Goal: Task Accomplishment & Management: Manage account settings

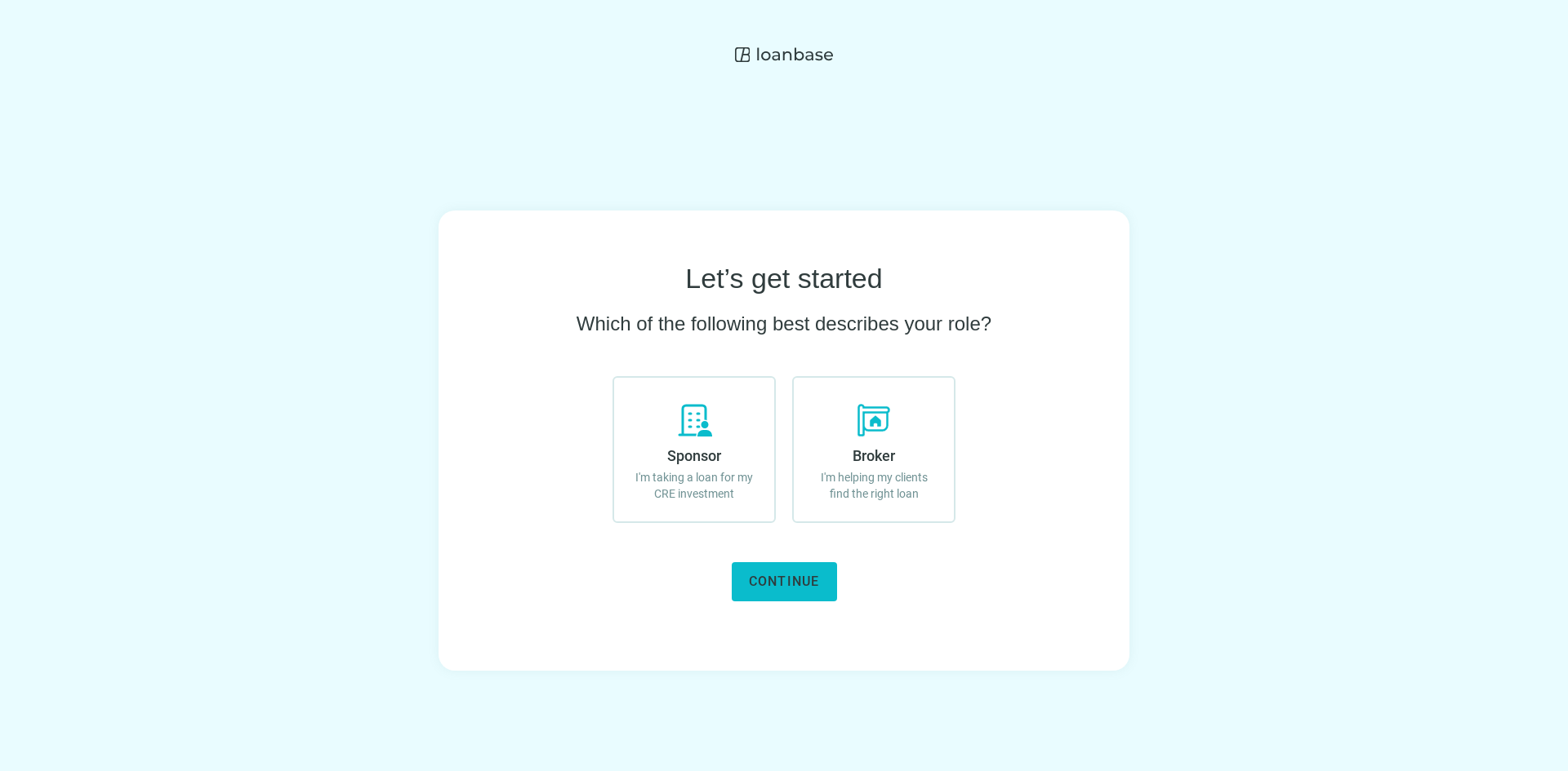
click at [814, 576] on span "Continue" at bounding box center [784, 582] width 71 height 16
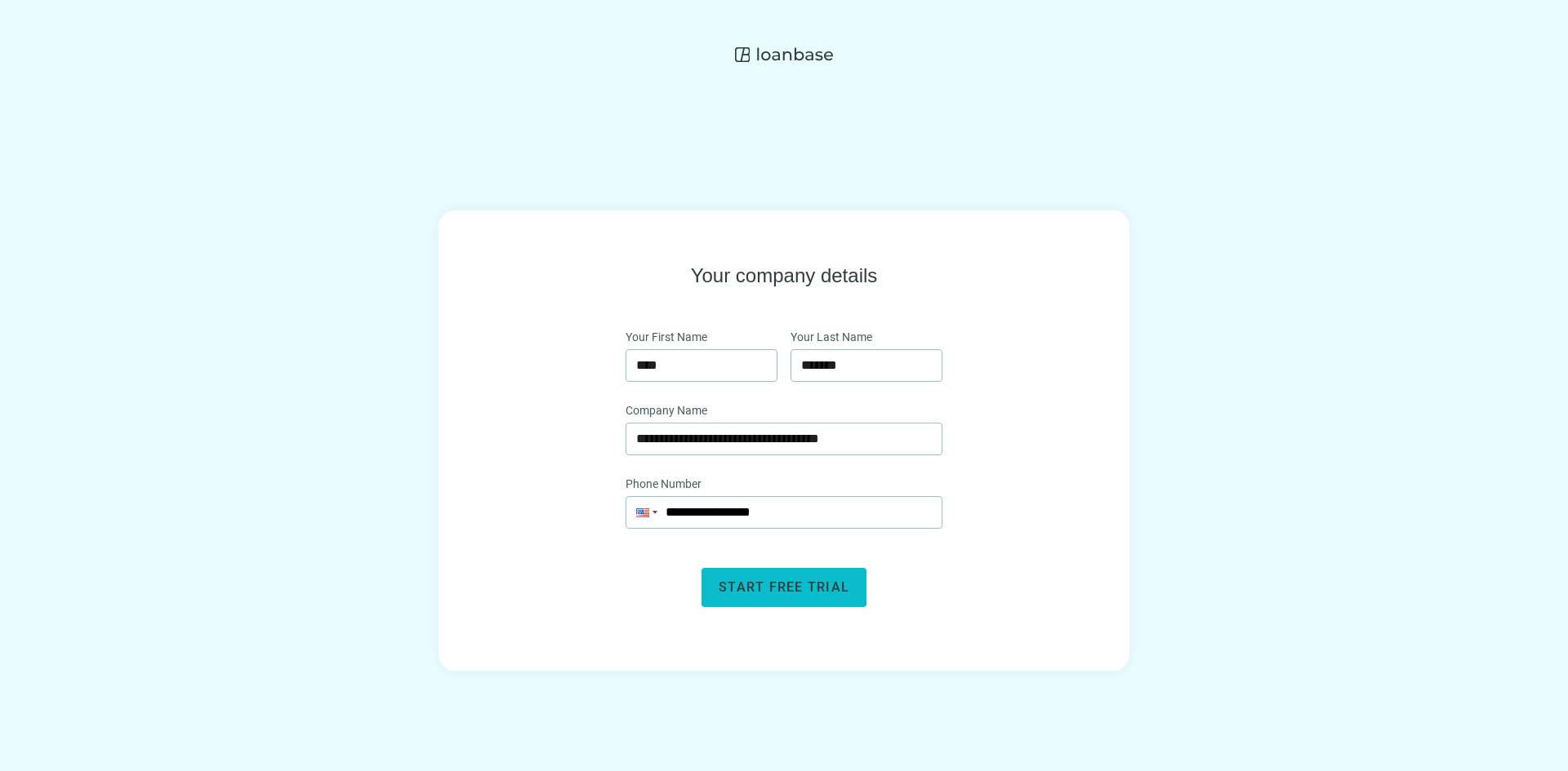
click at [773, 593] on span "Start free trial" at bounding box center [784, 587] width 130 height 16
click at [773, 591] on span "Start free trial" at bounding box center [784, 587] width 130 height 16
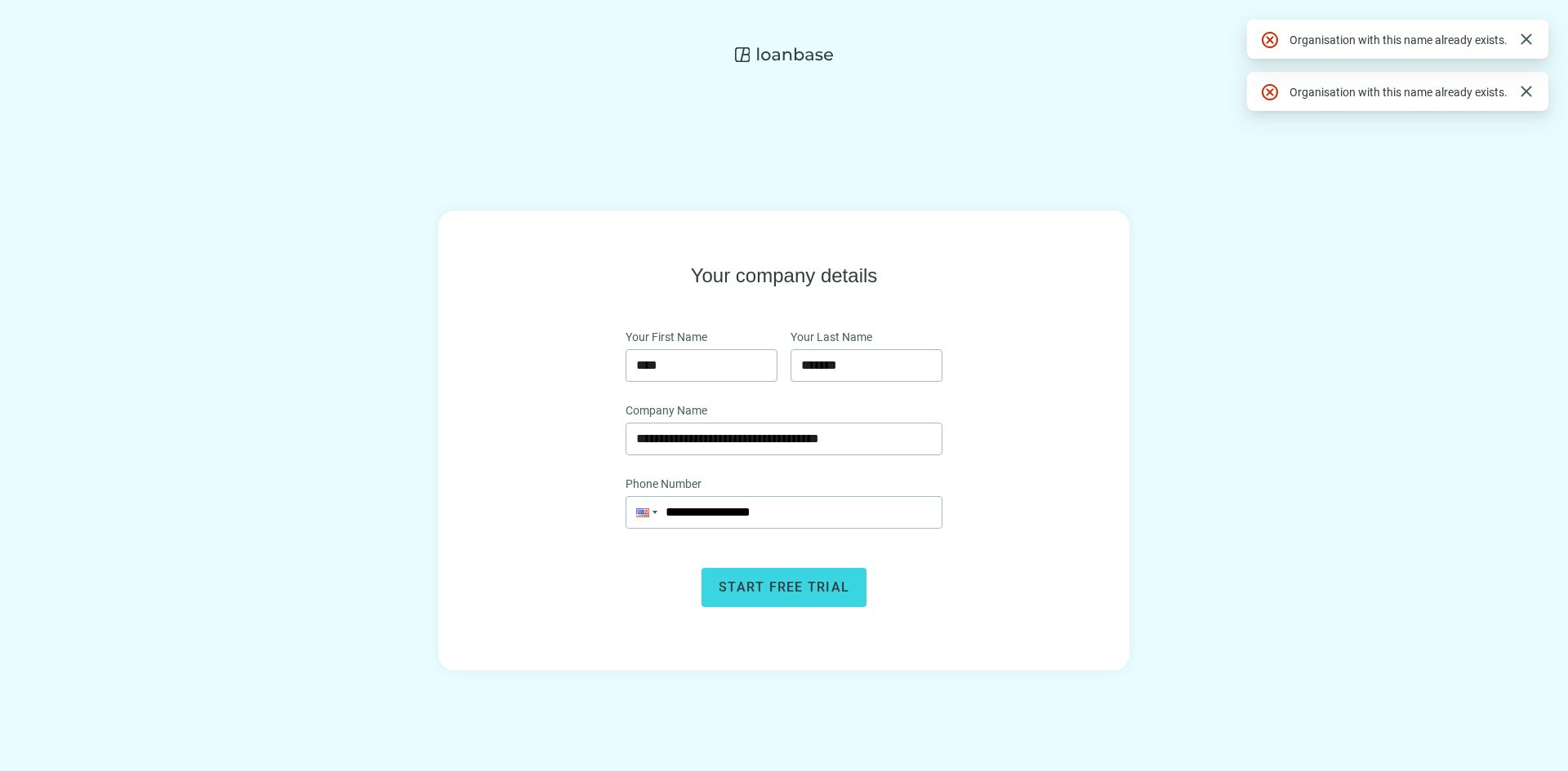
click at [783, 58] on icon at bounding box center [784, 54] width 98 height 16
click at [1522, 38] on span "close" at bounding box center [1526, 38] width 20 height 20
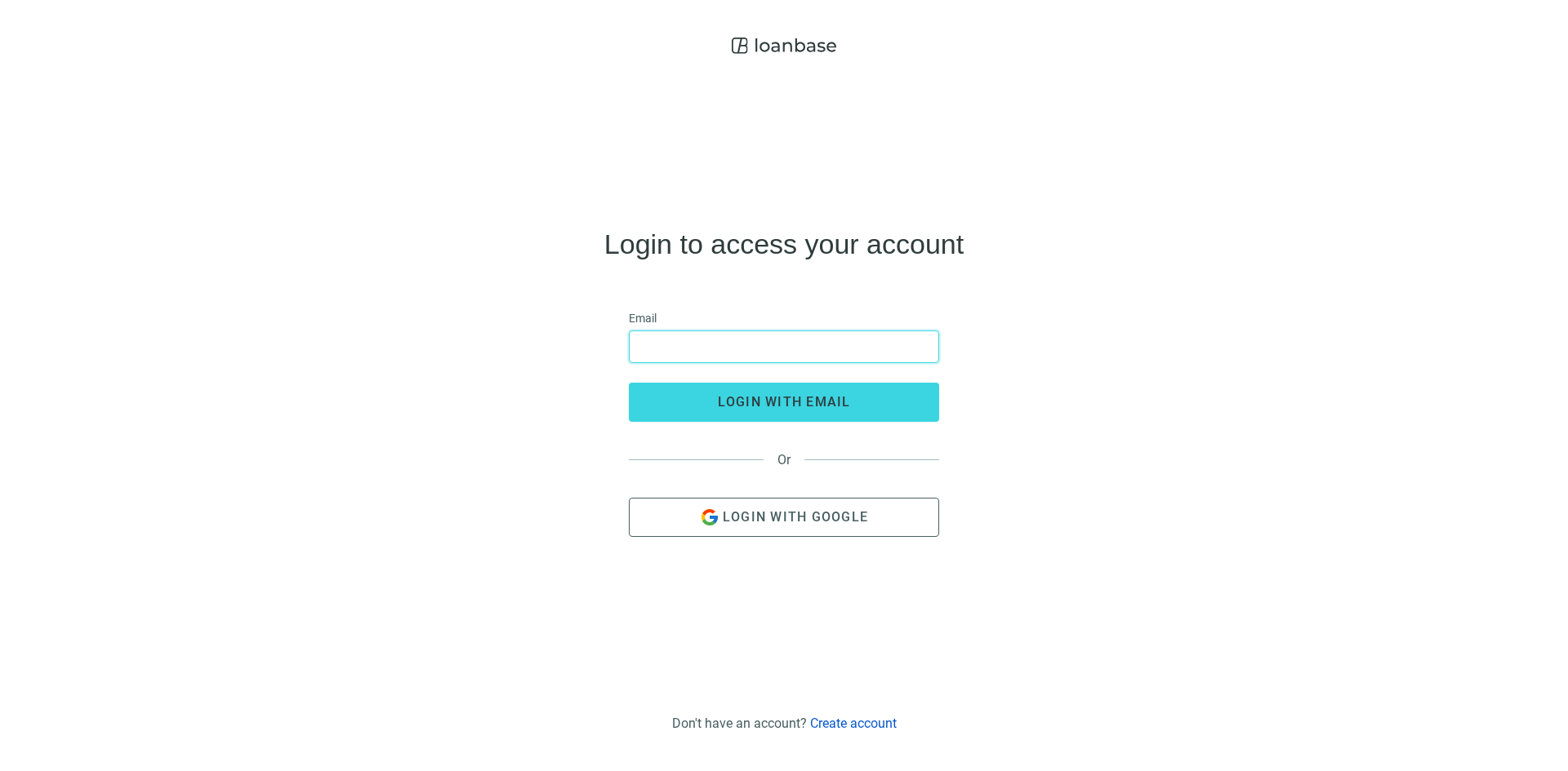
click at [690, 345] on input "email" at bounding box center [784, 346] width 289 height 31
type input "**********"
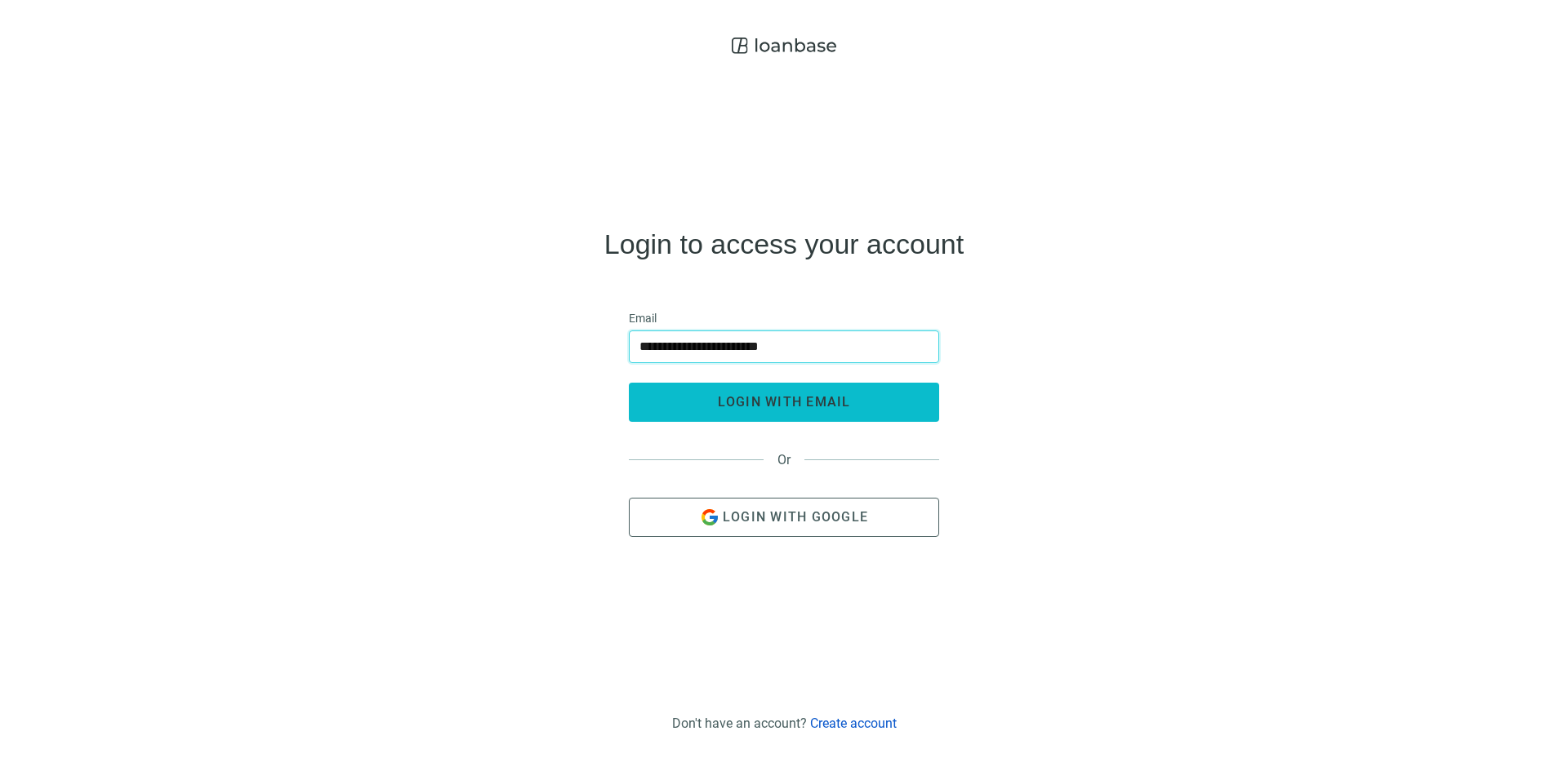
click at [749, 416] on button "login with email" at bounding box center [784, 402] width 311 height 39
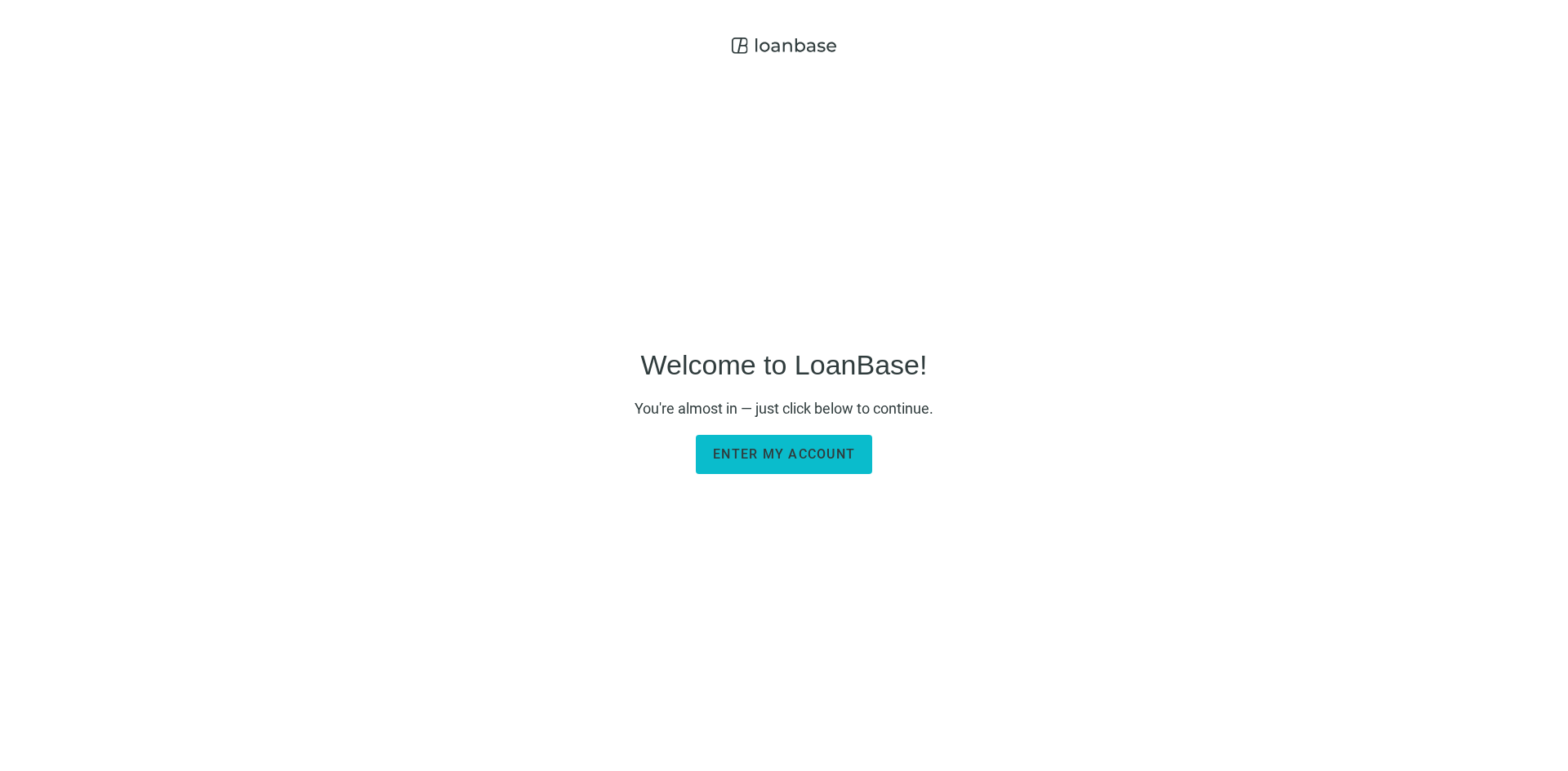
click at [773, 454] on span "Enter my account" at bounding box center [784, 454] width 142 height 16
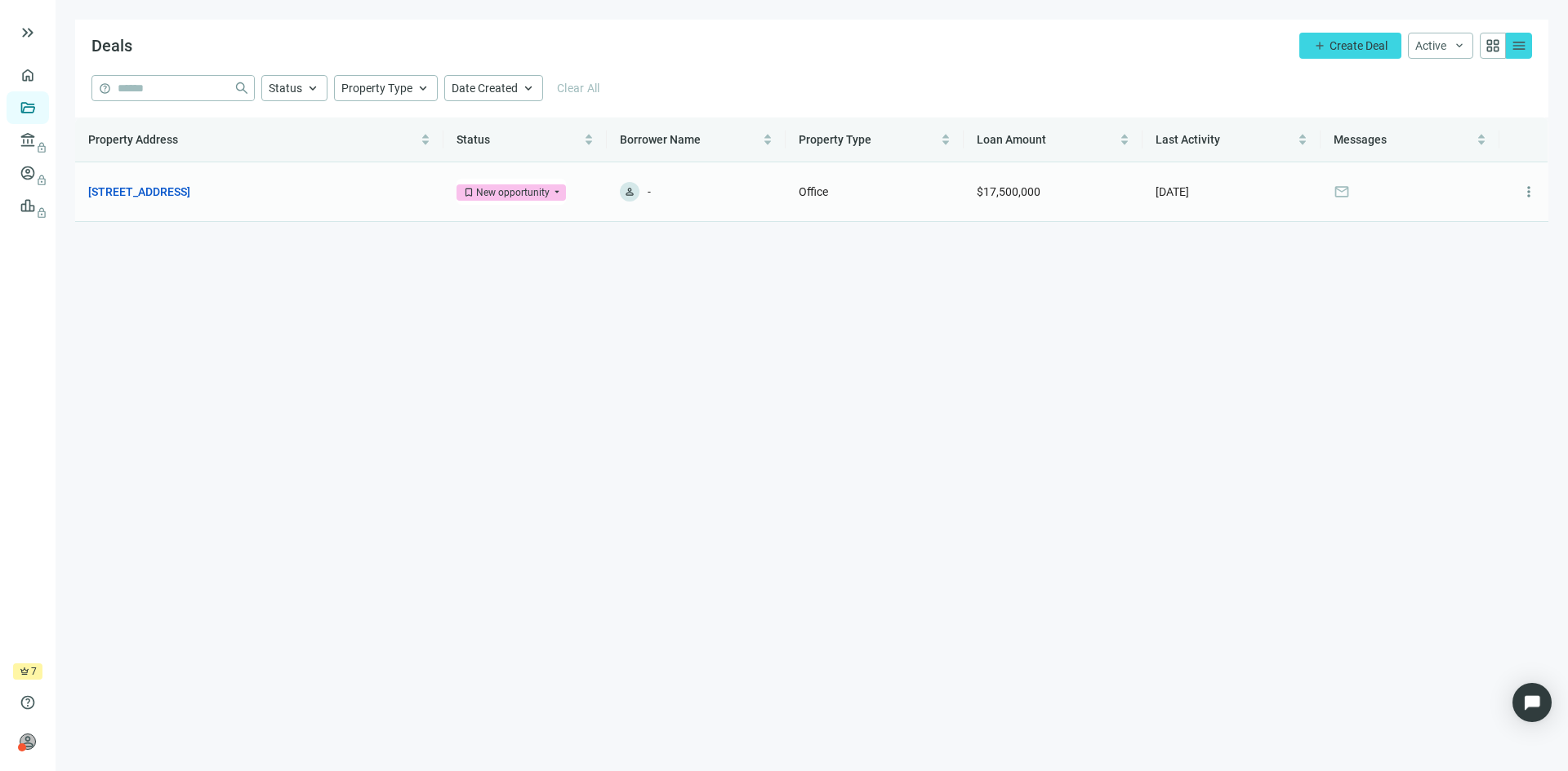
click at [509, 191] on div "New opportunity" at bounding box center [512, 192] width 73 height 16
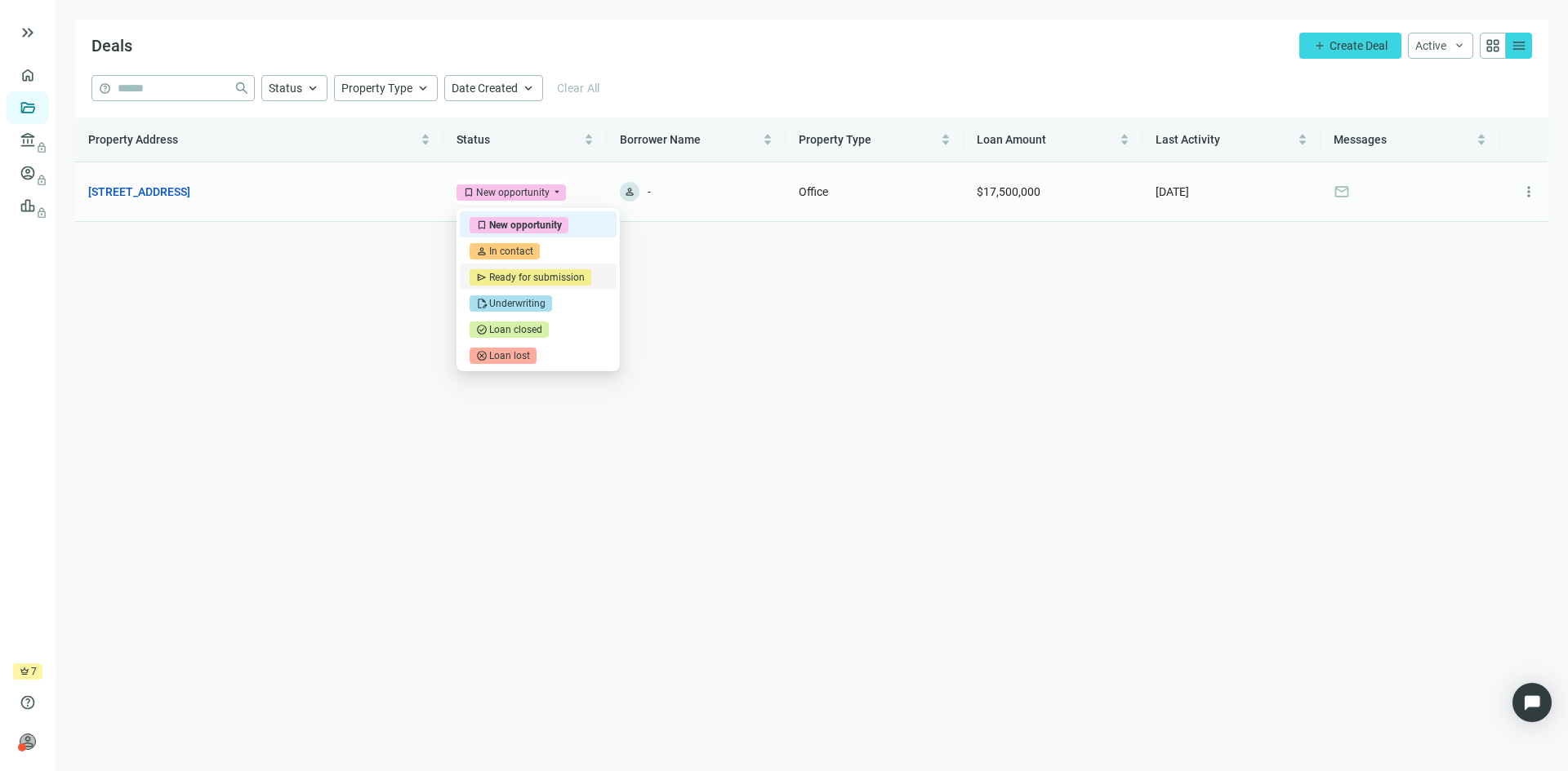
click at [507, 274] on div "Ready for submission" at bounding box center [537, 277] width 96 height 16
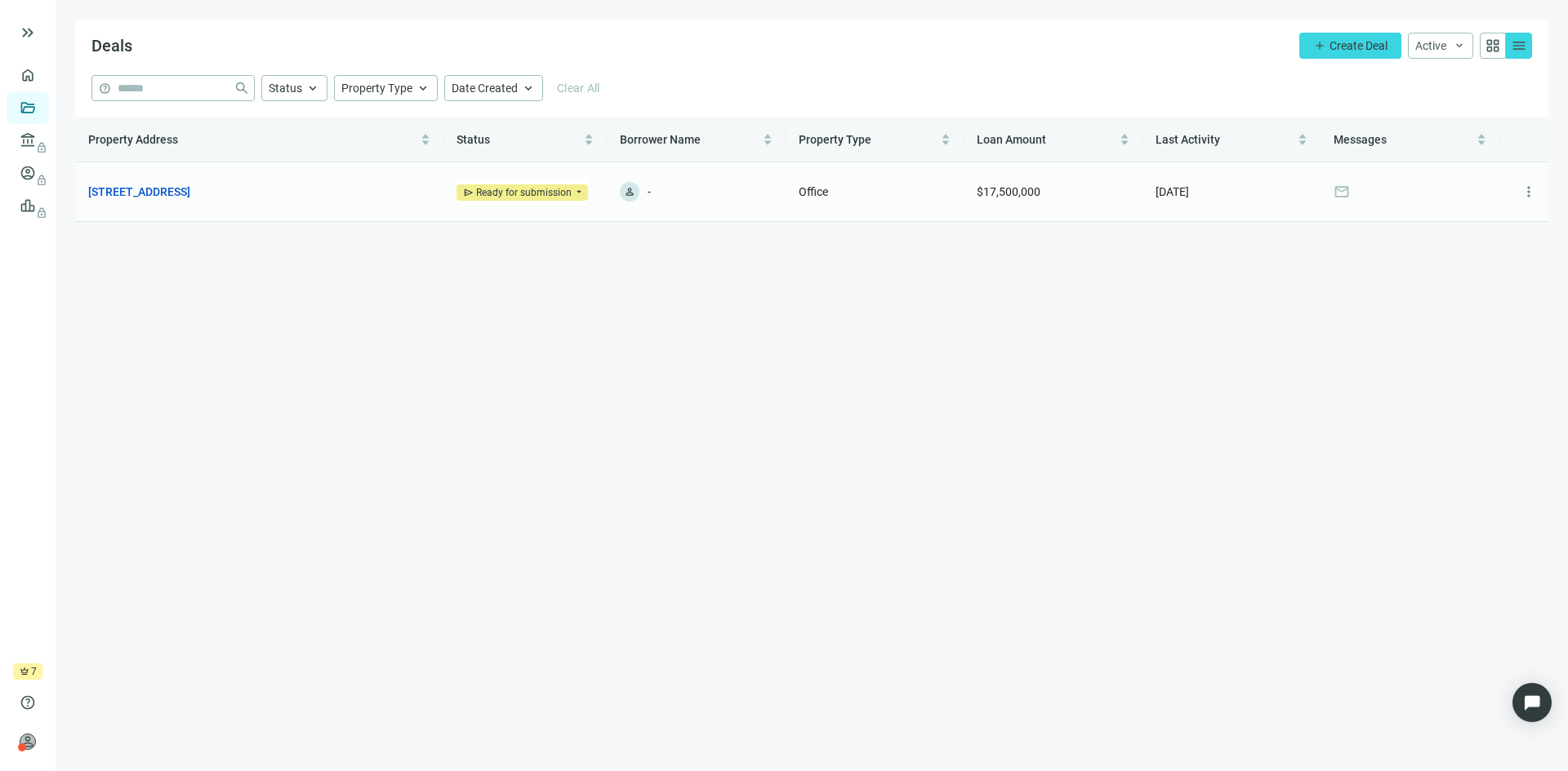
click at [648, 189] on span "-" at bounding box center [648, 191] width 3 height 20
click at [634, 192] on span "person" at bounding box center [630, 191] width 11 height 11
click at [628, 193] on span "person" at bounding box center [630, 191] width 11 height 11
click at [183, 191] on link "180 Glastonbury Blvd, Glastonbury, CT 06033" at bounding box center [139, 191] width 102 height 18
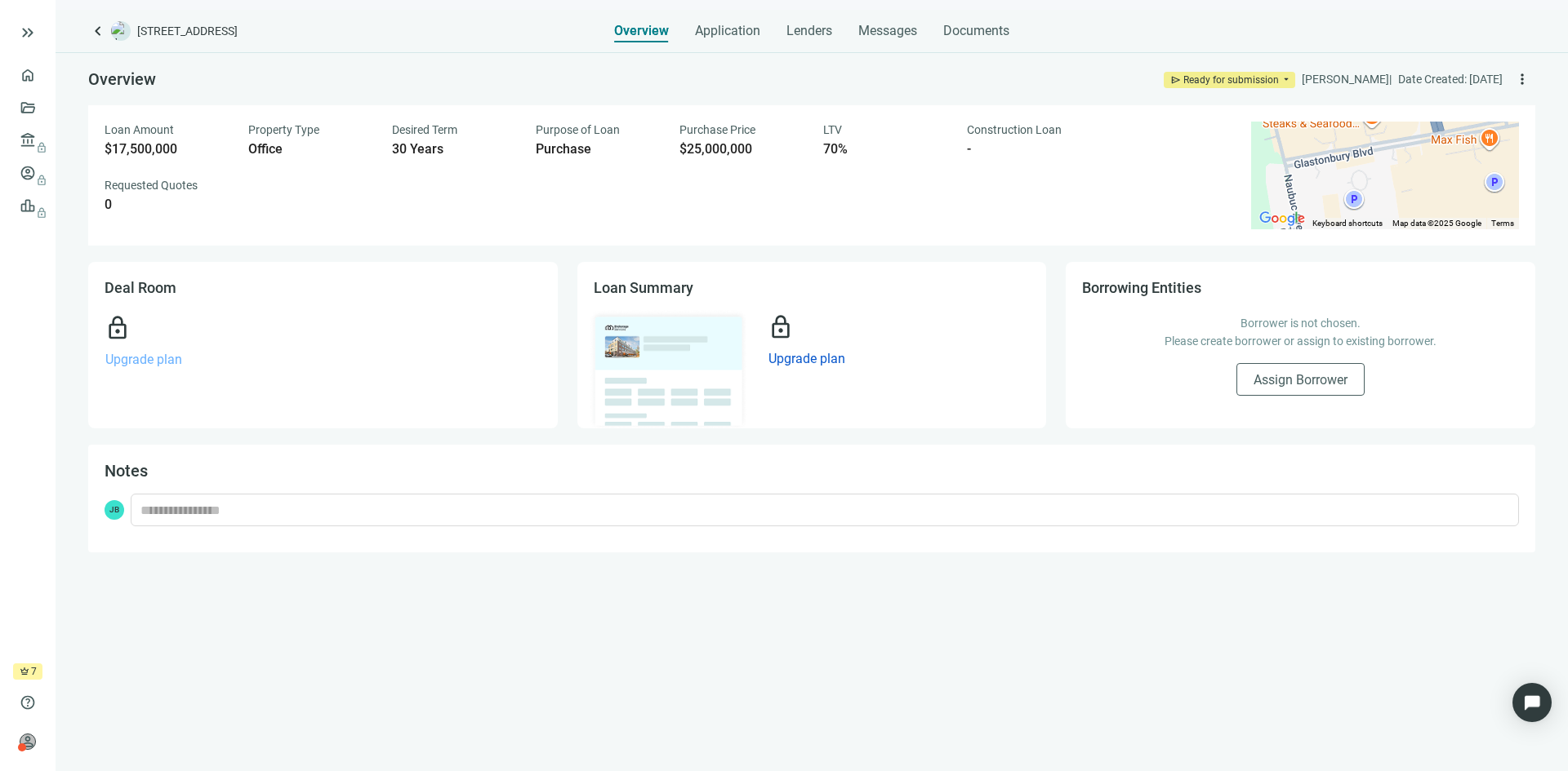
click at [154, 359] on span "Upgrade plan" at bounding box center [144, 359] width 77 height 16
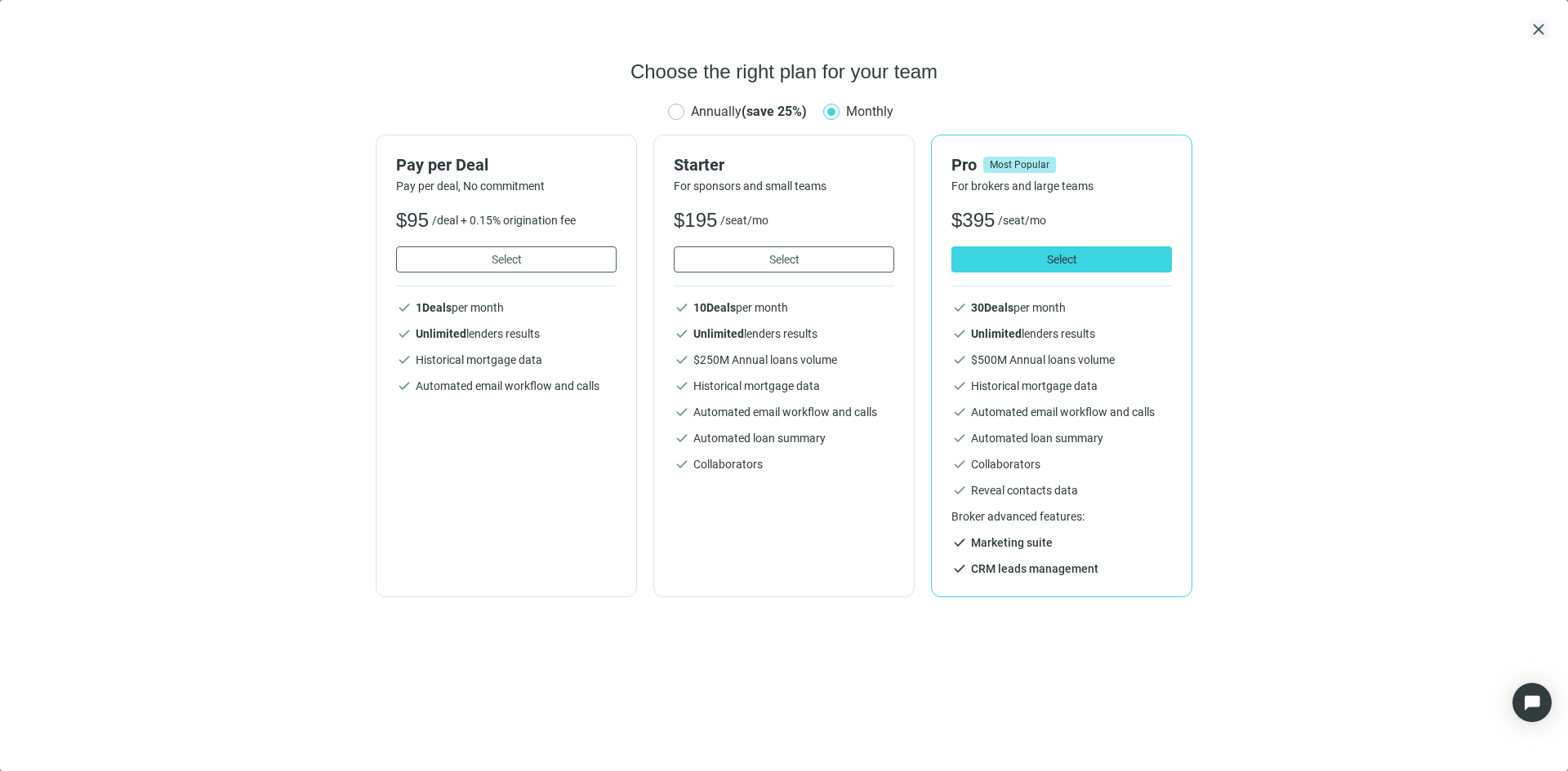
click at [1535, 29] on span "close" at bounding box center [1538, 29] width 20 height 20
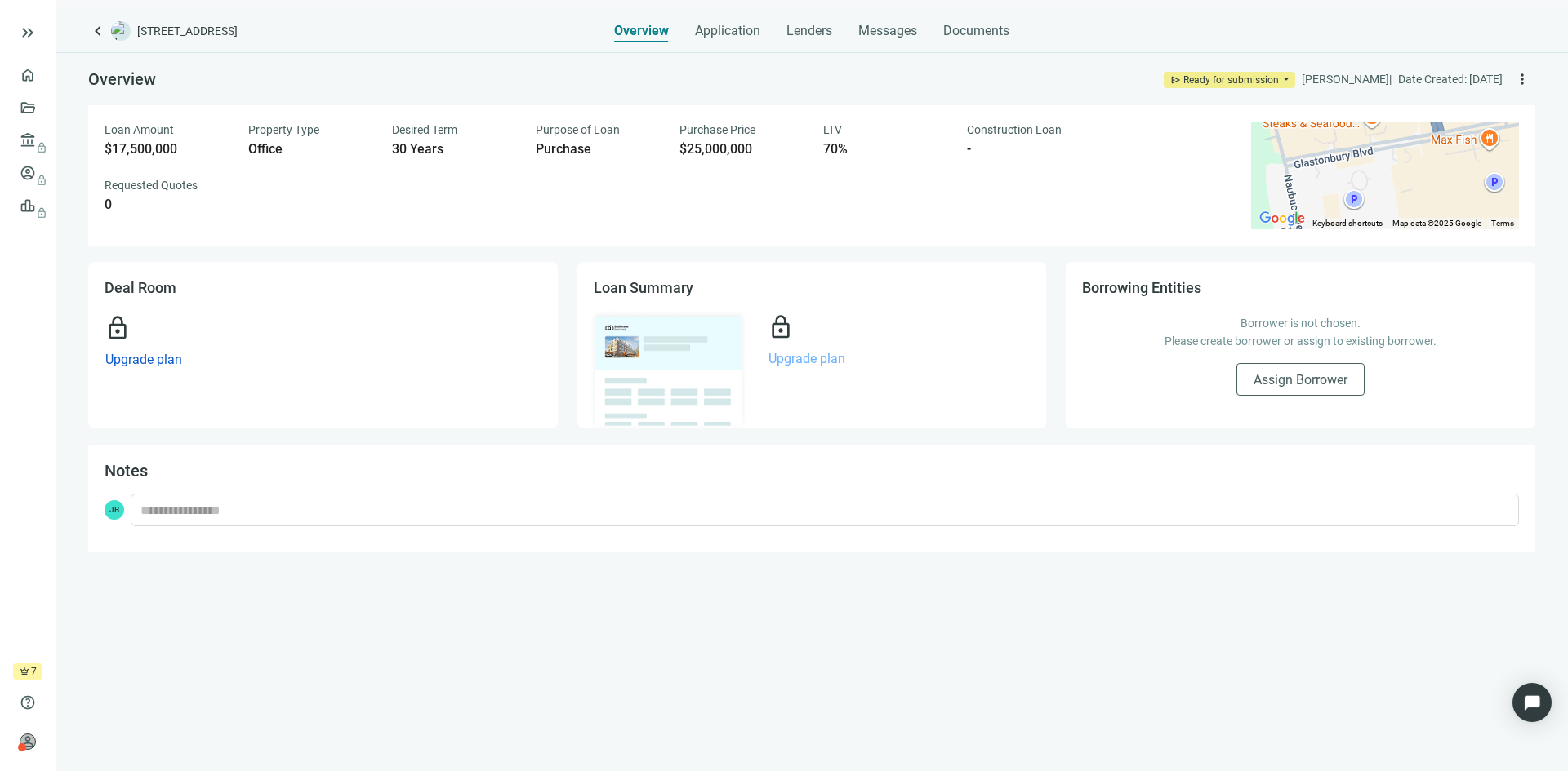
click at [791, 359] on span "Upgrade plan" at bounding box center [807, 358] width 77 height 16
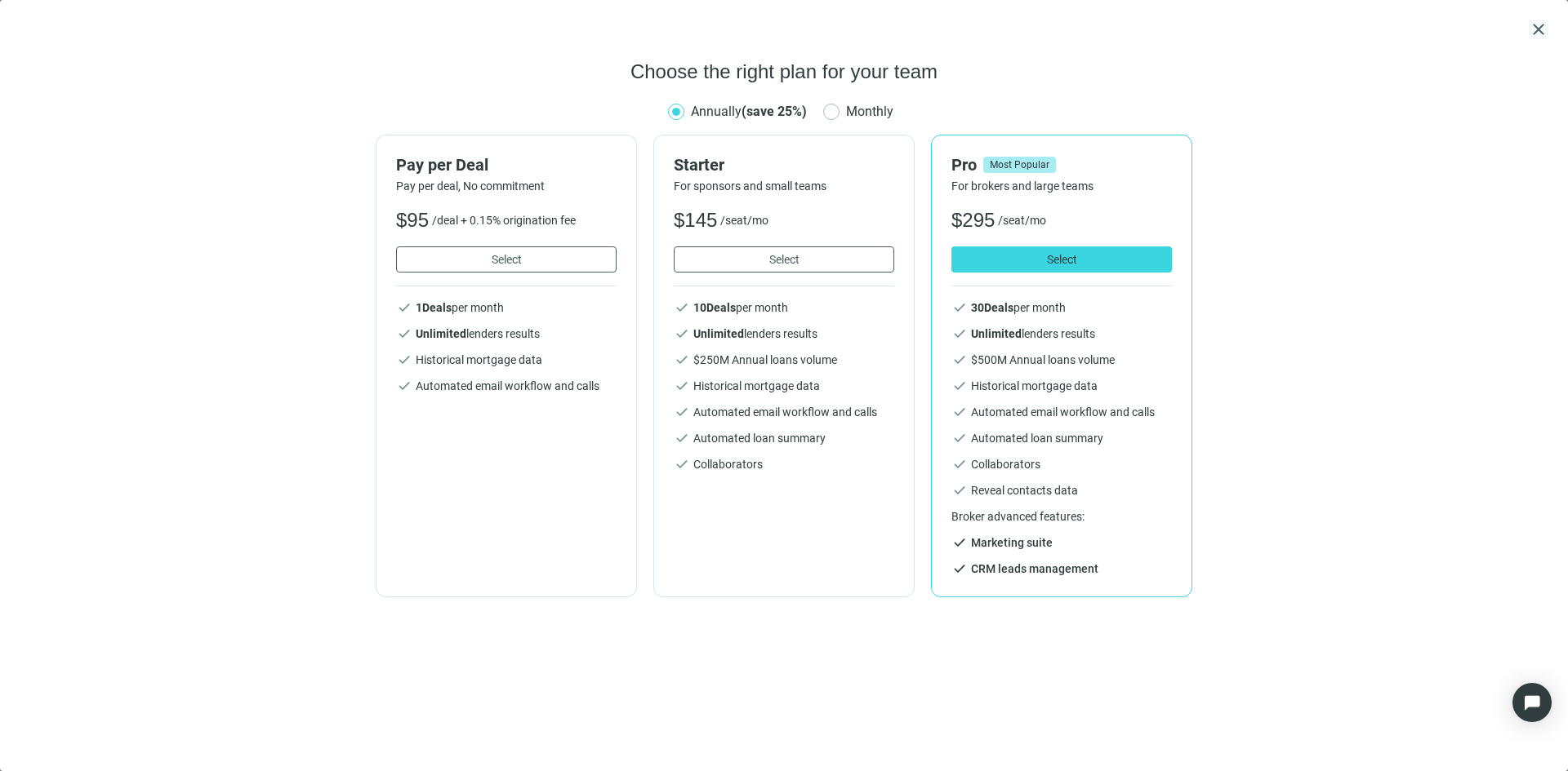
click at [1540, 27] on span "close" at bounding box center [1538, 29] width 20 height 20
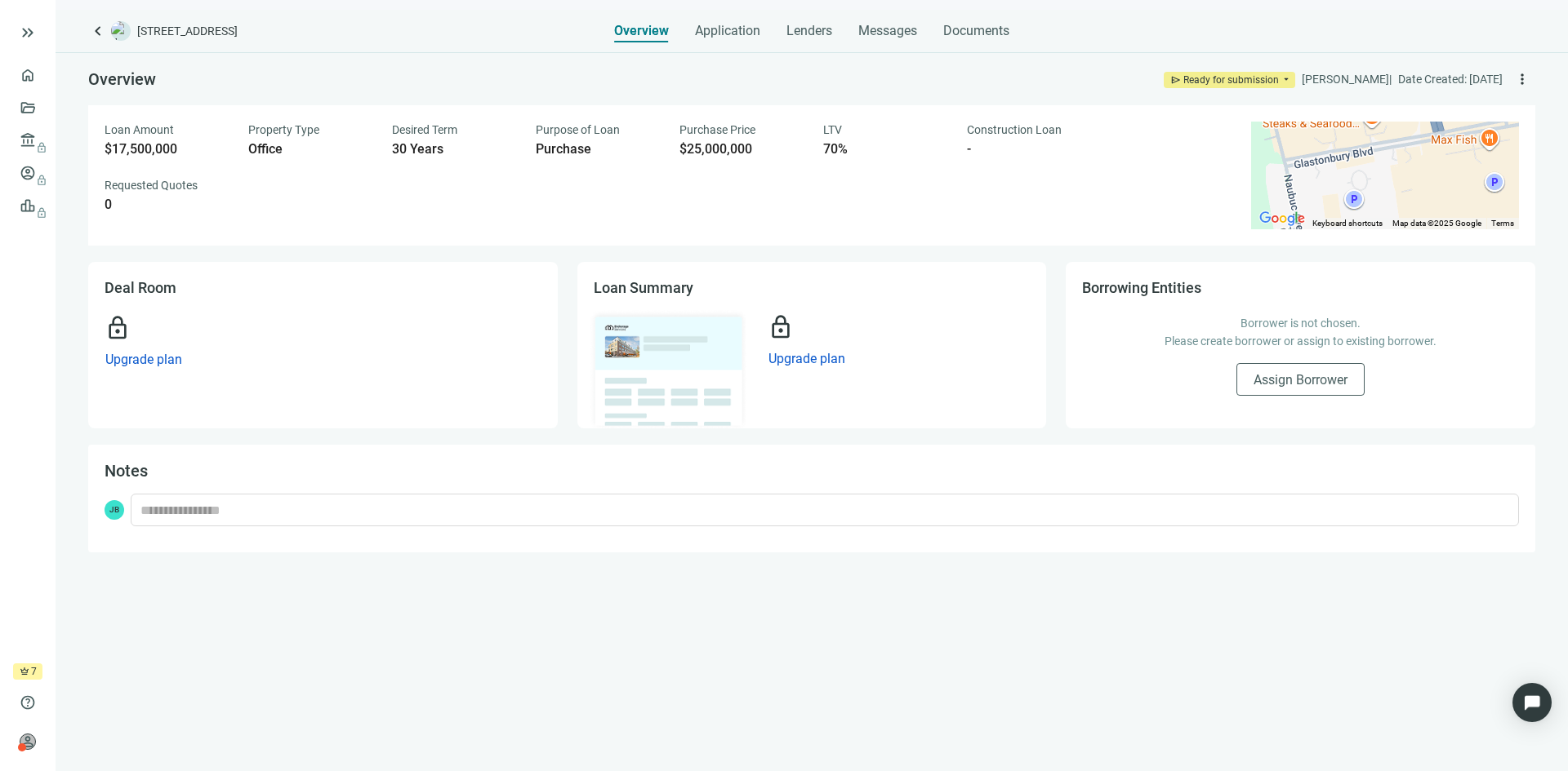
click at [671, 290] on span "Loan Summary" at bounding box center [644, 288] width 99 height 17
click at [664, 340] on img at bounding box center [668, 370] width 160 height 121
click at [809, 28] on span "Lenders" at bounding box center [809, 30] width 46 height 16
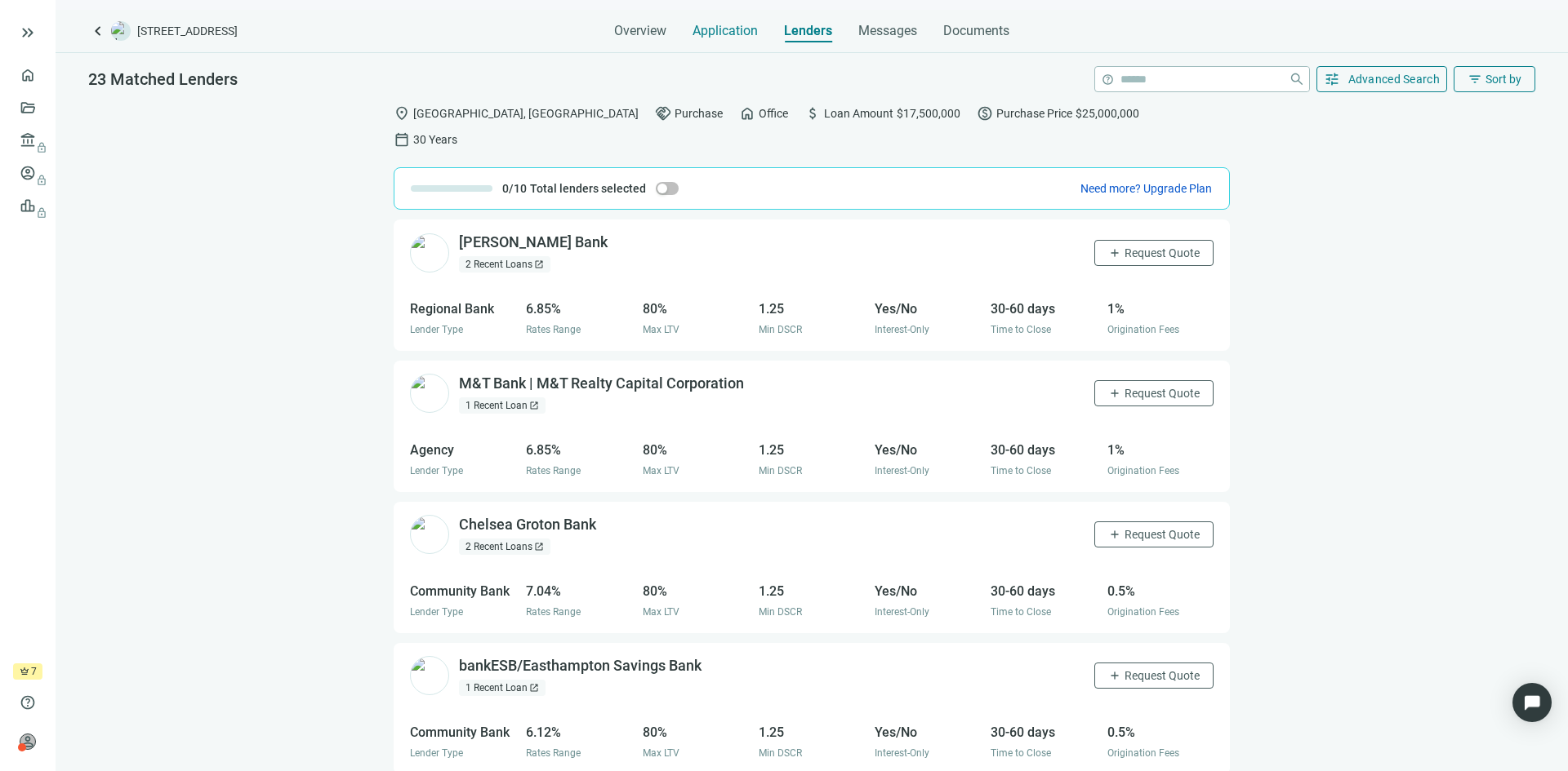
click at [731, 28] on span "Application" at bounding box center [725, 30] width 66 height 16
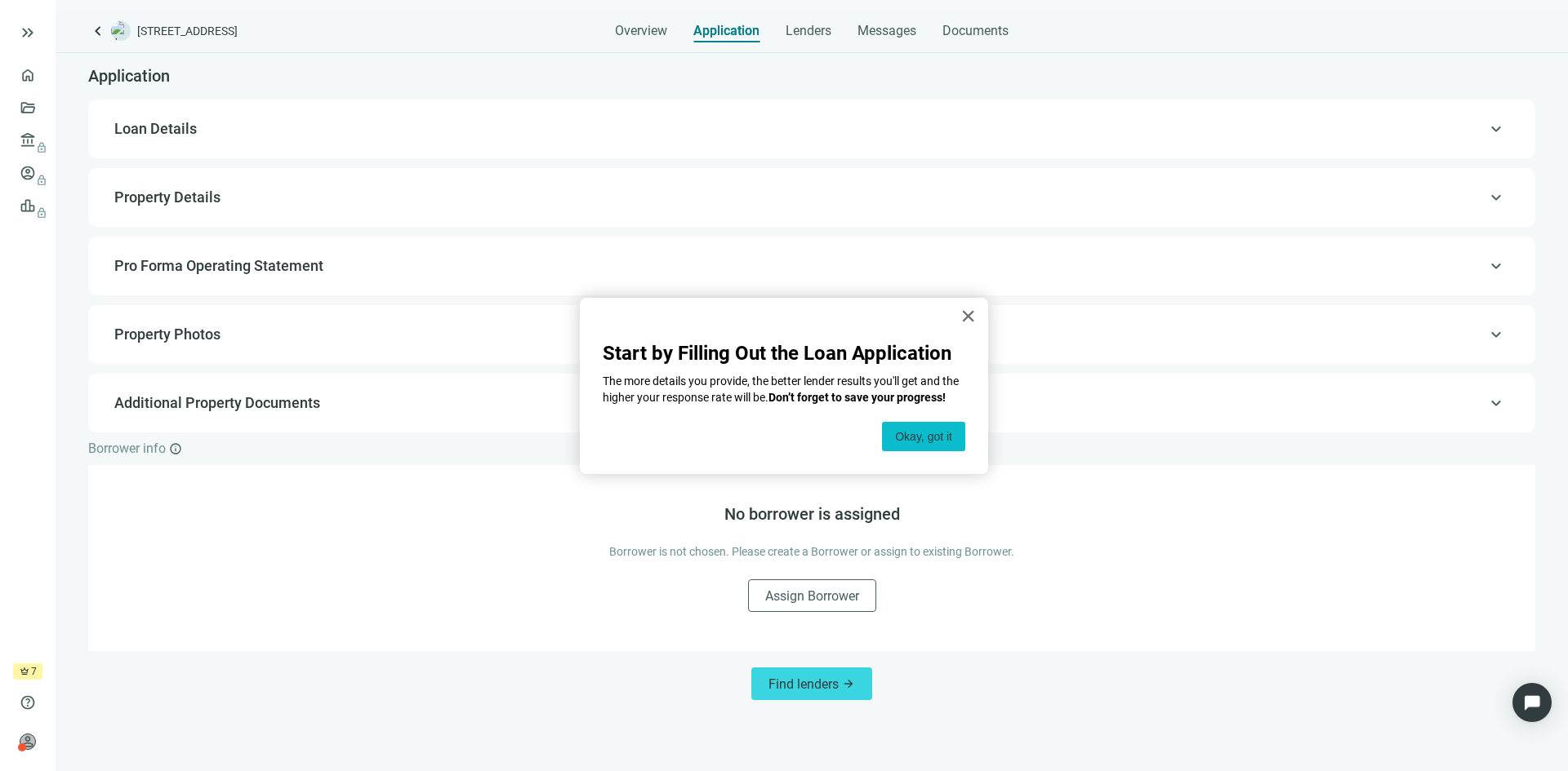
click at [897, 437] on button "Okay, got it" at bounding box center [923, 436] width 84 height 29
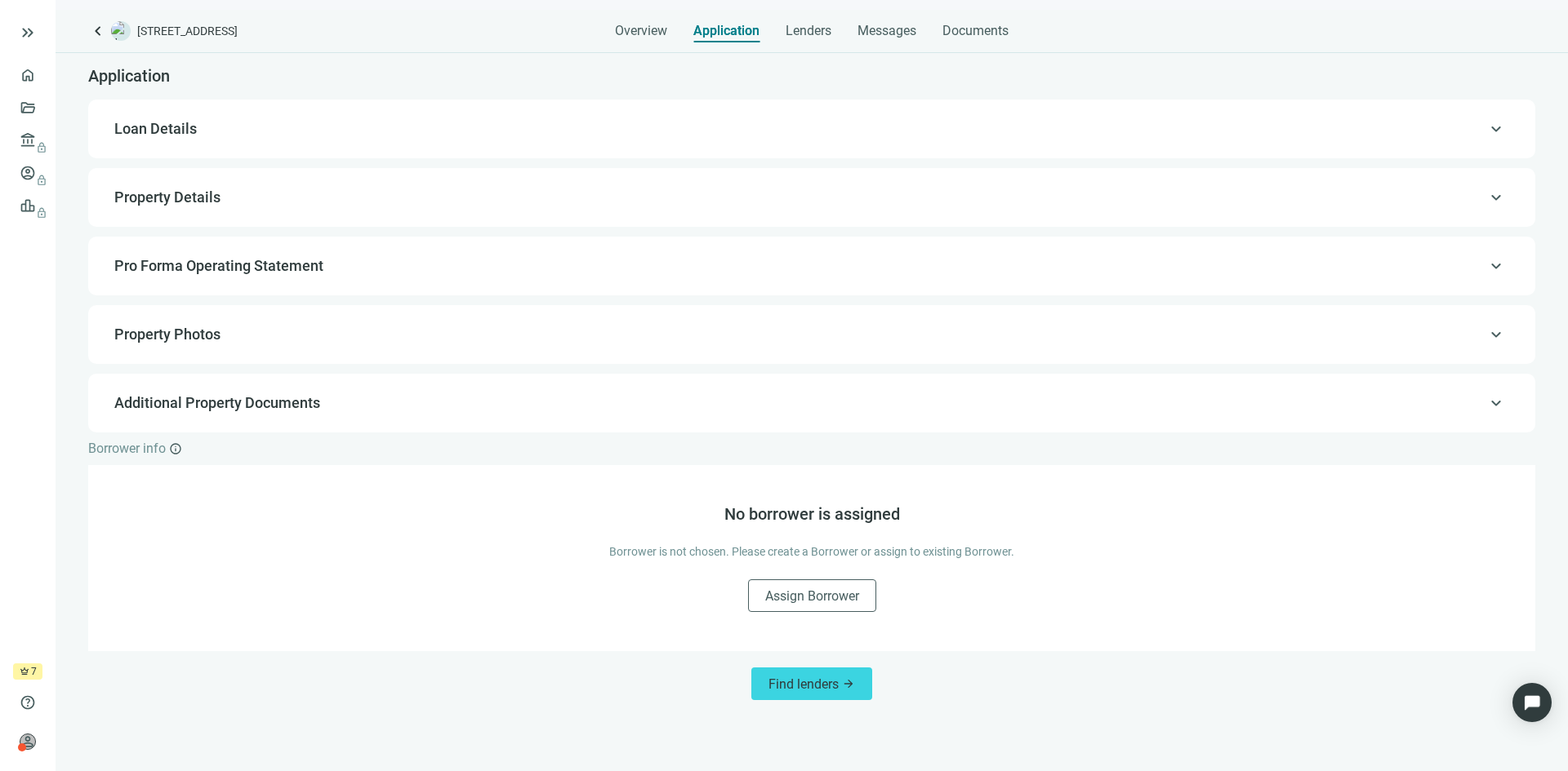
click at [1461, 130] on span "Loan Details" at bounding box center [810, 128] width 1392 height 20
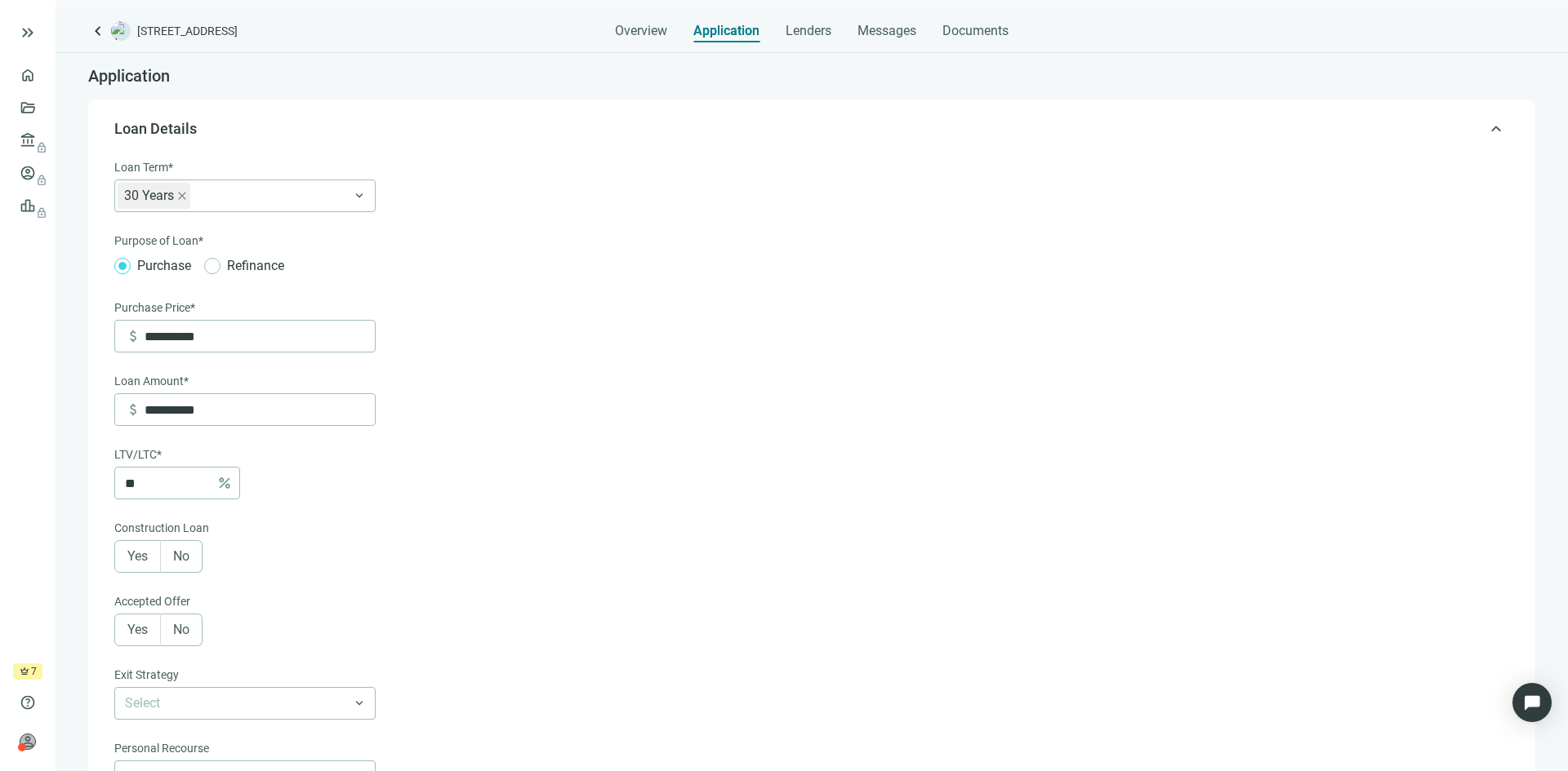
scroll to position [48, 0]
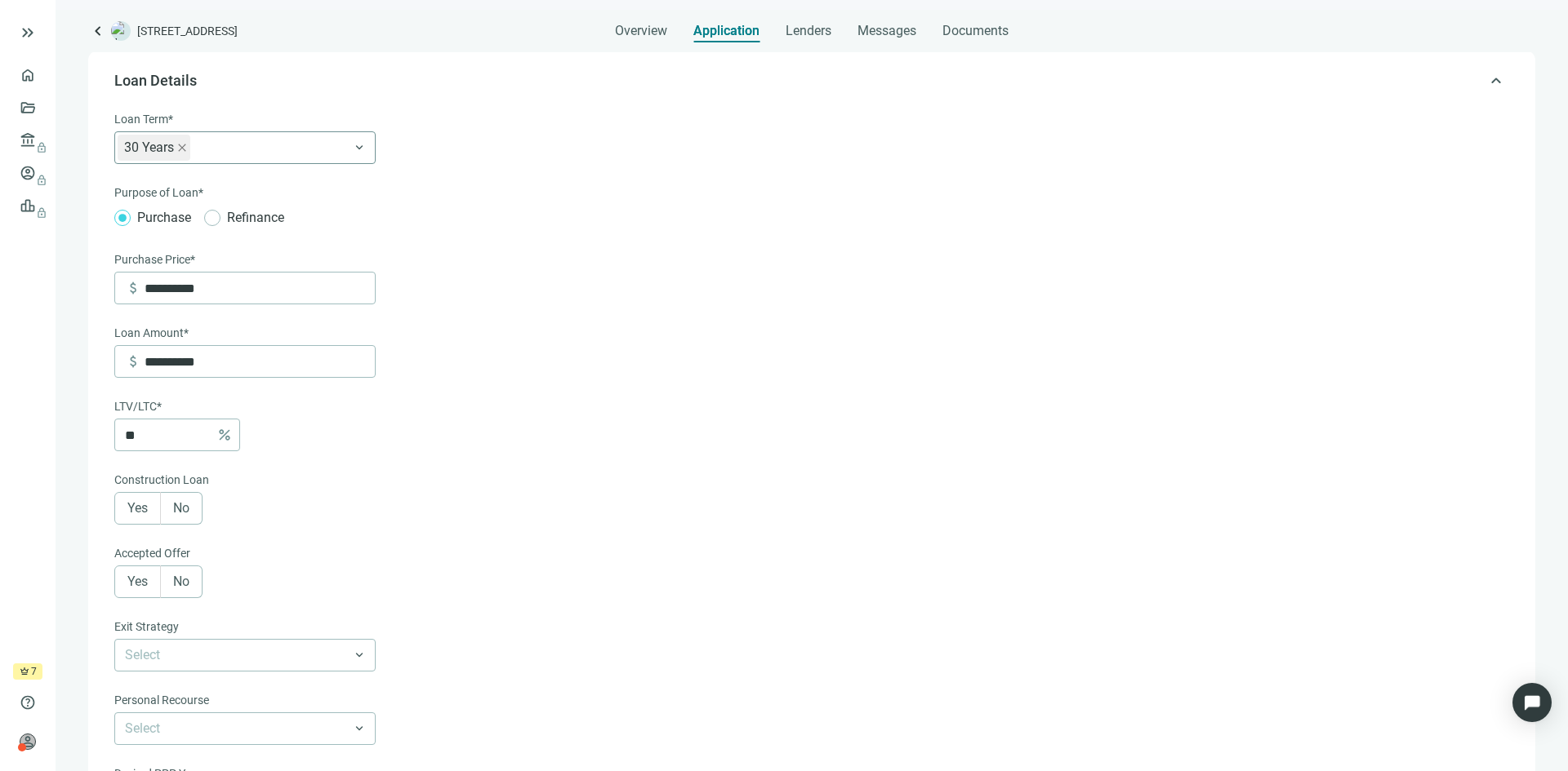
click at [362, 146] on div "30 Years" at bounding box center [245, 147] width 261 height 33
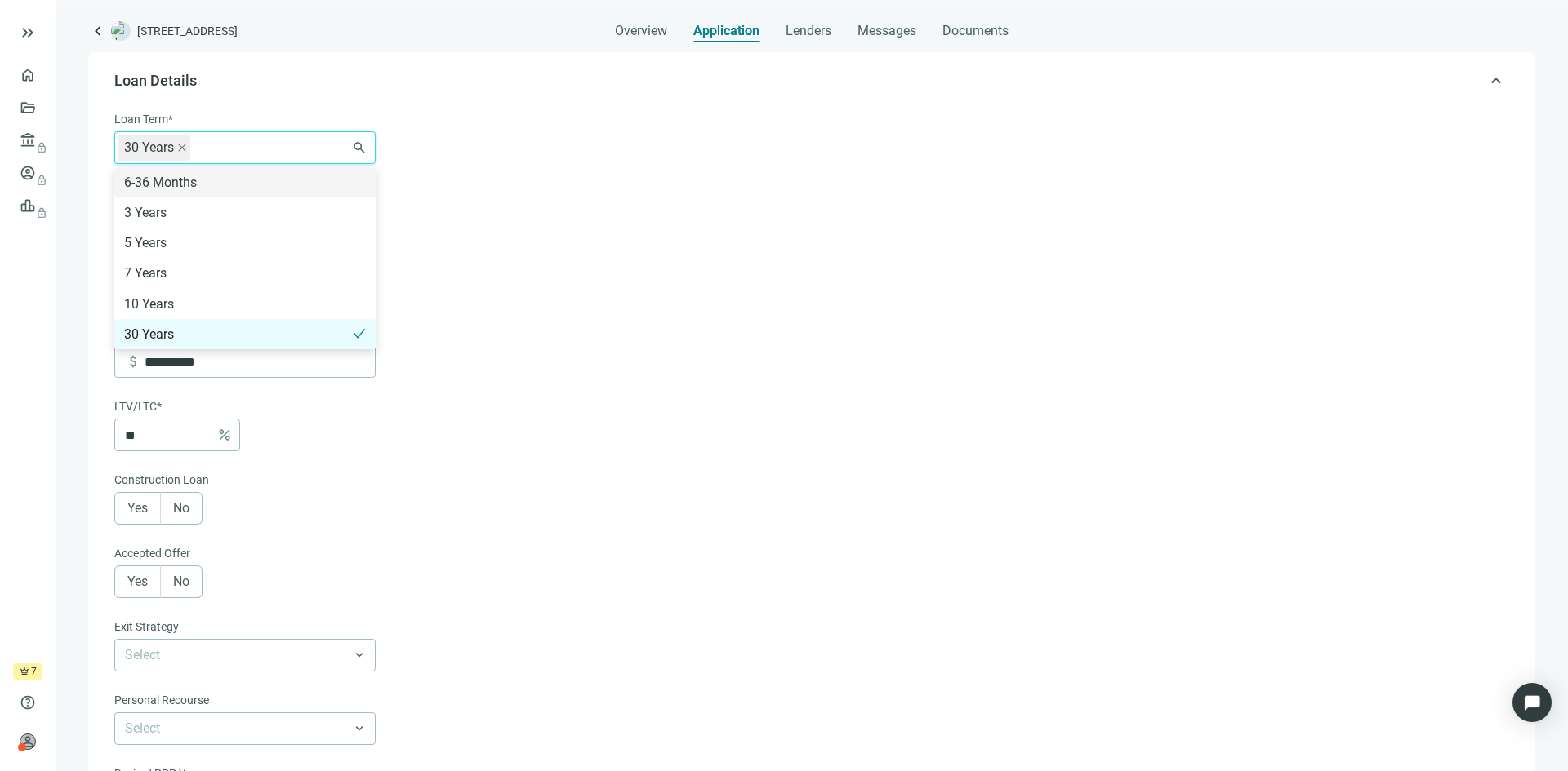
click at [362, 146] on div "30 Years 6-36 Months 3 Years 5 Years 7 Years 10 Years 30 Years" at bounding box center [245, 147] width 261 height 33
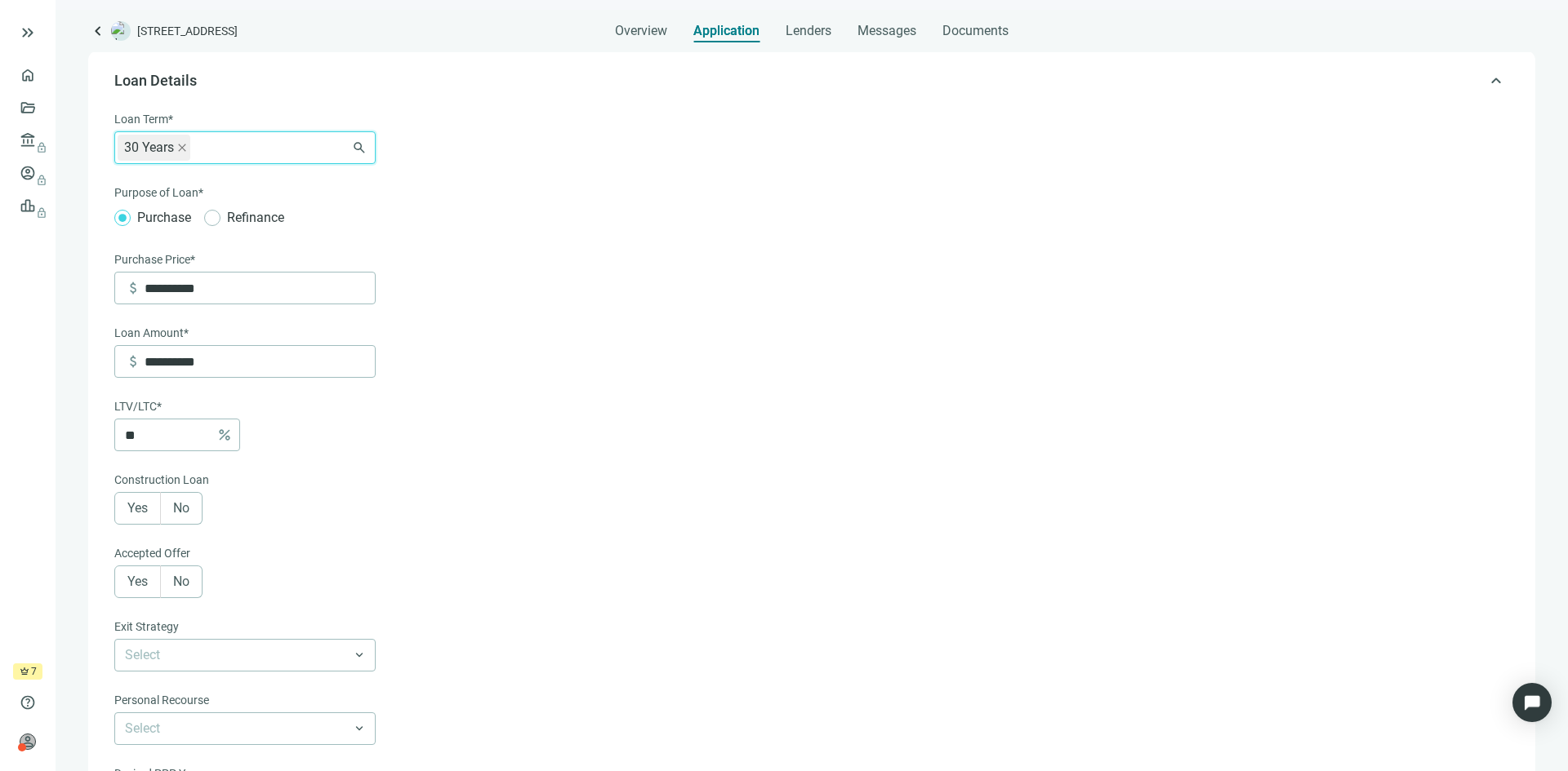
click at [362, 146] on div "30 Years 6-36 Months 3 Years 5 Years 7 Years 10 Years 30 Years" at bounding box center [245, 147] width 261 height 33
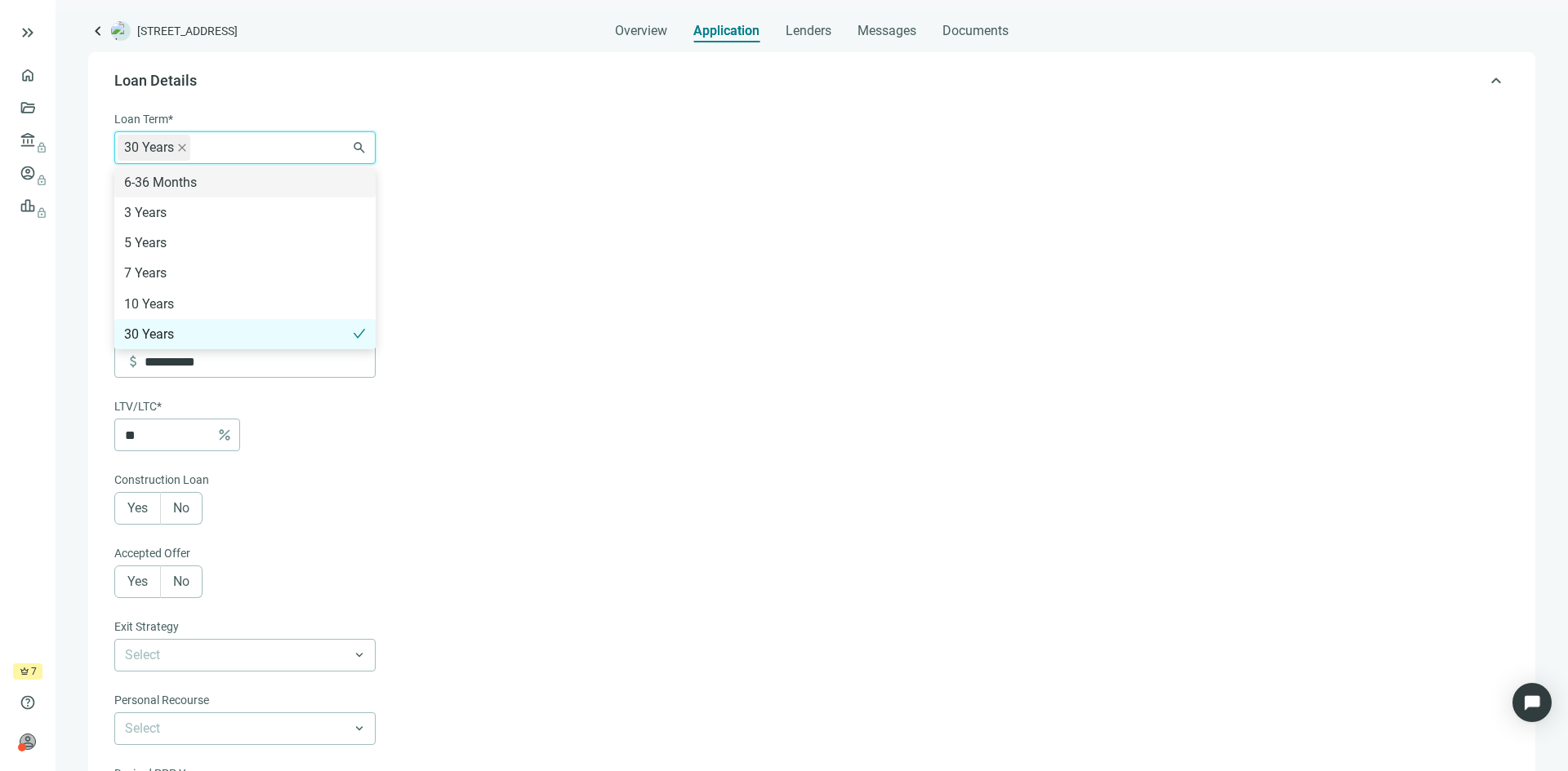
click at [362, 146] on div "30 Years 6-36 Months 3 Years 5 Years 7 Years 10 Years 30 Years" at bounding box center [245, 147] width 261 height 33
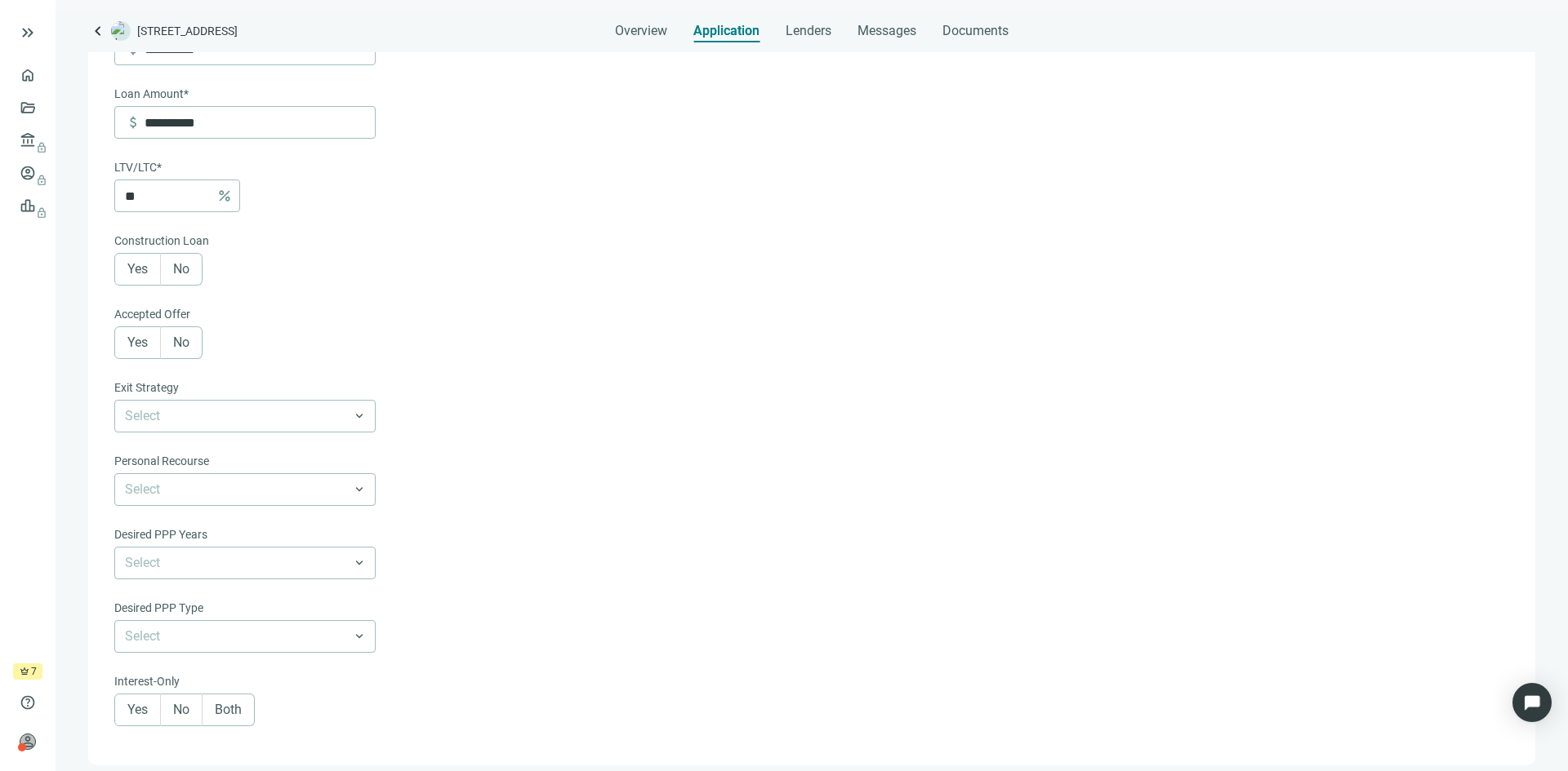
scroll to position [293, 0]
click at [186, 267] on span "No" at bounding box center [181, 263] width 16 height 16
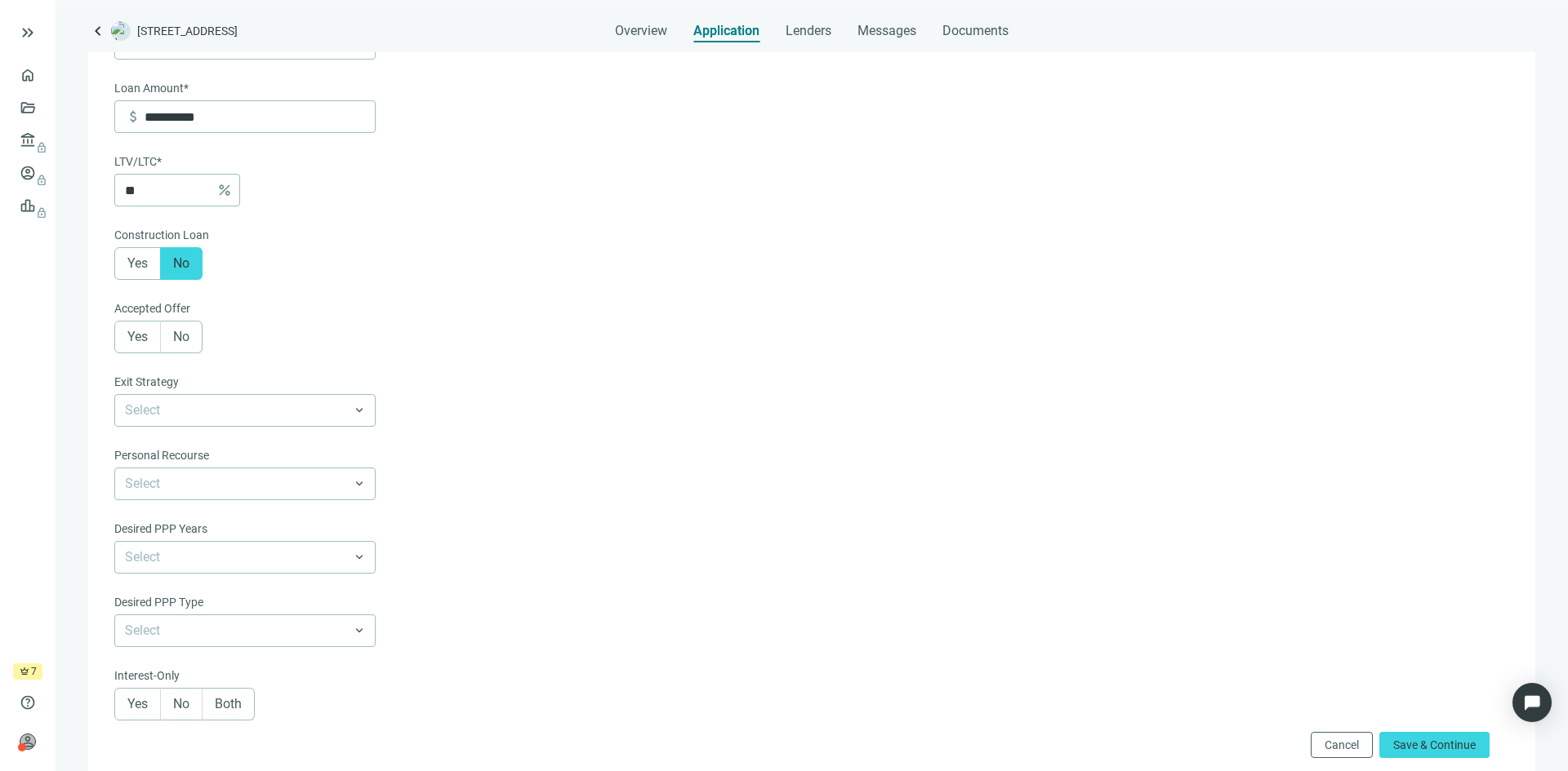
click at [145, 340] on span "Yes" at bounding box center [138, 337] width 21 height 16
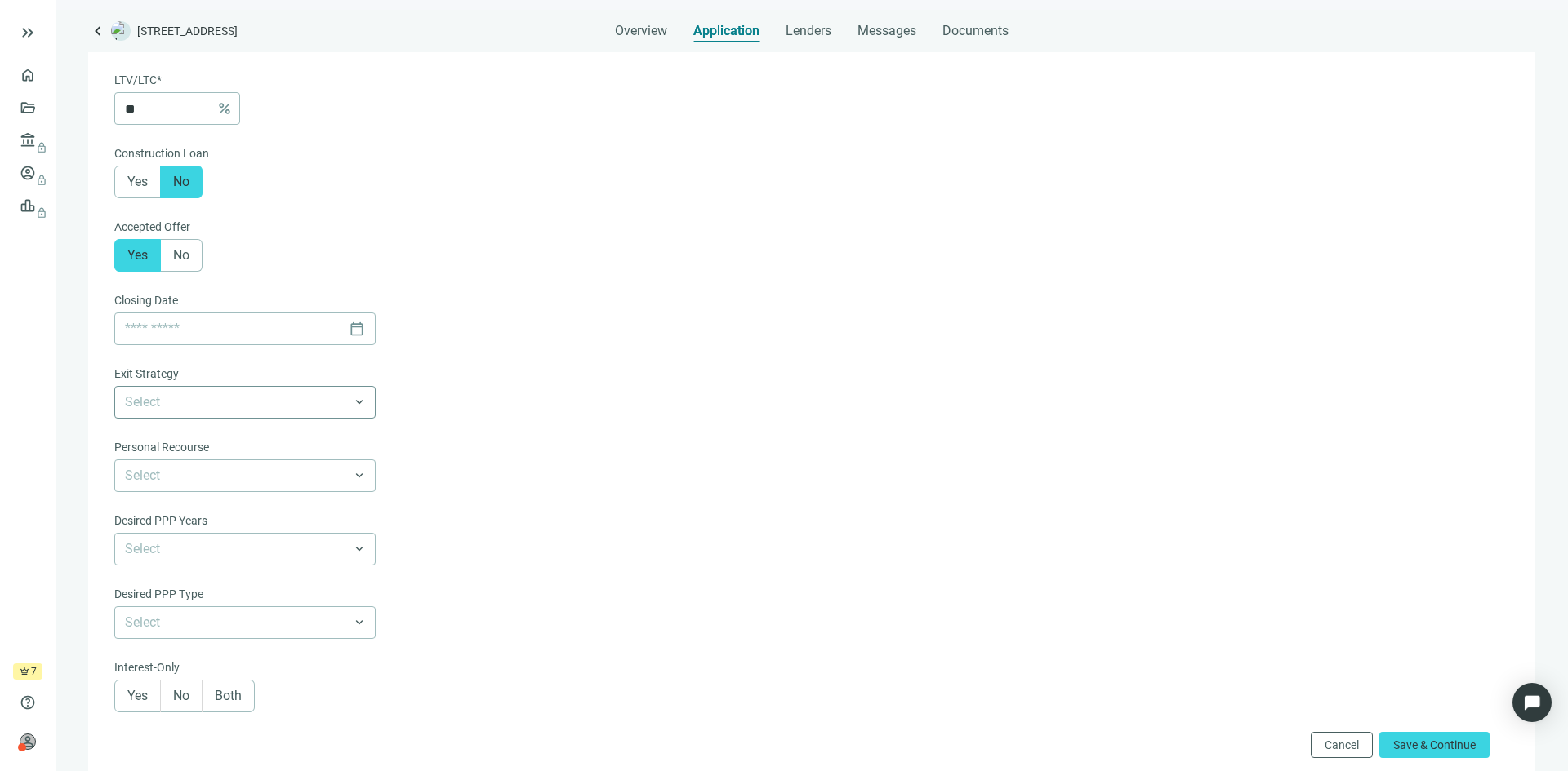
click at [222, 407] on input "search" at bounding box center [237, 402] width 225 height 31
click at [227, 502] on div "Buy & Hold" at bounding box center [245, 498] width 242 height 21
click at [226, 488] on input "search" at bounding box center [237, 476] width 225 height 31
click at [217, 576] on div "Non-Recourse" at bounding box center [245, 571] width 242 height 21
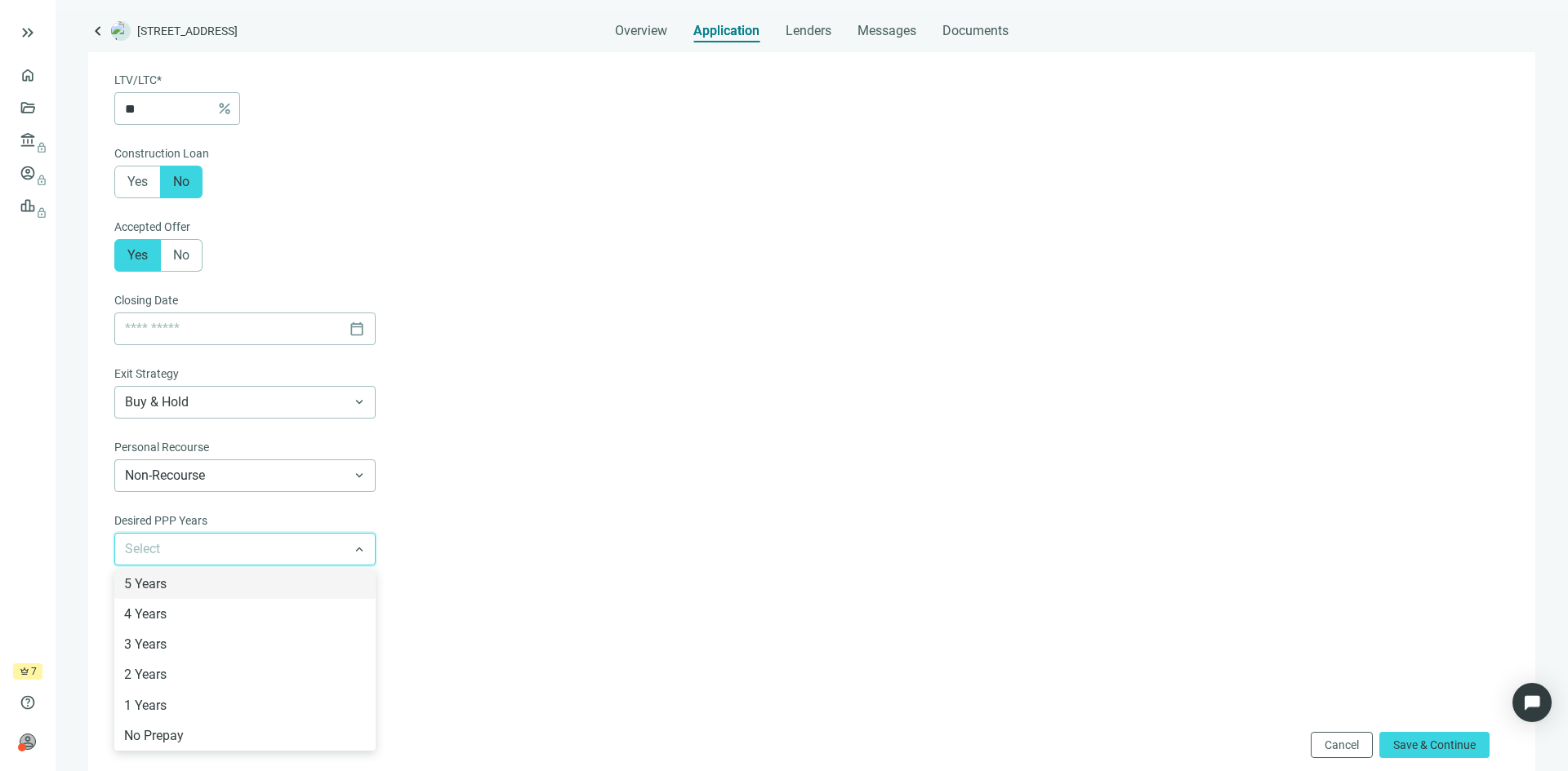
click at [217, 558] on input "search" at bounding box center [237, 549] width 225 height 31
click at [217, 583] on div "5 Years" at bounding box center [245, 584] width 242 height 21
click at [217, 631] on input "search" at bounding box center [237, 623] width 225 height 31
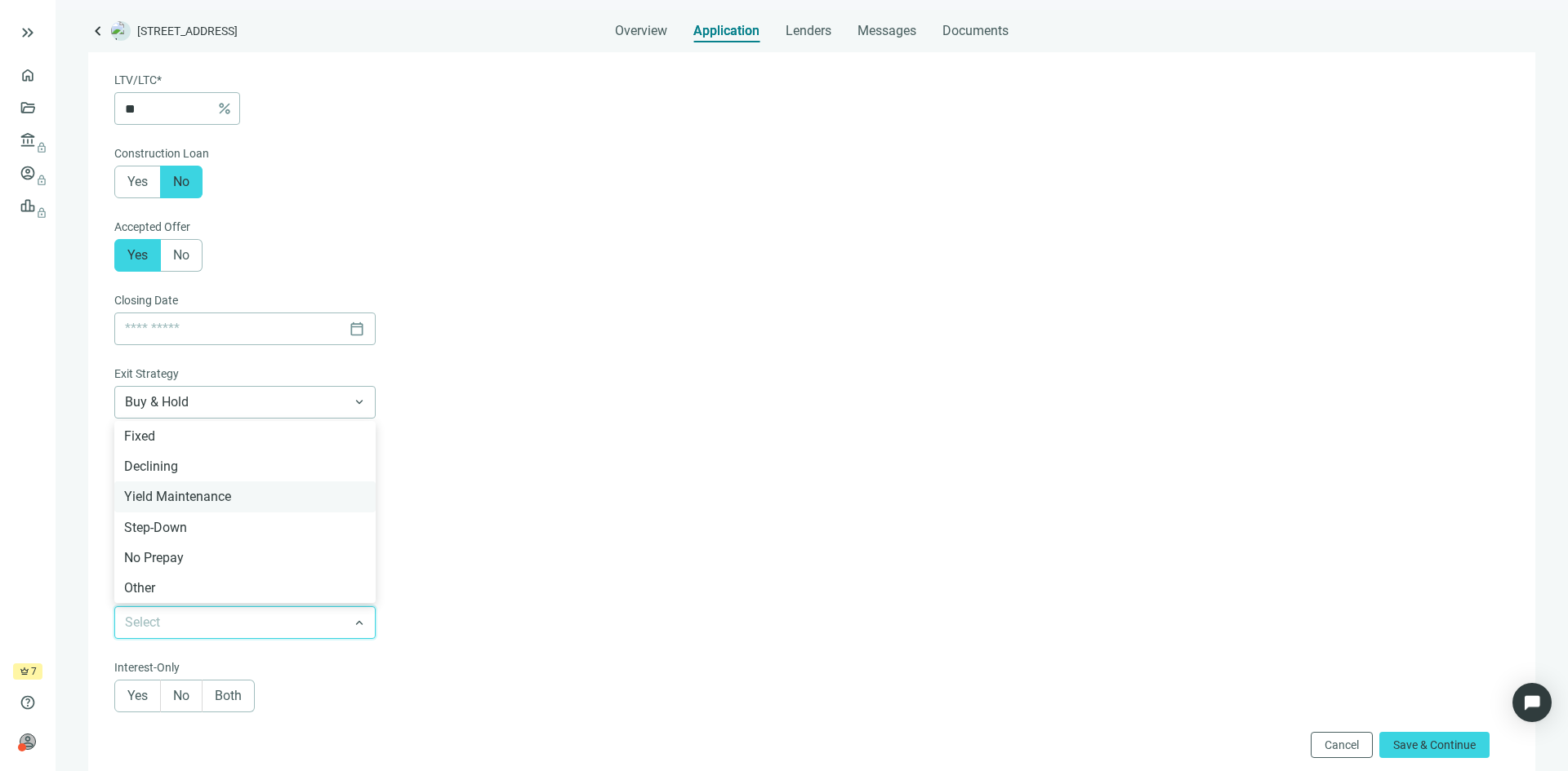
click at [220, 500] on div "Yield Maintenance" at bounding box center [245, 497] width 242 height 21
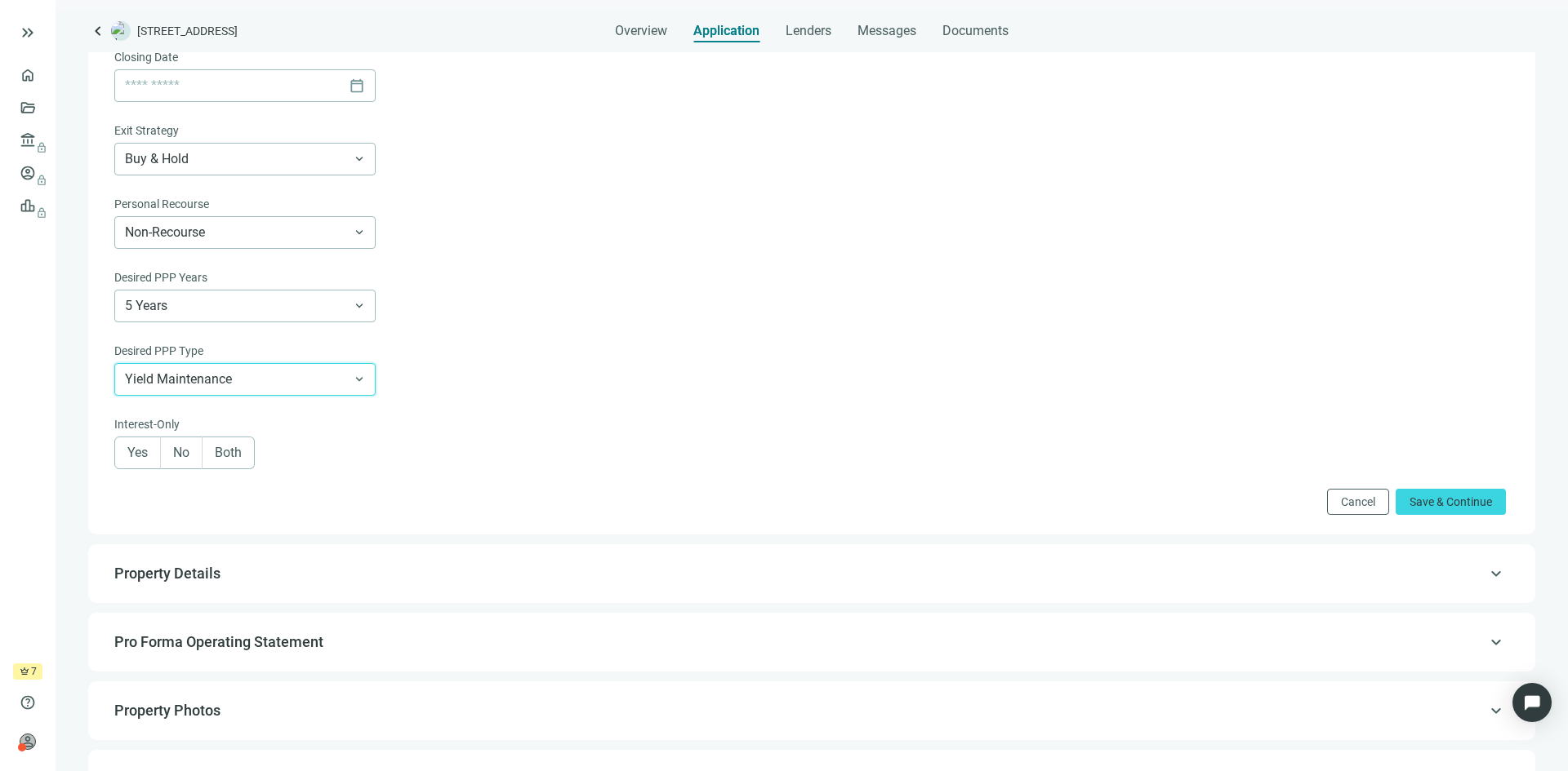
scroll to position [620, 0]
click at [181, 459] on span "No" at bounding box center [181, 451] width 16 height 16
click at [514, 582] on span "Property Details" at bounding box center [810, 572] width 1392 height 20
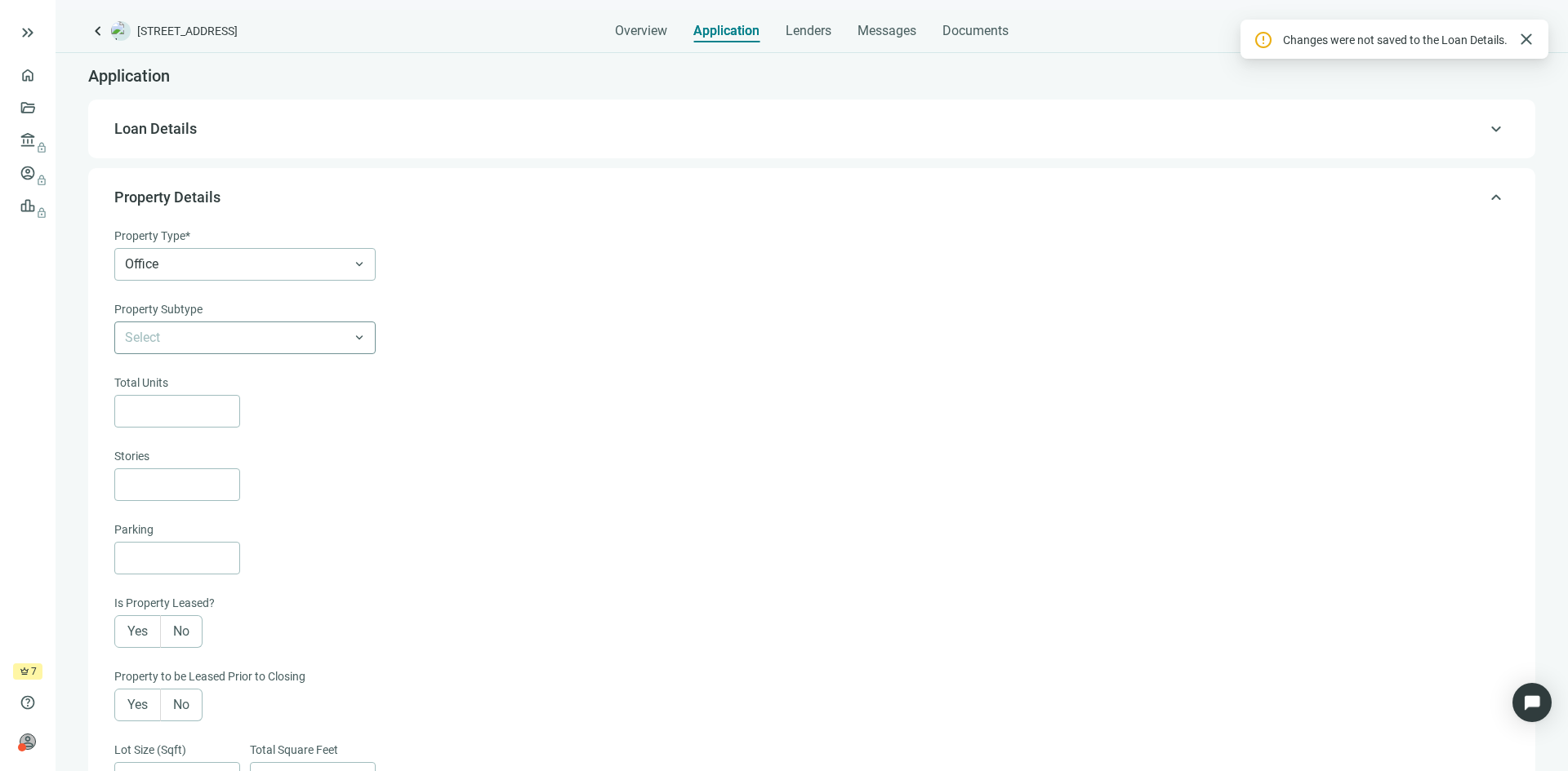
click at [281, 340] on input "search" at bounding box center [237, 338] width 225 height 31
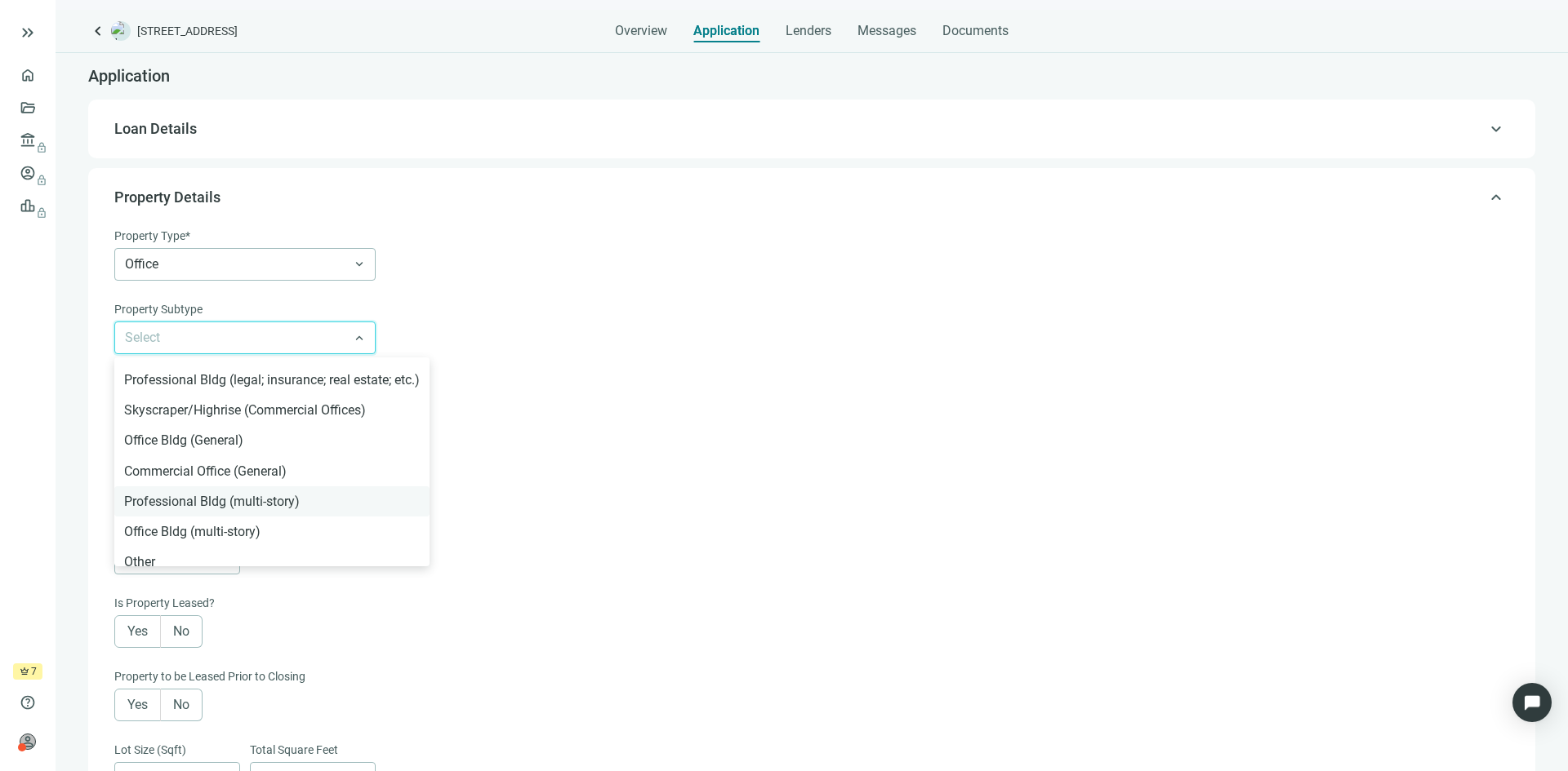
scroll to position [34, 0]
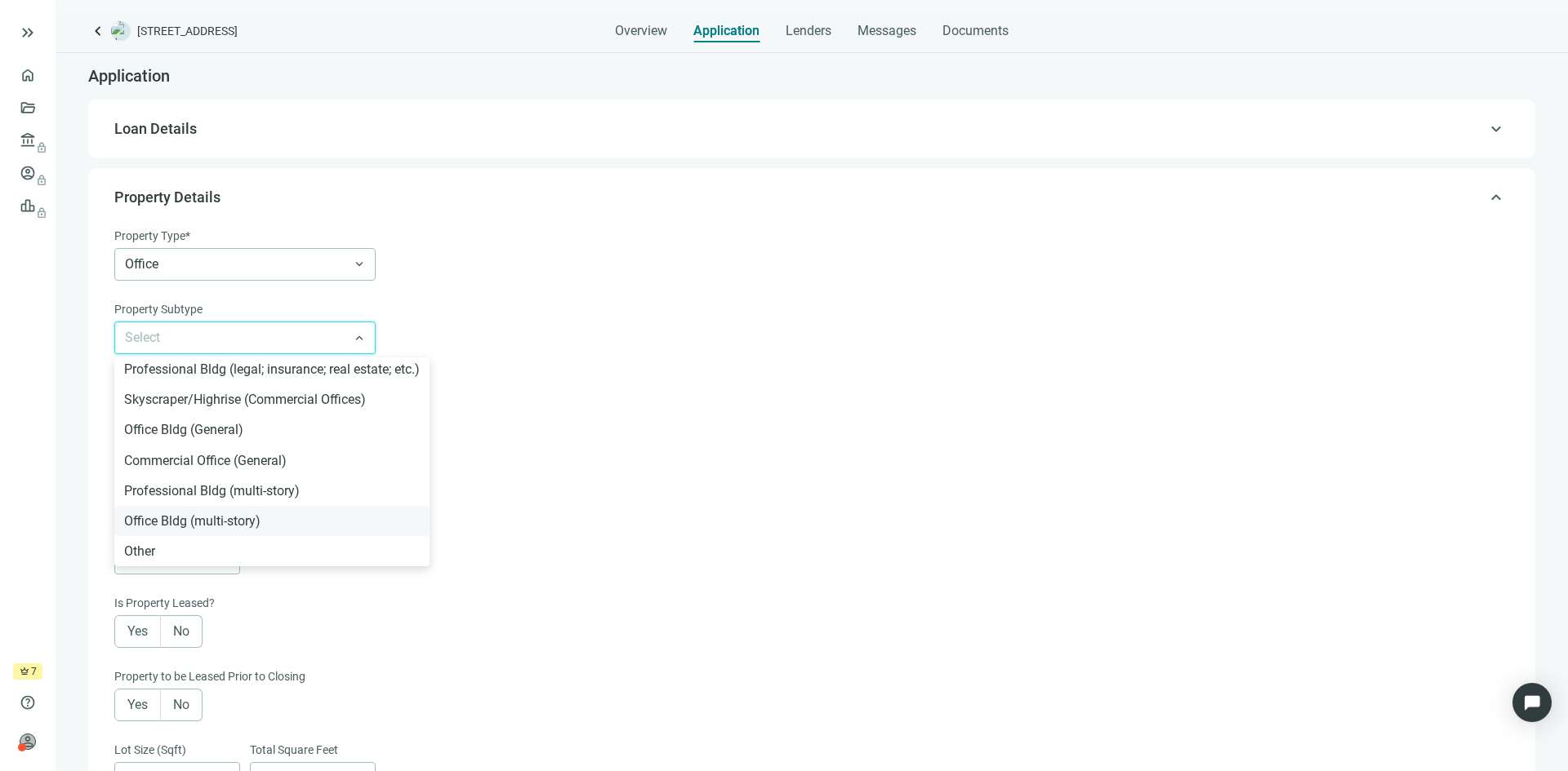
click at [286, 525] on div "Office Bldg (multi-story)" at bounding box center [271, 522] width 296 height 21
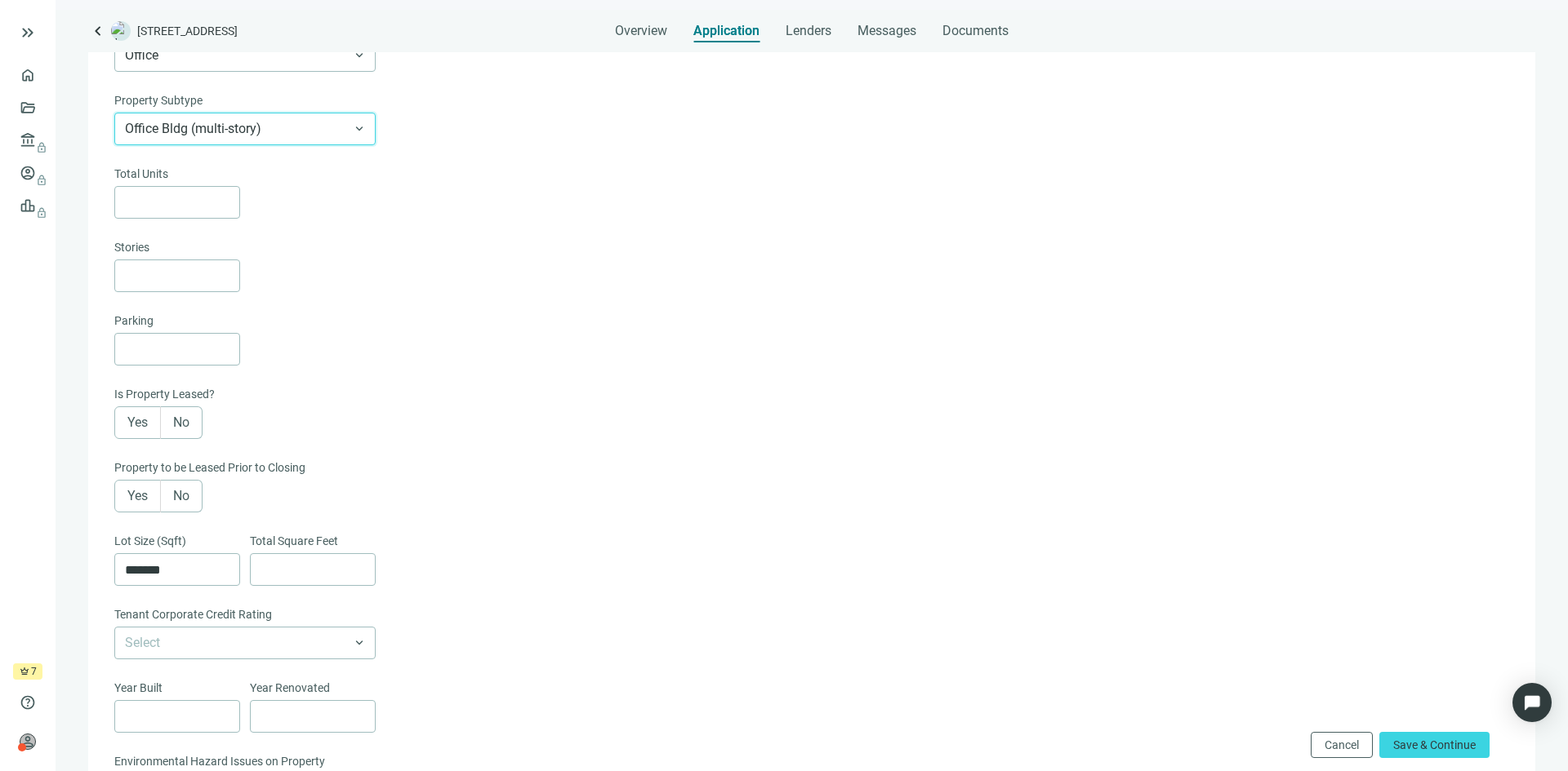
scroll to position [245, 0]
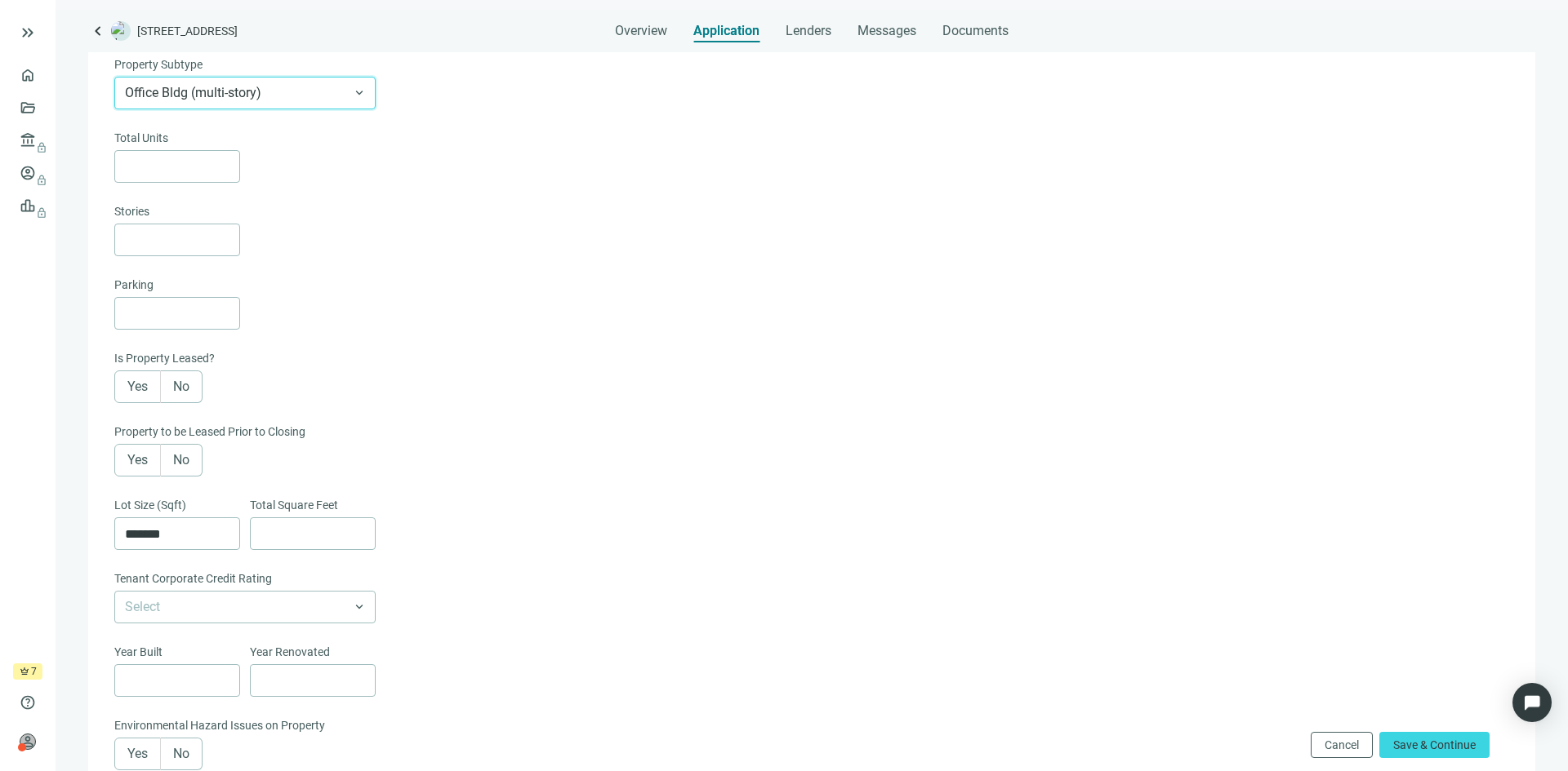
click at [128, 391] on span "Yes" at bounding box center [138, 386] width 21 height 16
click at [139, 462] on span "Yes" at bounding box center [138, 460] width 21 height 16
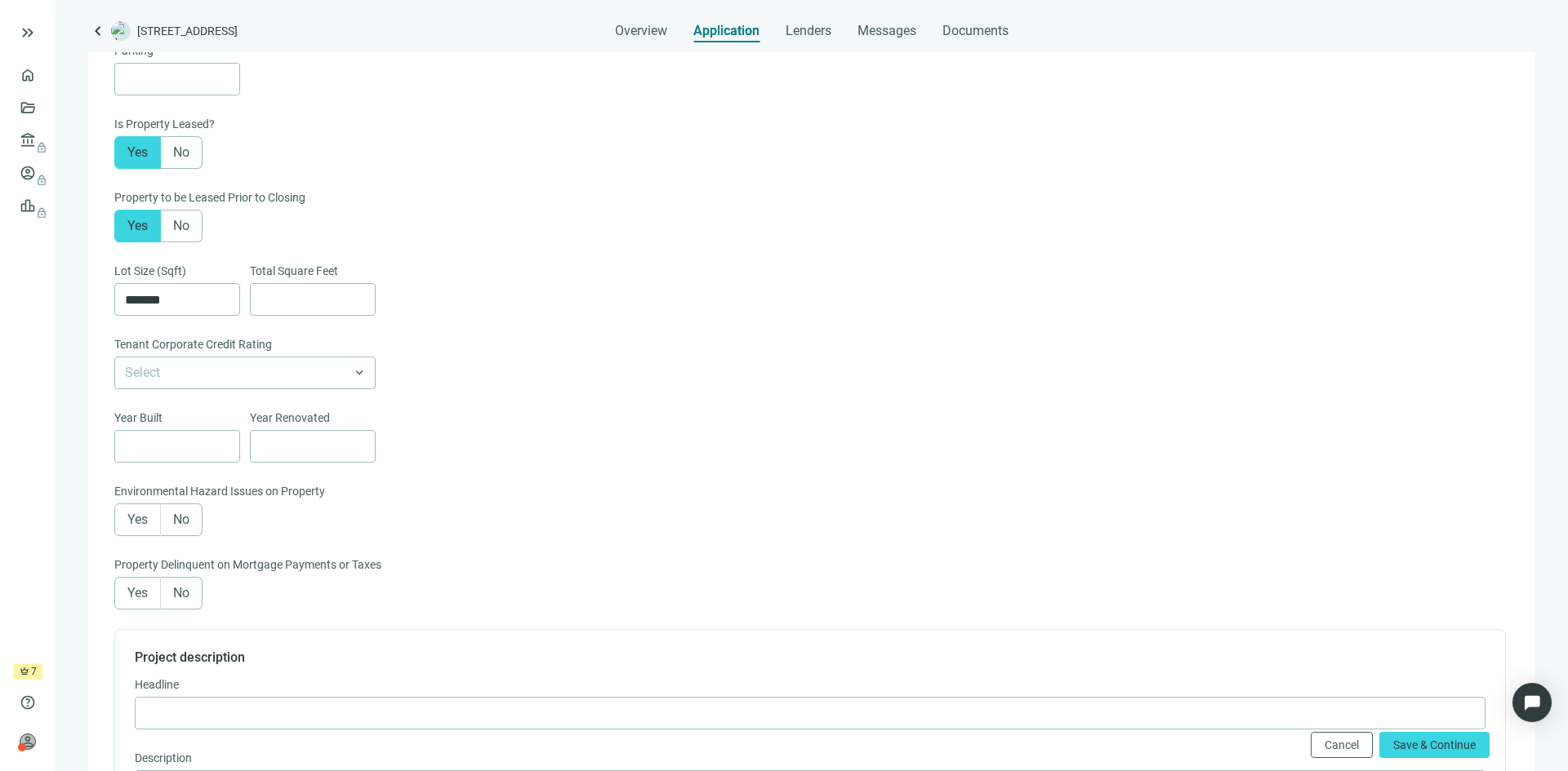
scroll to position [490, 0]
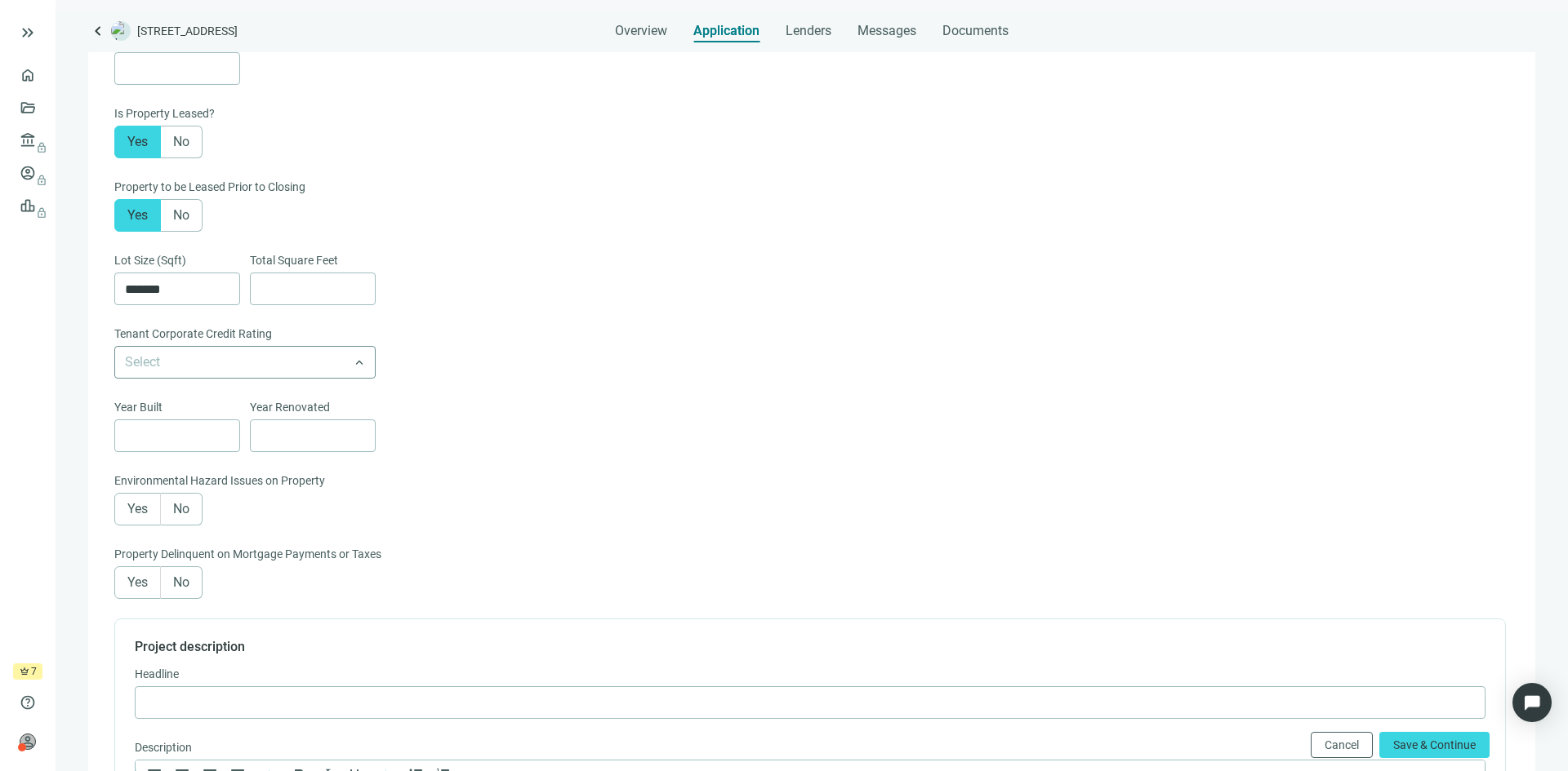
click at [250, 367] on input "search" at bounding box center [237, 362] width 225 height 31
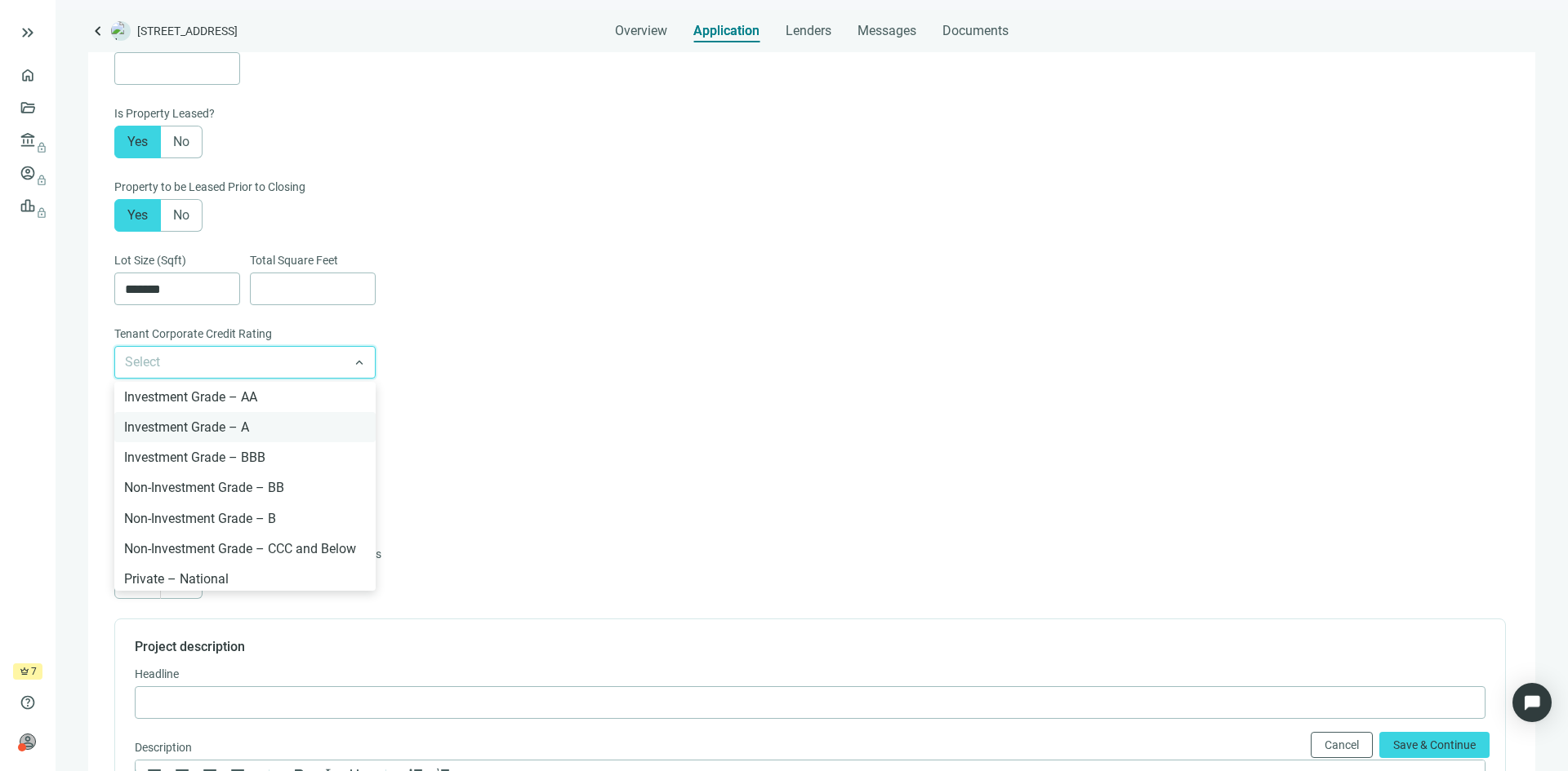
click at [252, 431] on div "Investment Grade – A" at bounding box center [245, 428] width 242 height 21
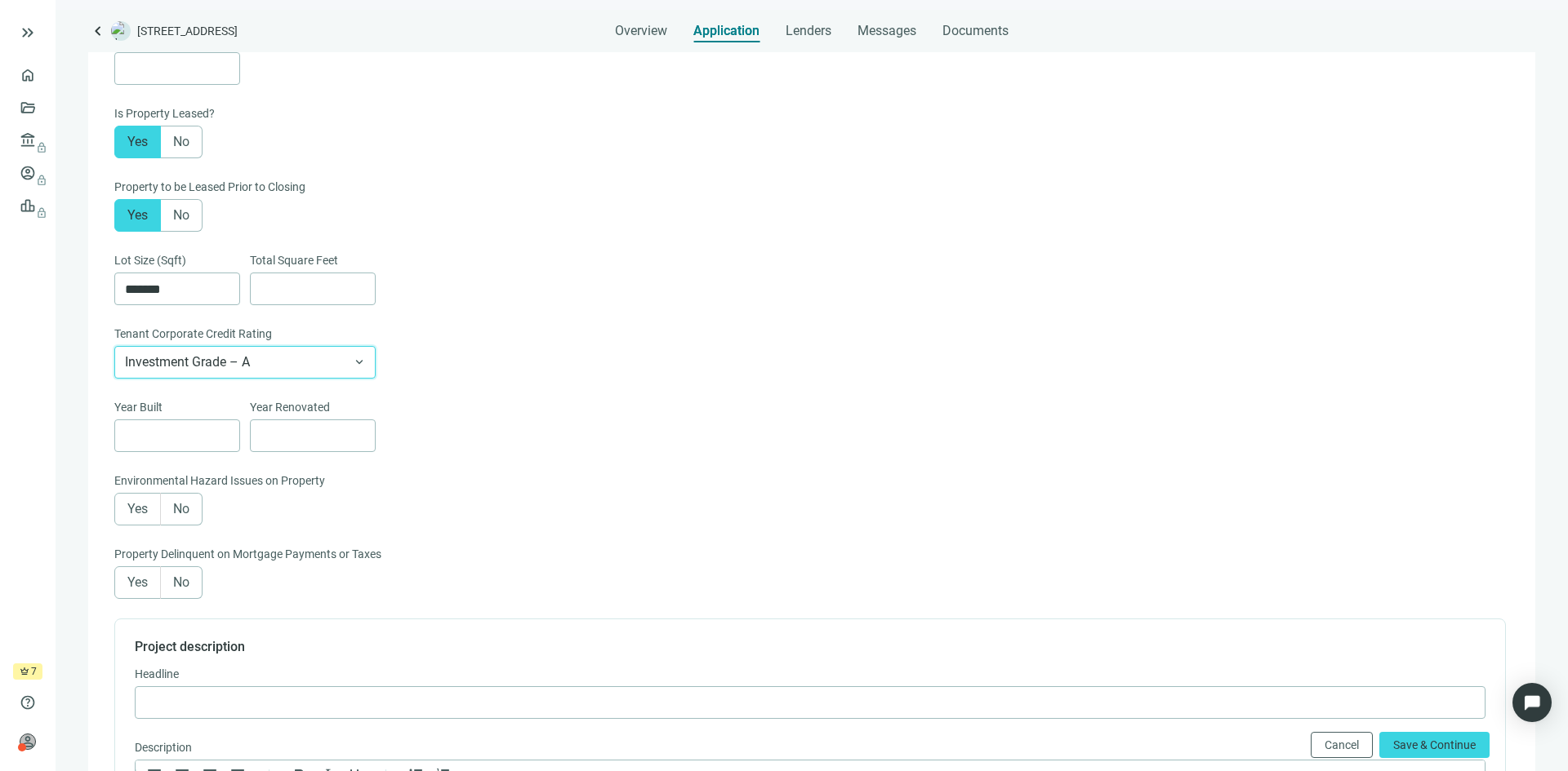
click at [188, 517] on span "No" at bounding box center [181, 508] width 16 height 16
click at [178, 590] on span "No" at bounding box center [181, 582] width 16 height 16
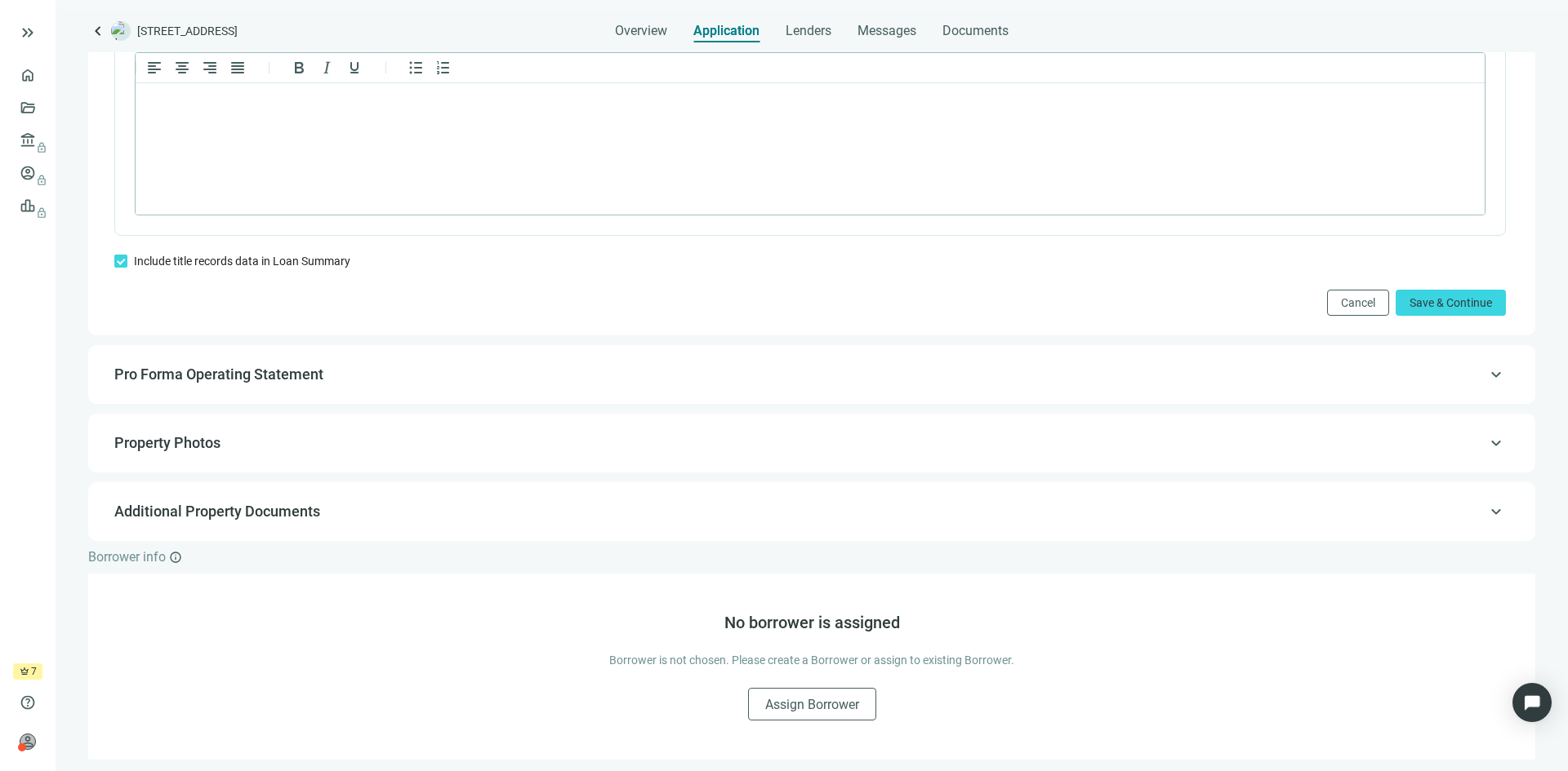
scroll to position [1261, 0]
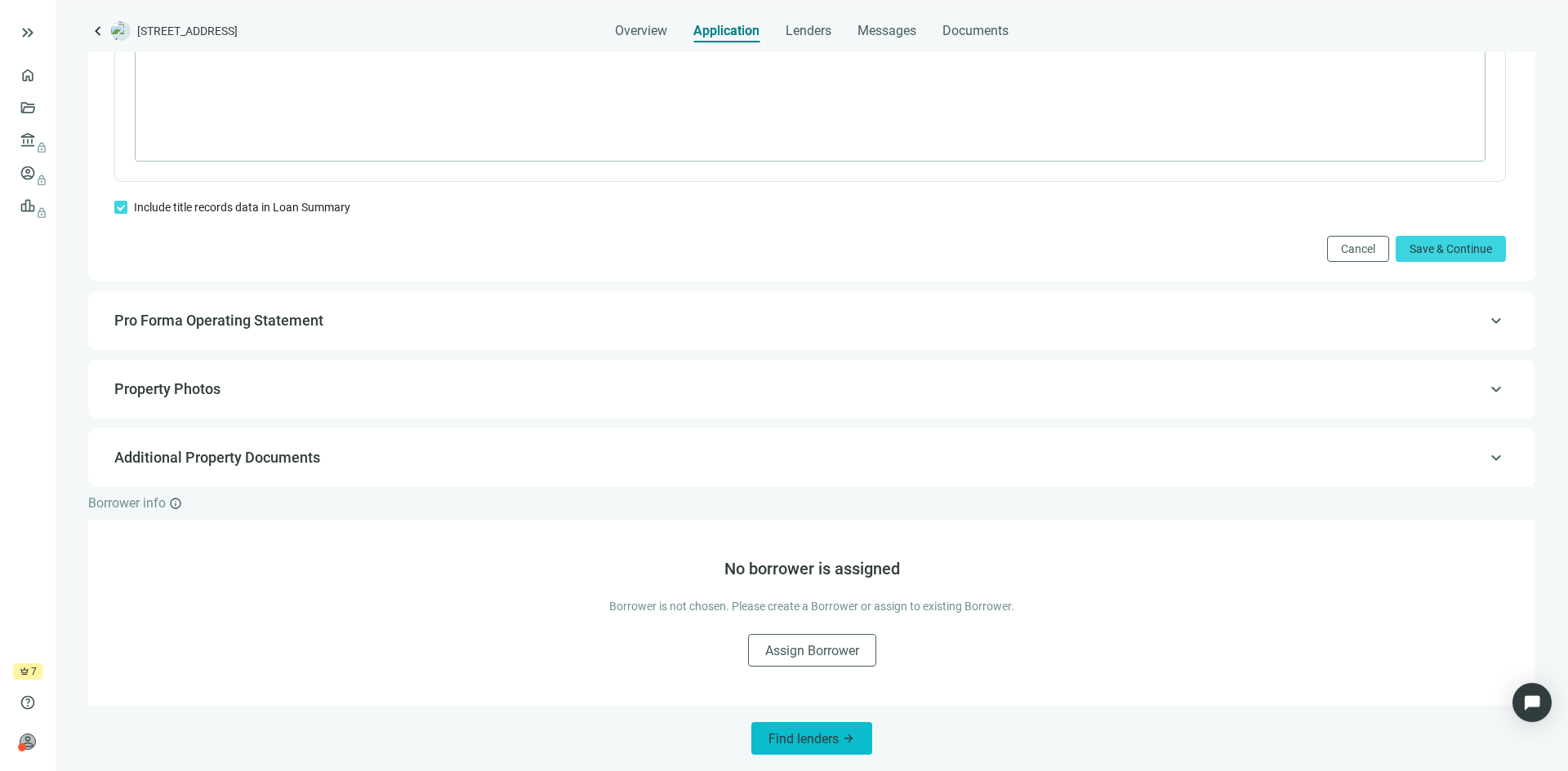
click at [796, 737] on span "Find lenders" at bounding box center [803, 739] width 70 height 16
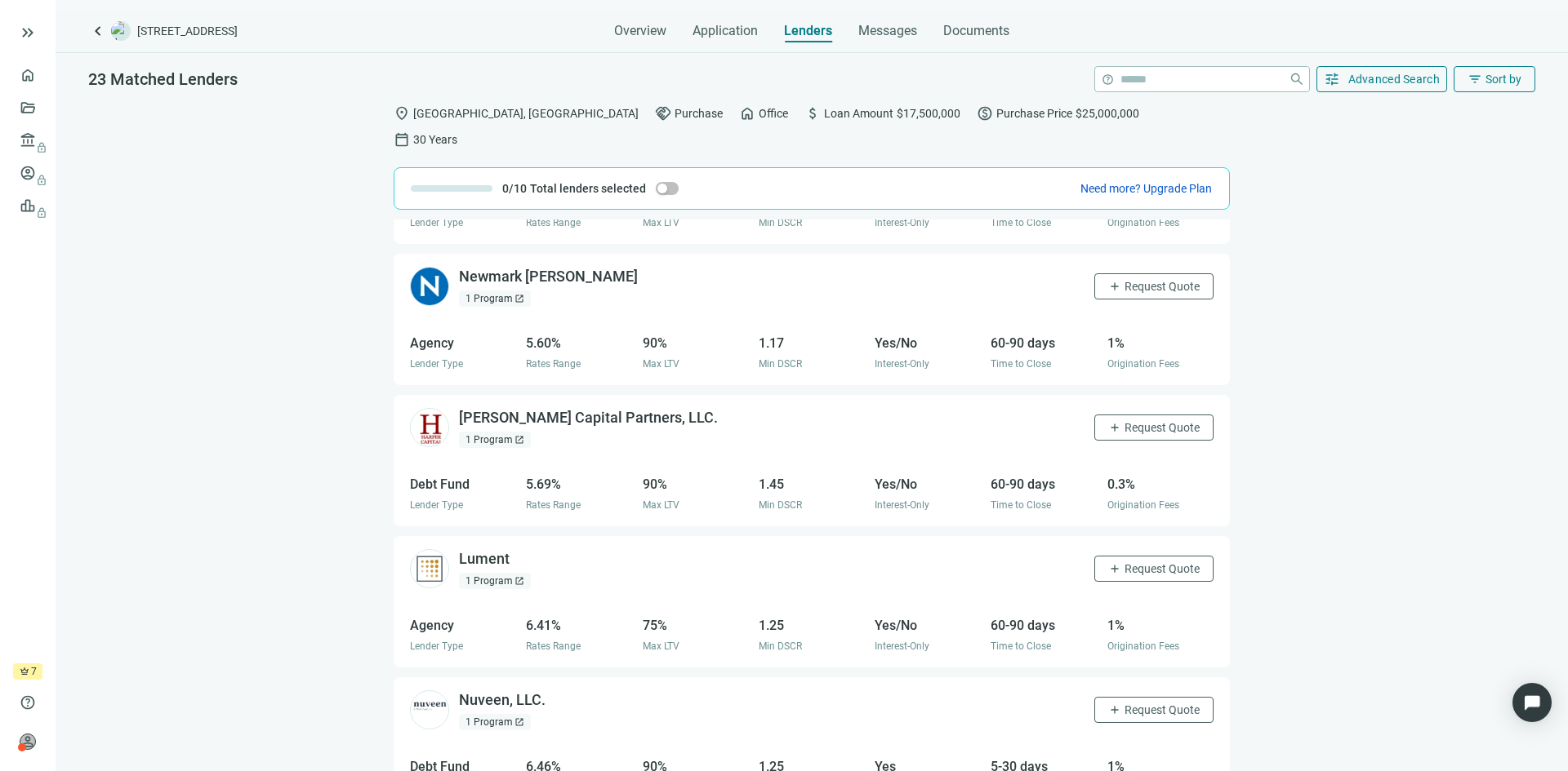
scroll to position [816, 0]
click at [628, 405] on div "Harper Capital Partners, LLC. open_in_new" at bounding box center [598, 416] width 279 height 21
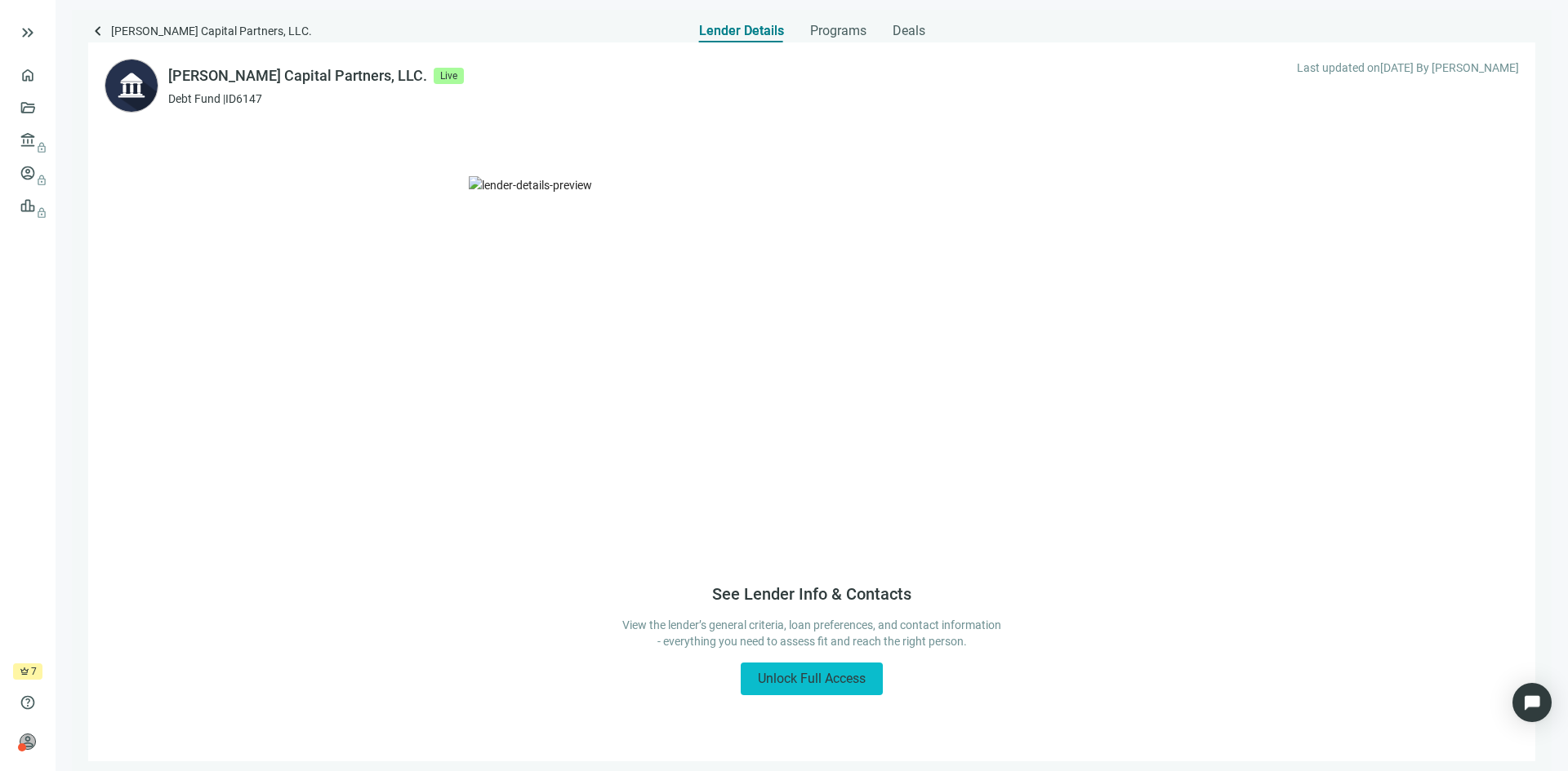
click at [807, 679] on span "Unlock Full Access" at bounding box center [812, 678] width 108 height 16
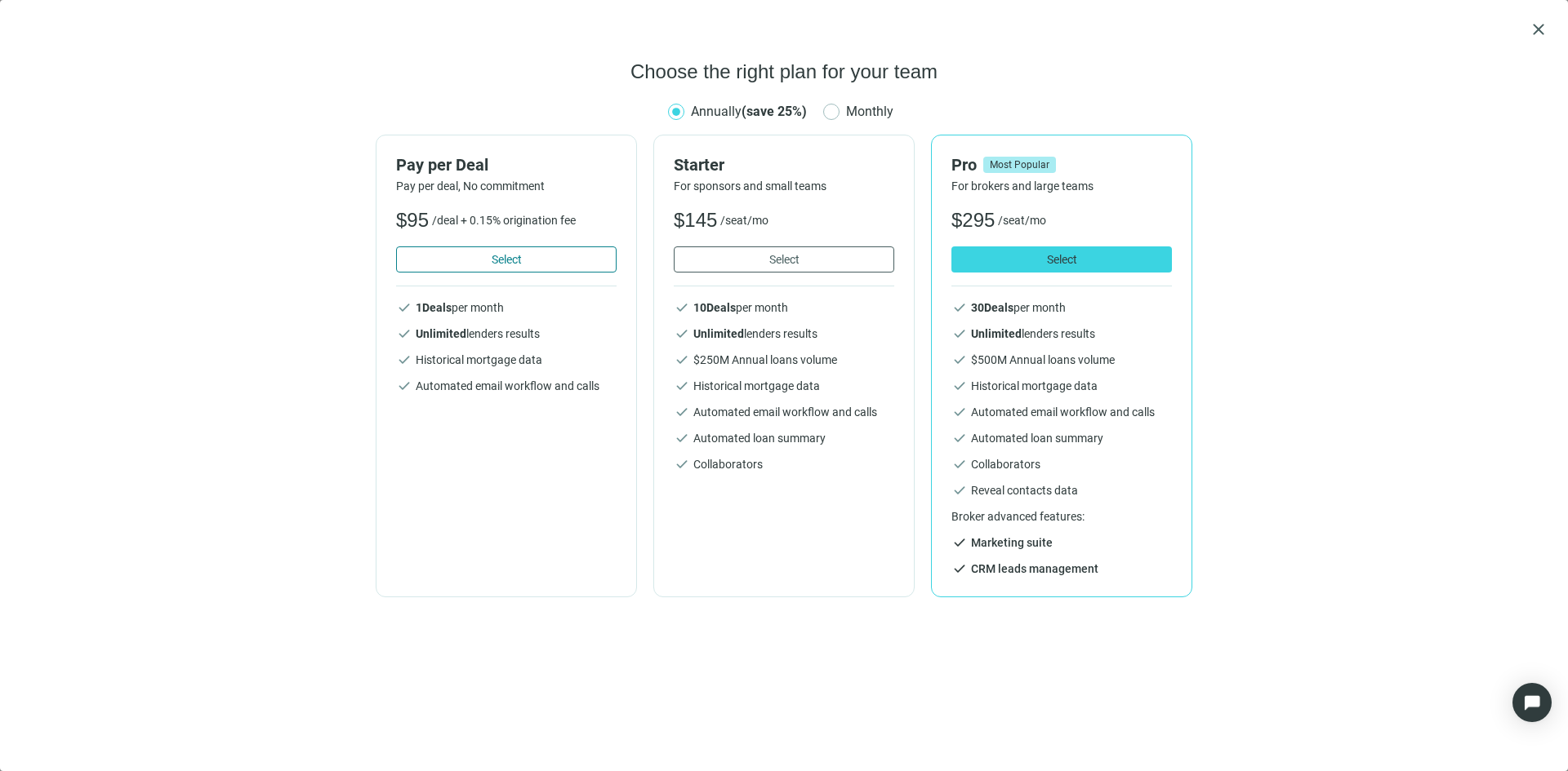
click at [513, 261] on span "Select" at bounding box center [507, 260] width 30 height 13
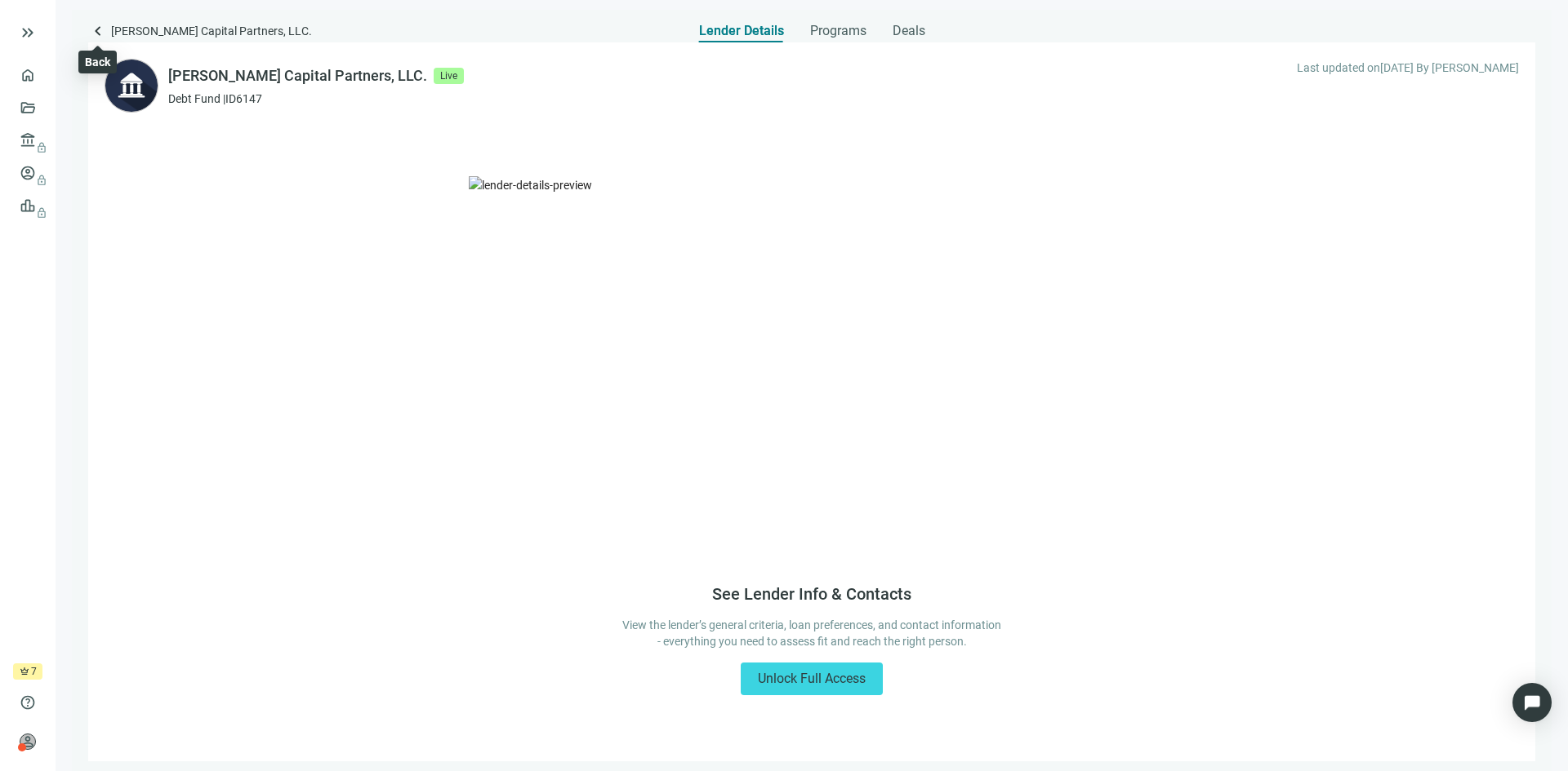
click at [102, 30] on span "keyboard_arrow_left" at bounding box center [98, 31] width 20 height 20
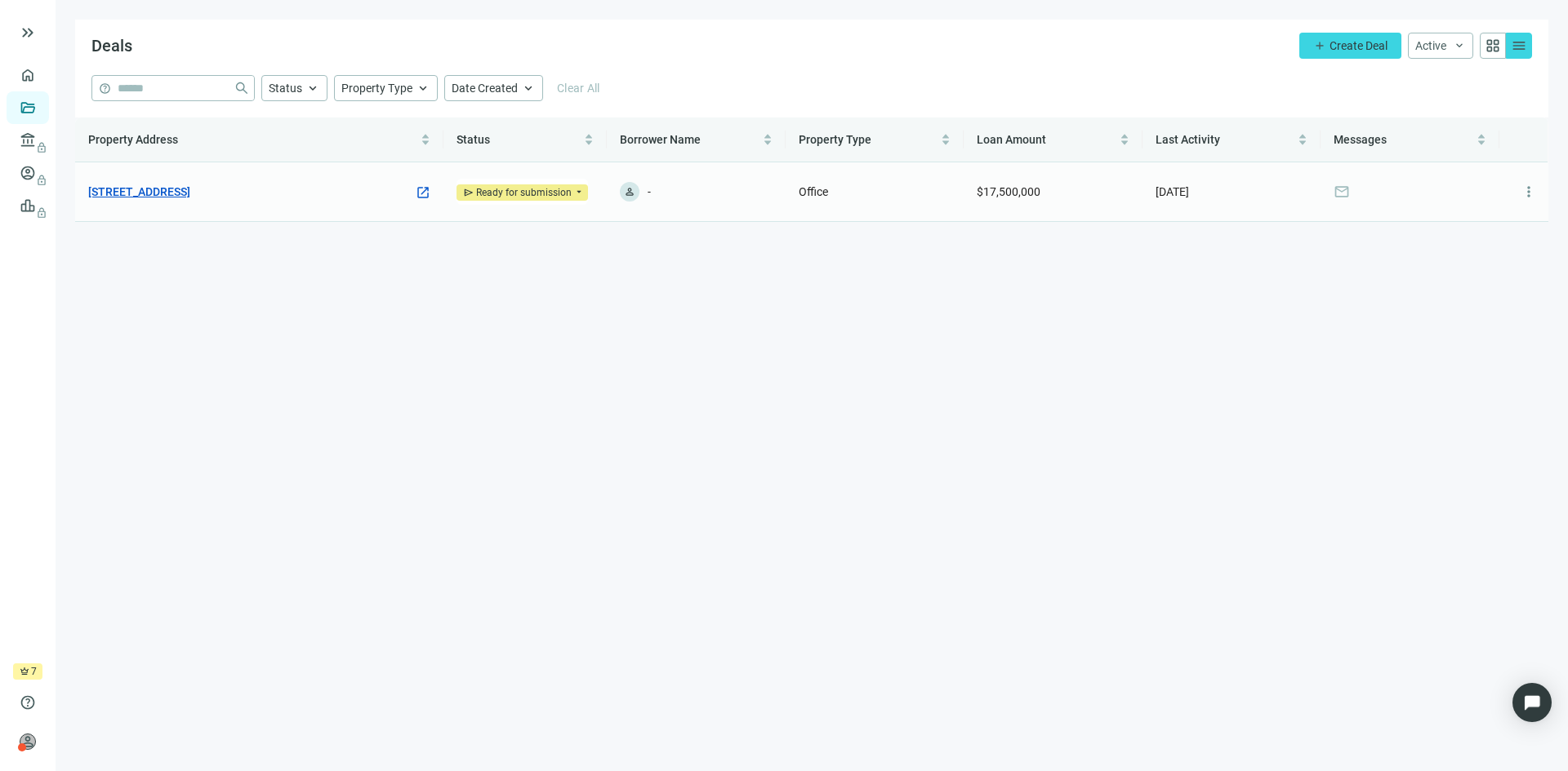
click at [190, 192] on link "[STREET_ADDRESS]" at bounding box center [139, 191] width 102 height 18
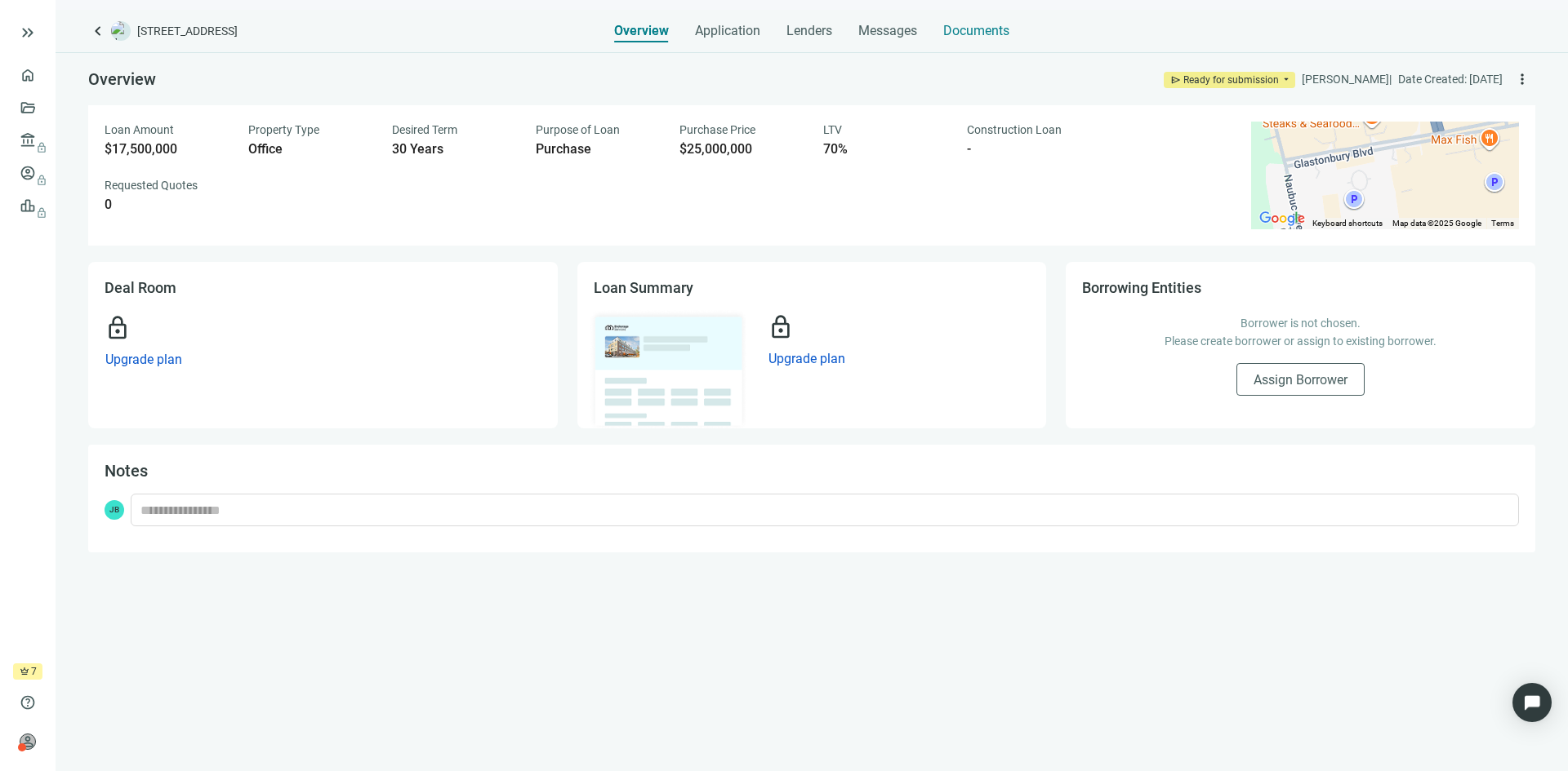
click at [964, 28] on span "Documents" at bounding box center [976, 30] width 66 height 16
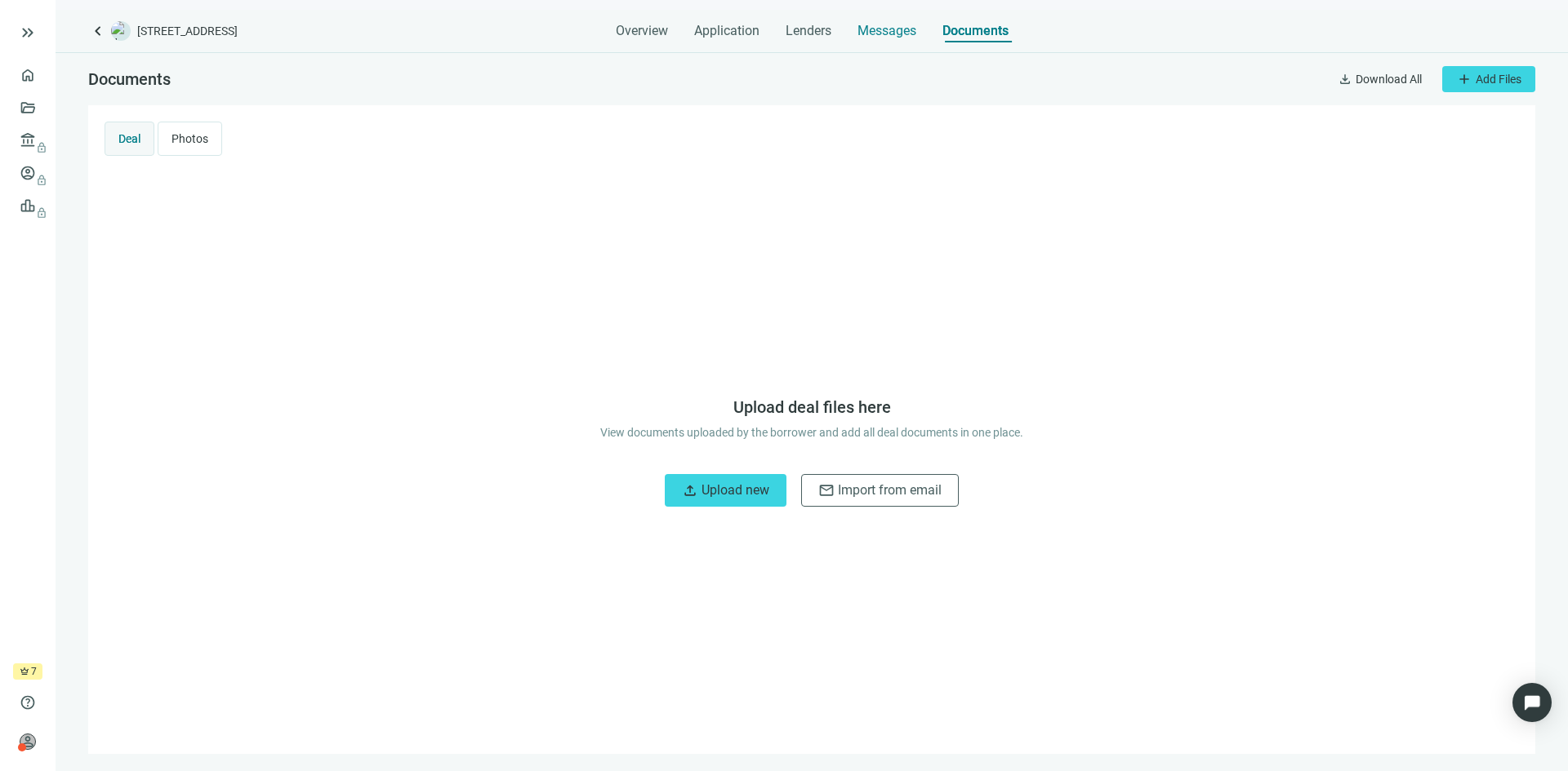
click at [891, 29] on span "Messages" at bounding box center [887, 30] width 59 height 16
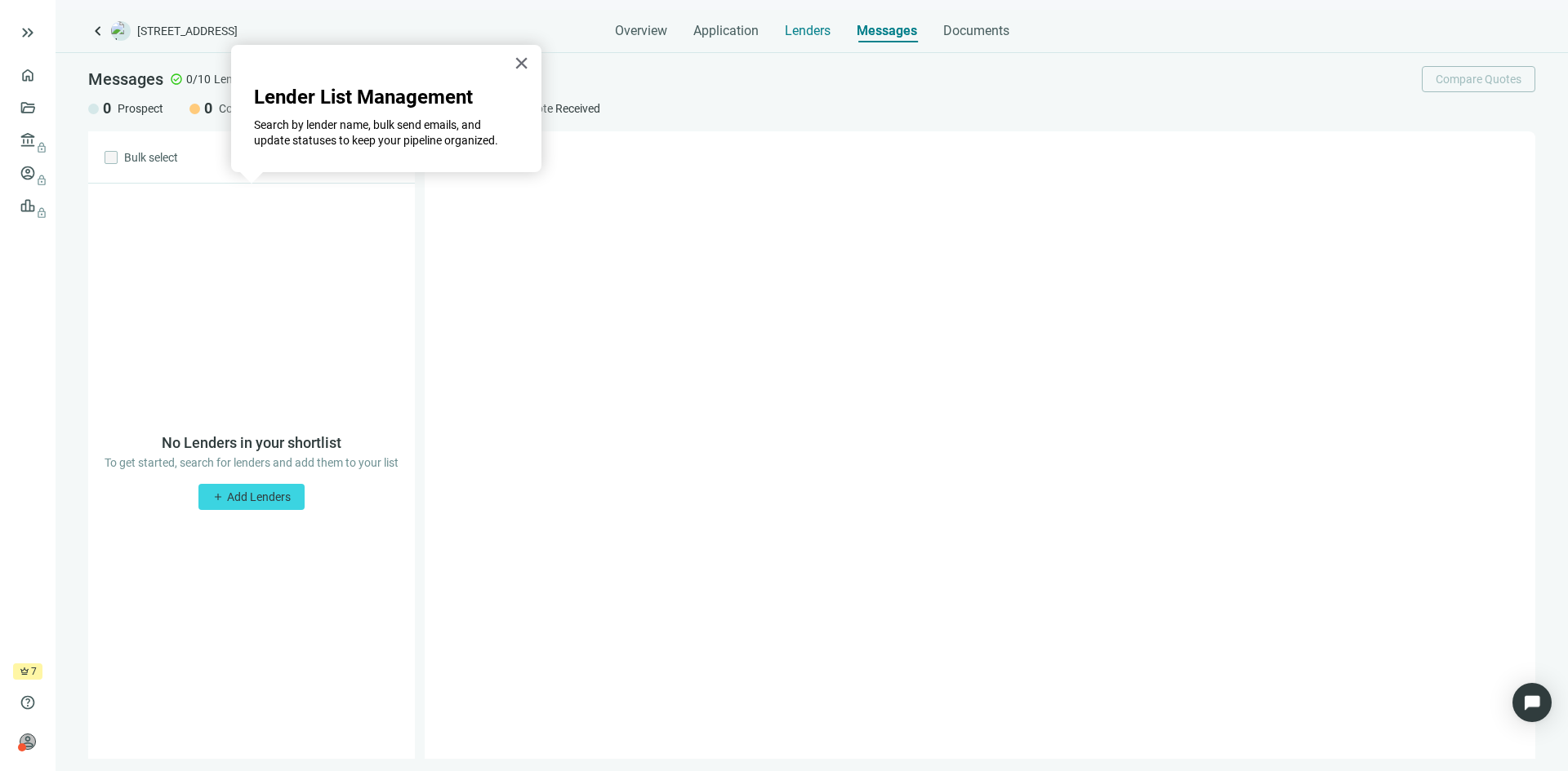
click at [799, 31] on span "Lenders" at bounding box center [807, 30] width 46 height 16
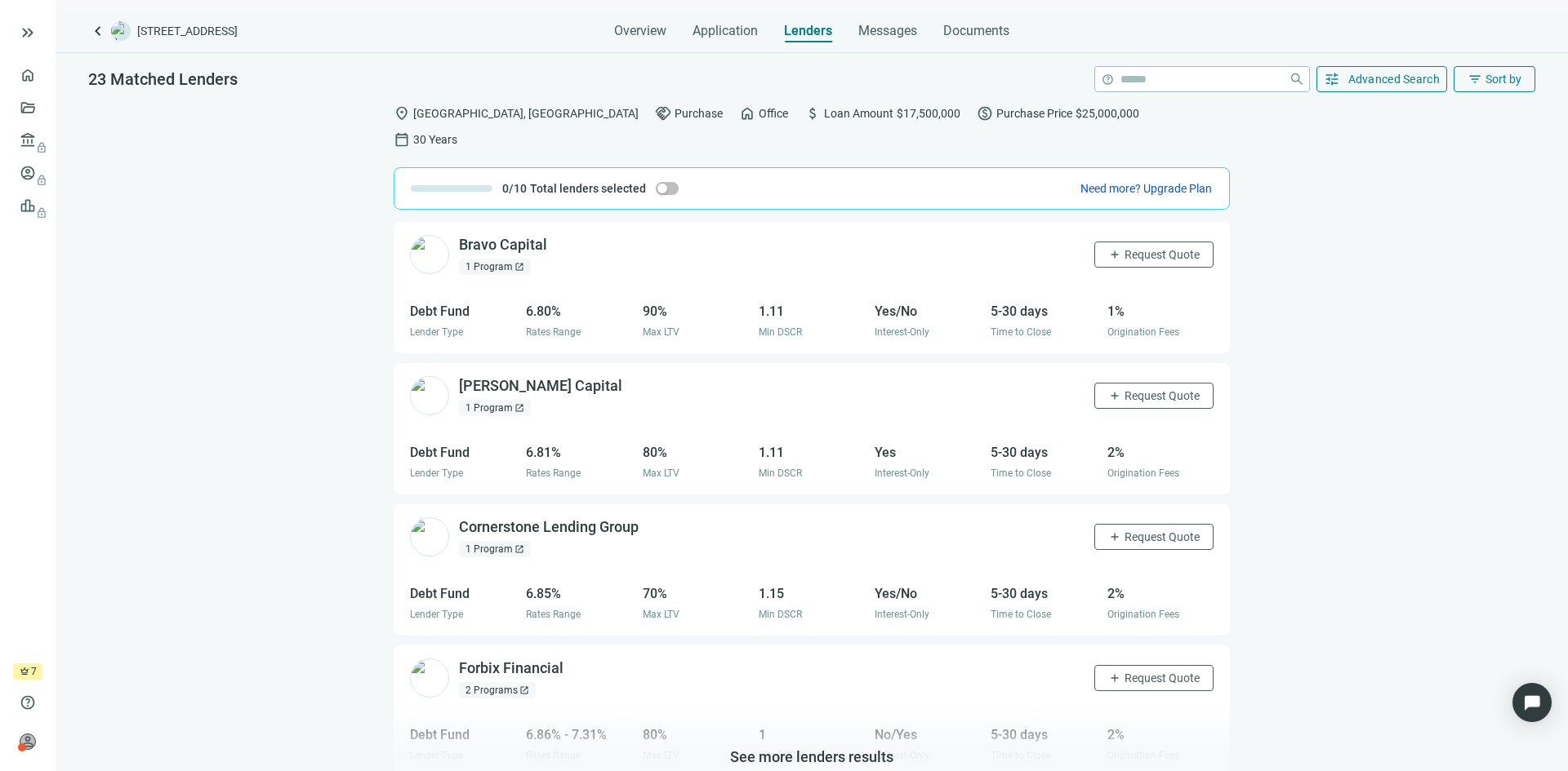
scroll to position [1596, 0]
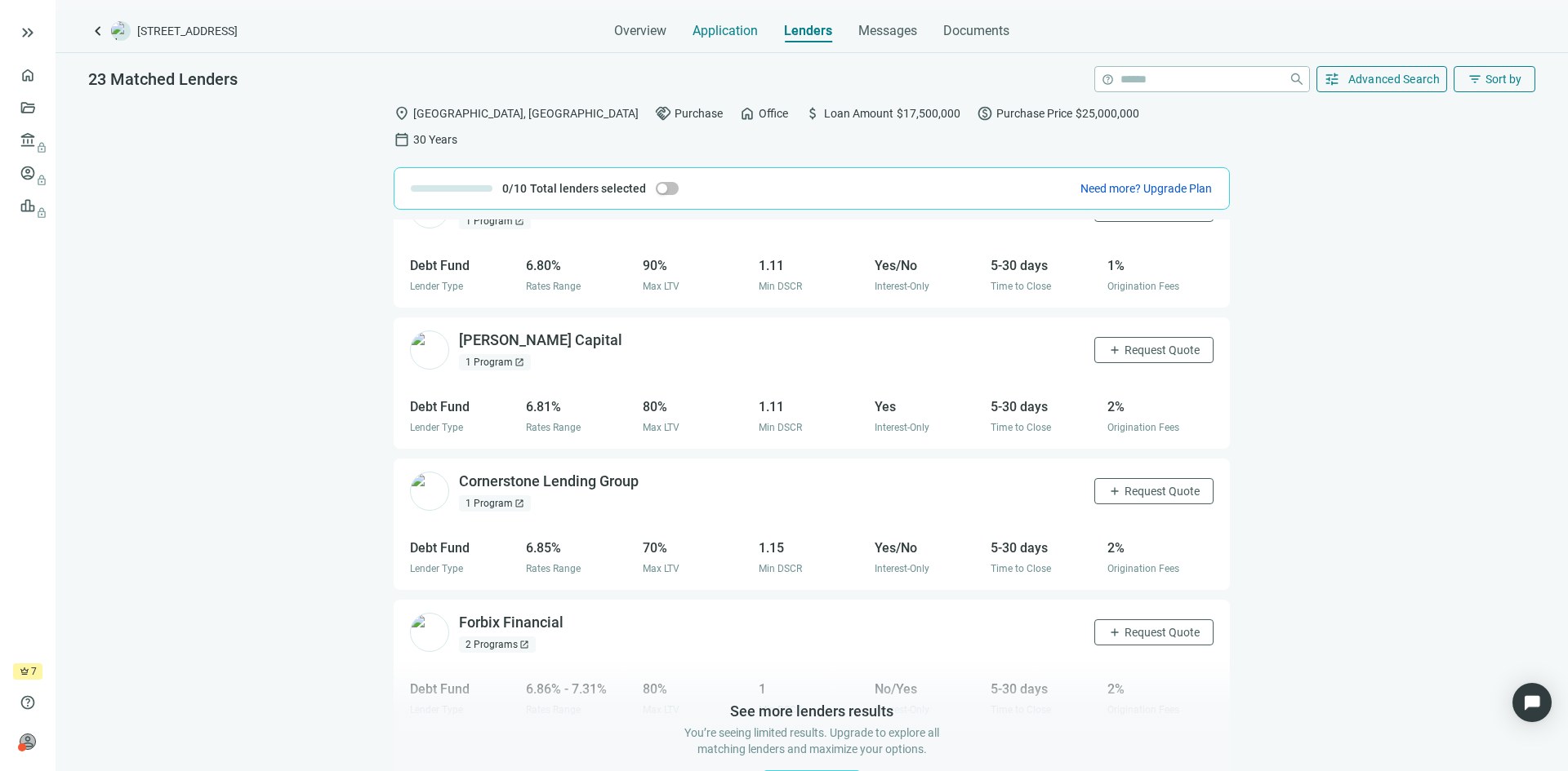
click at [715, 25] on span "Application" at bounding box center [725, 30] width 66 height 16
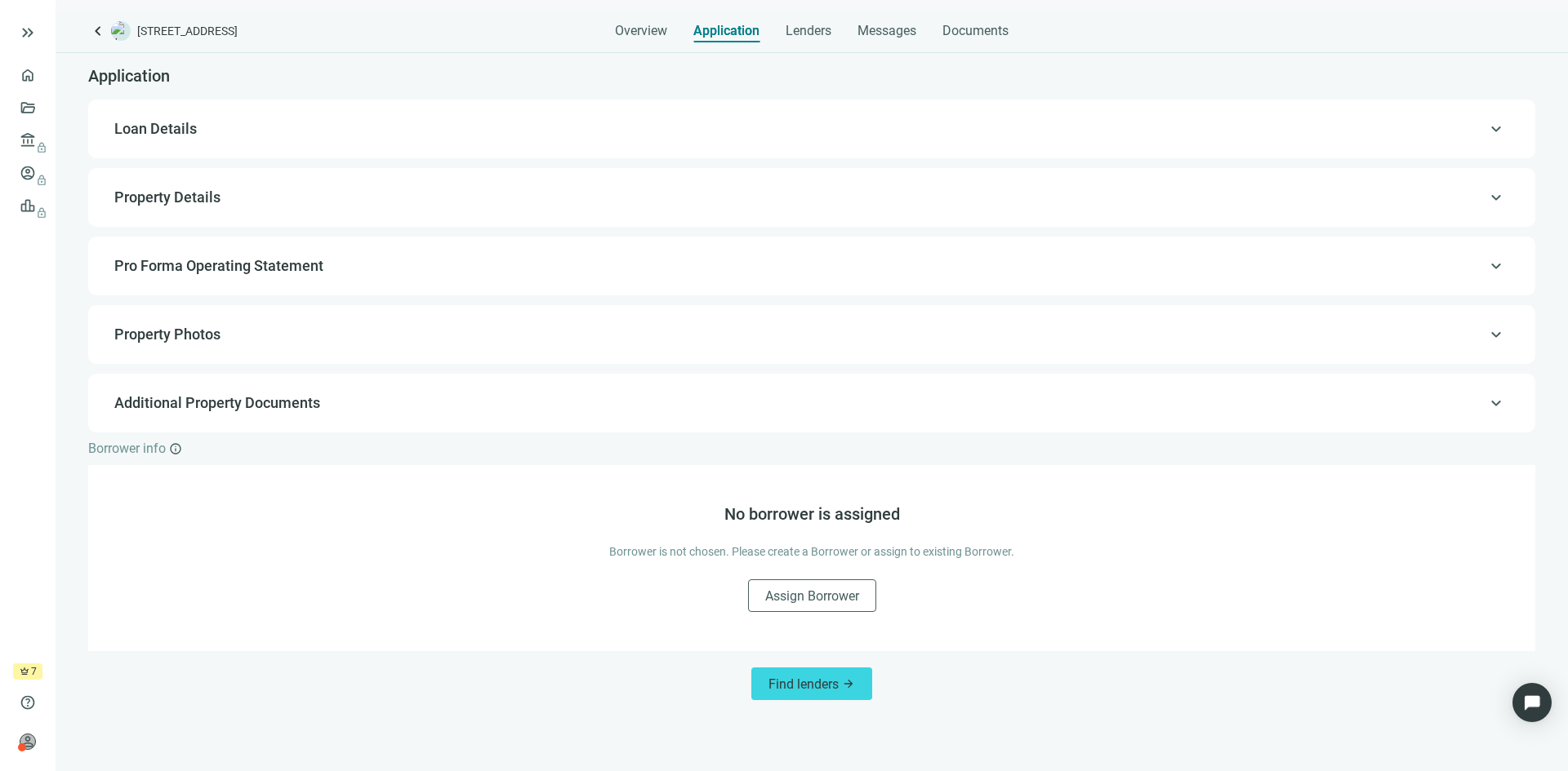
click at [451, 192] on span "Property Details" at bounding box center [810, 197] width 1392 height 20
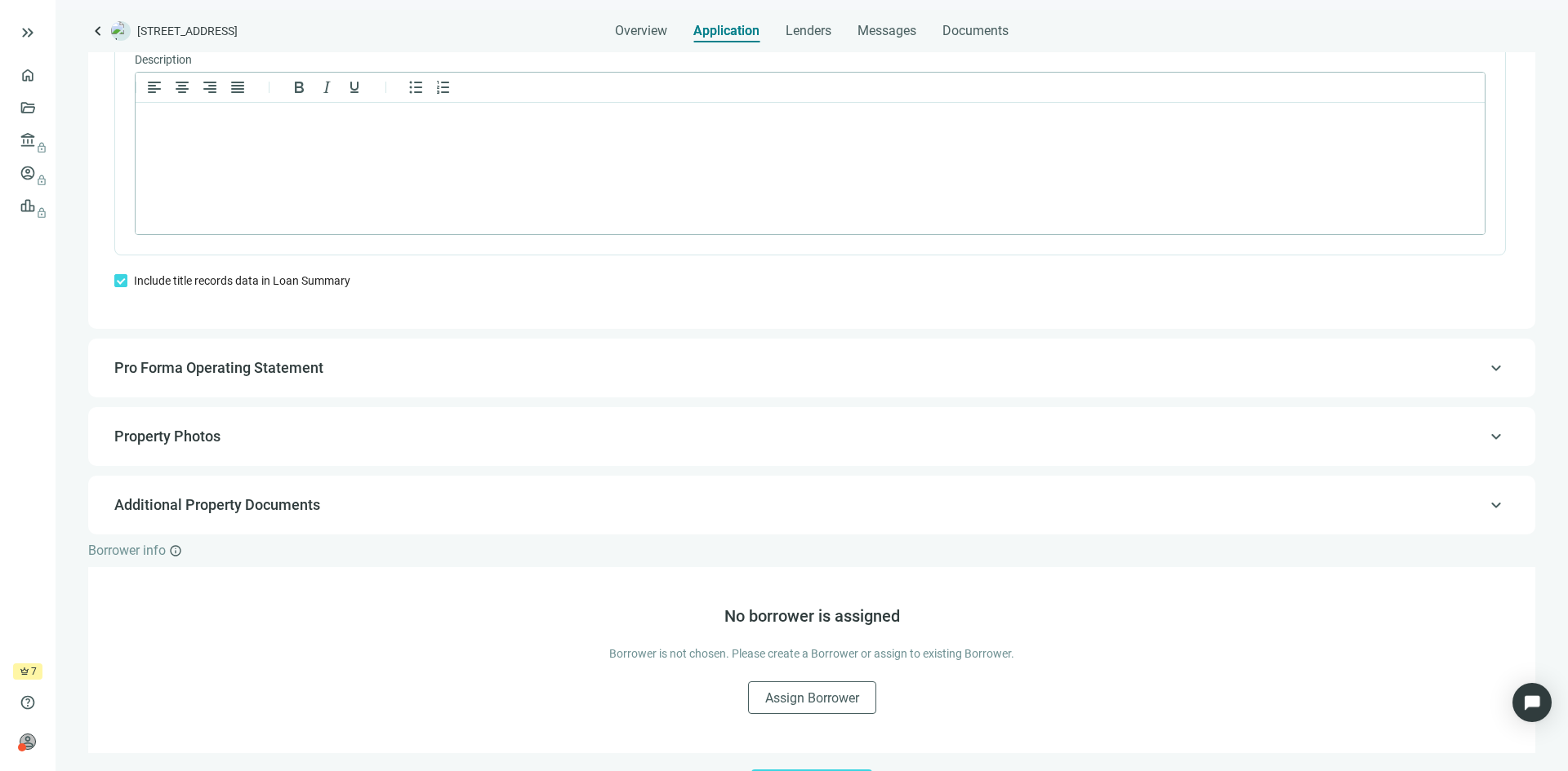
scroll to position [1234, 0]
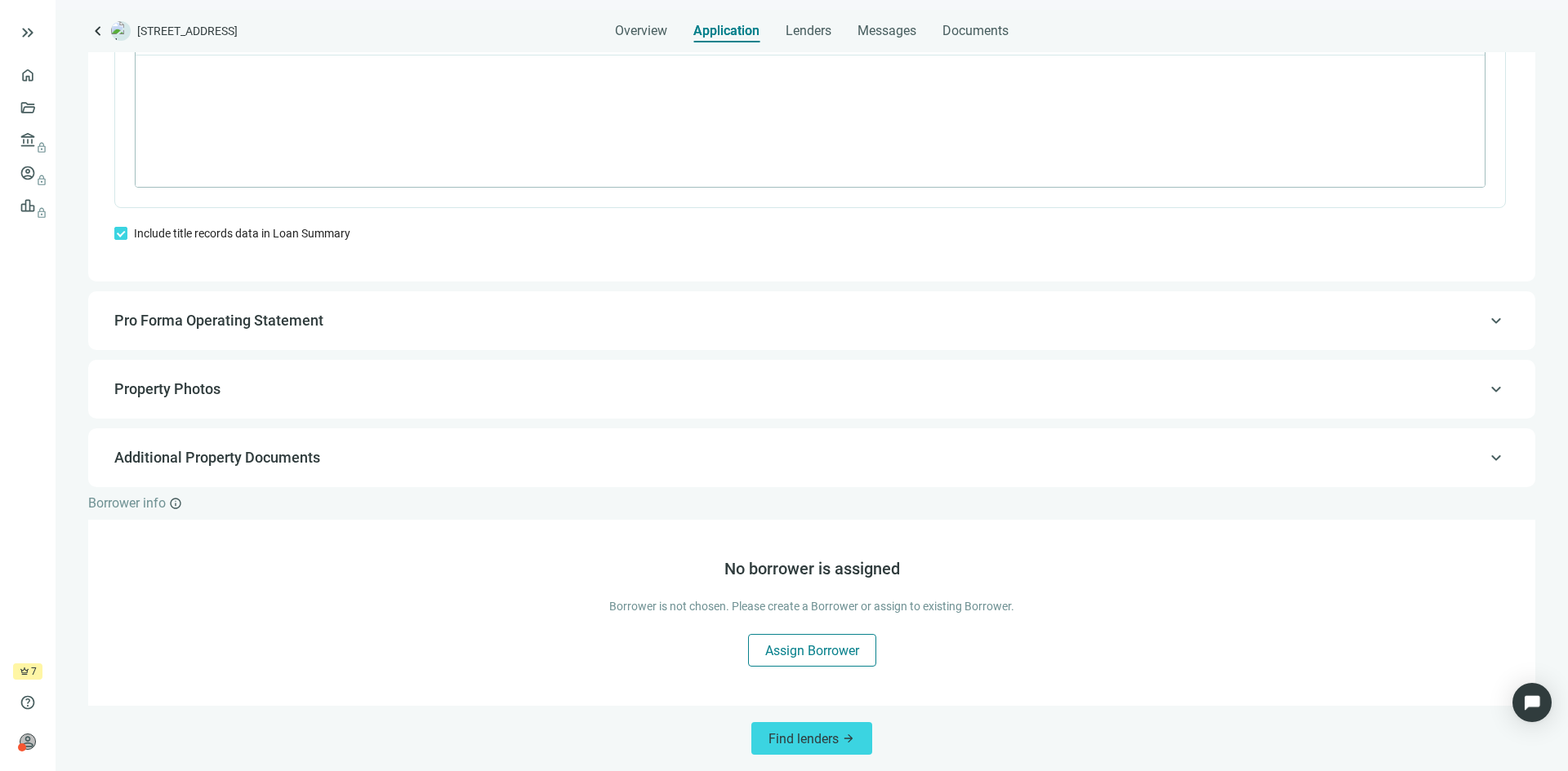
click at [776, 645] on span "Assign Borrower" at bounding box center [812, 651] width 94 height 16
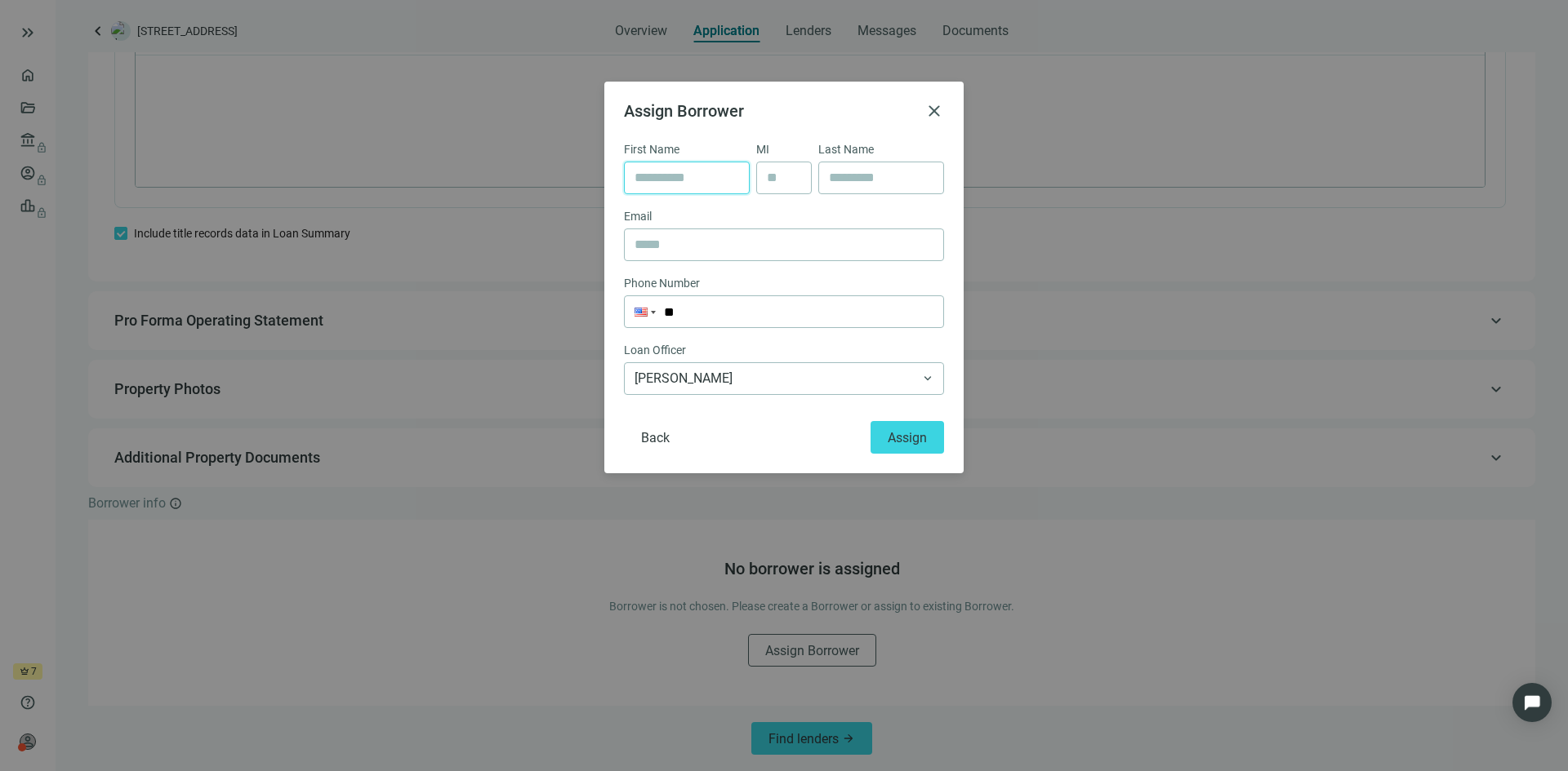
click at [683, 183] on input "text" at bounding box center [686, 177] width 104 height 31
type input "*******"
type input "********"
click at [902, 438] on span "Assign" at bounding box center [907, 438] width 39 height 16
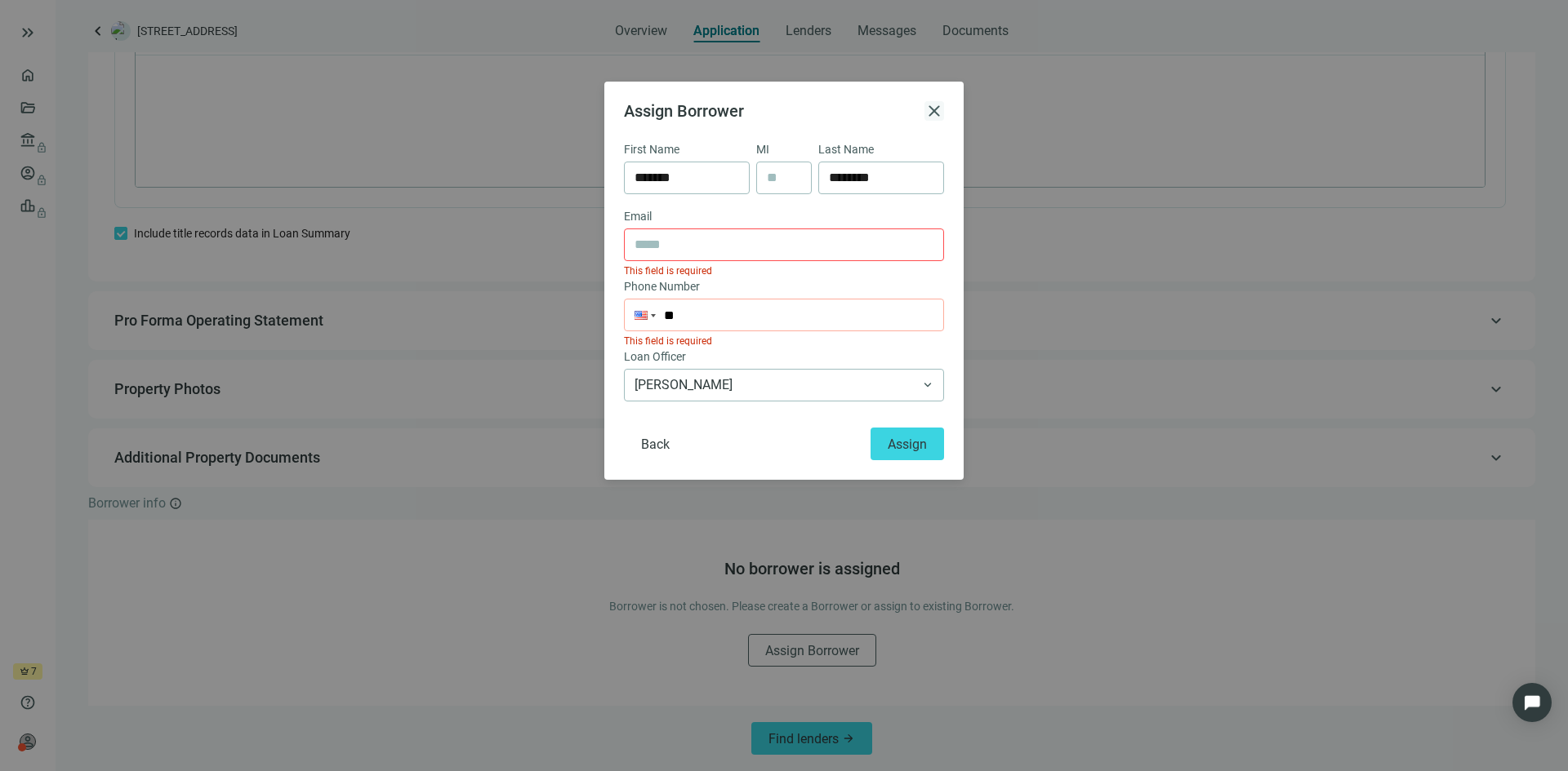
click at [929, 113] on span "close" at bounding box center [934, 111] width 20 height 20
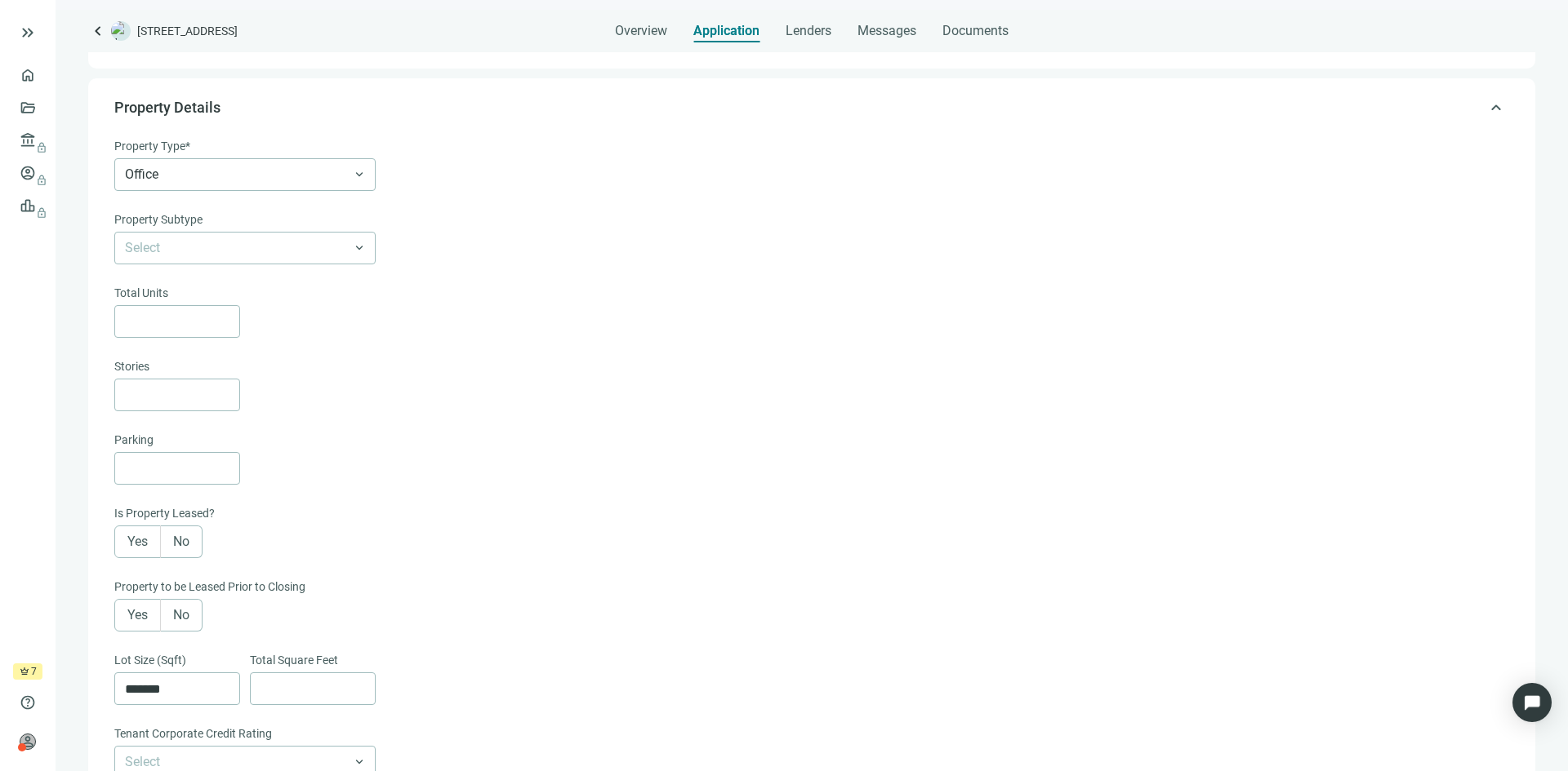
scroll to position [0, 0]
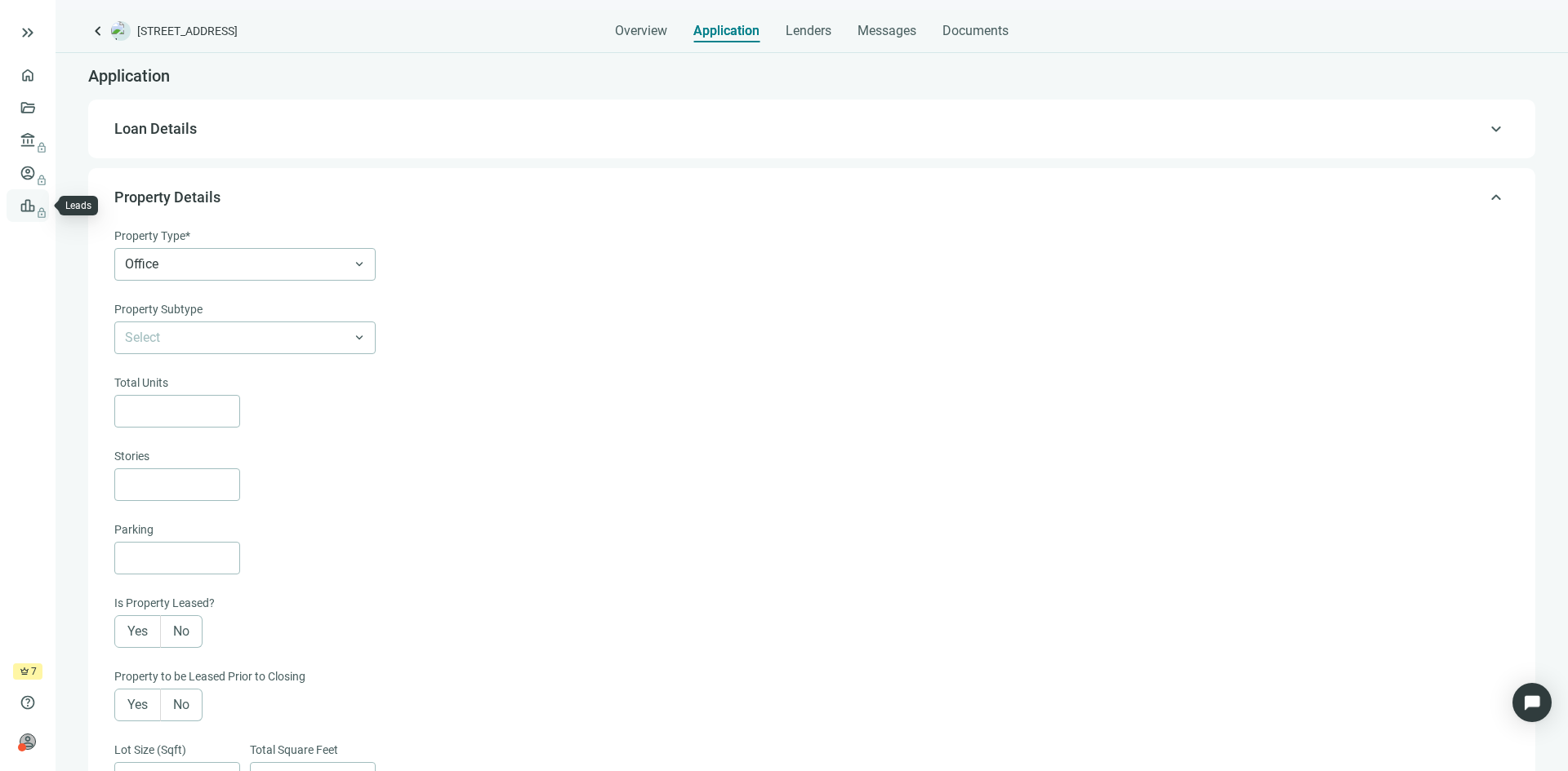
click at [25, 205] on span "lock" at bounding box center [29, 205] width 13 height 13
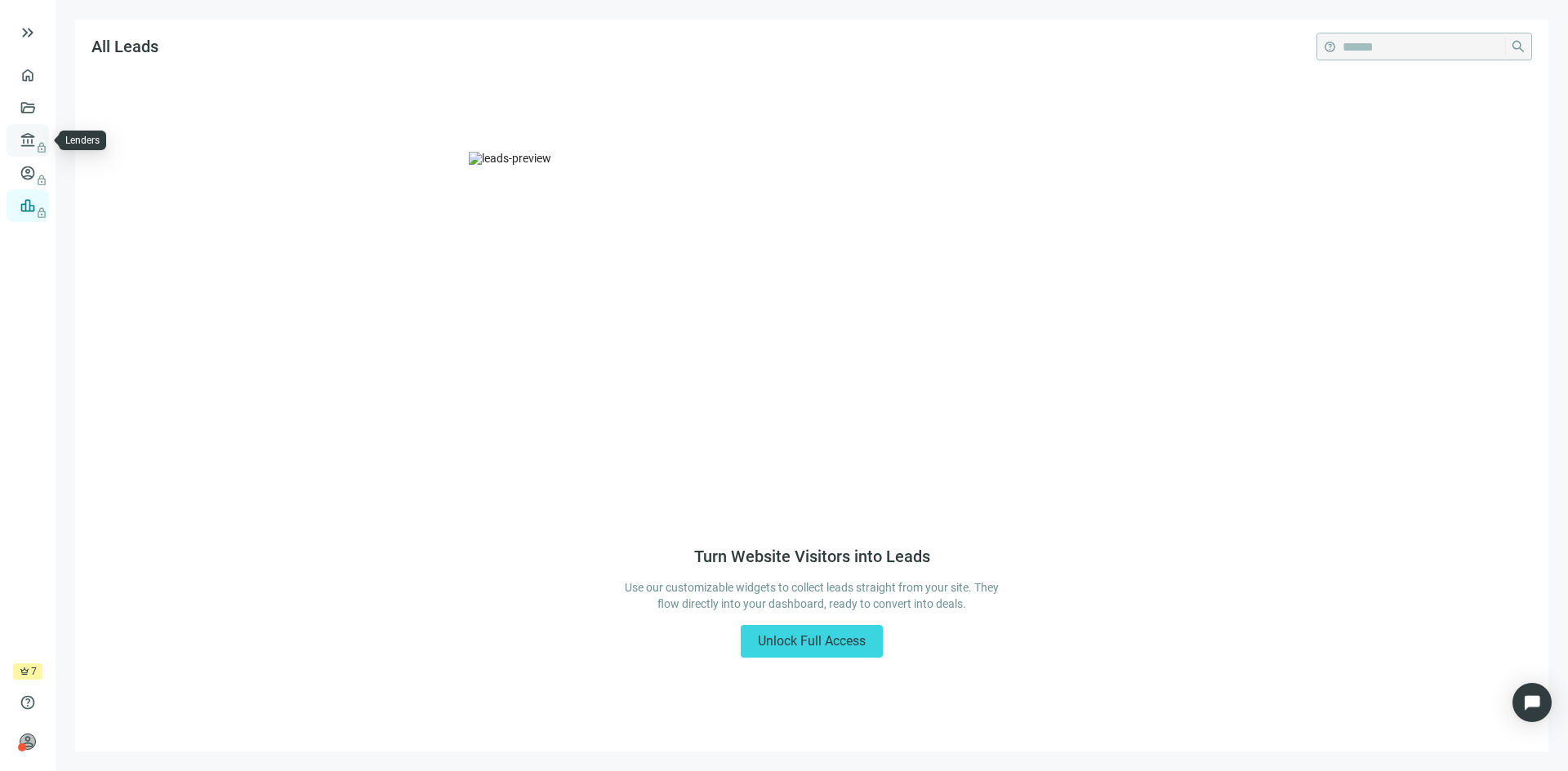
click at [41, 147] on link "Lenders lock" at bounding box center [62, 141] width 42 height 13
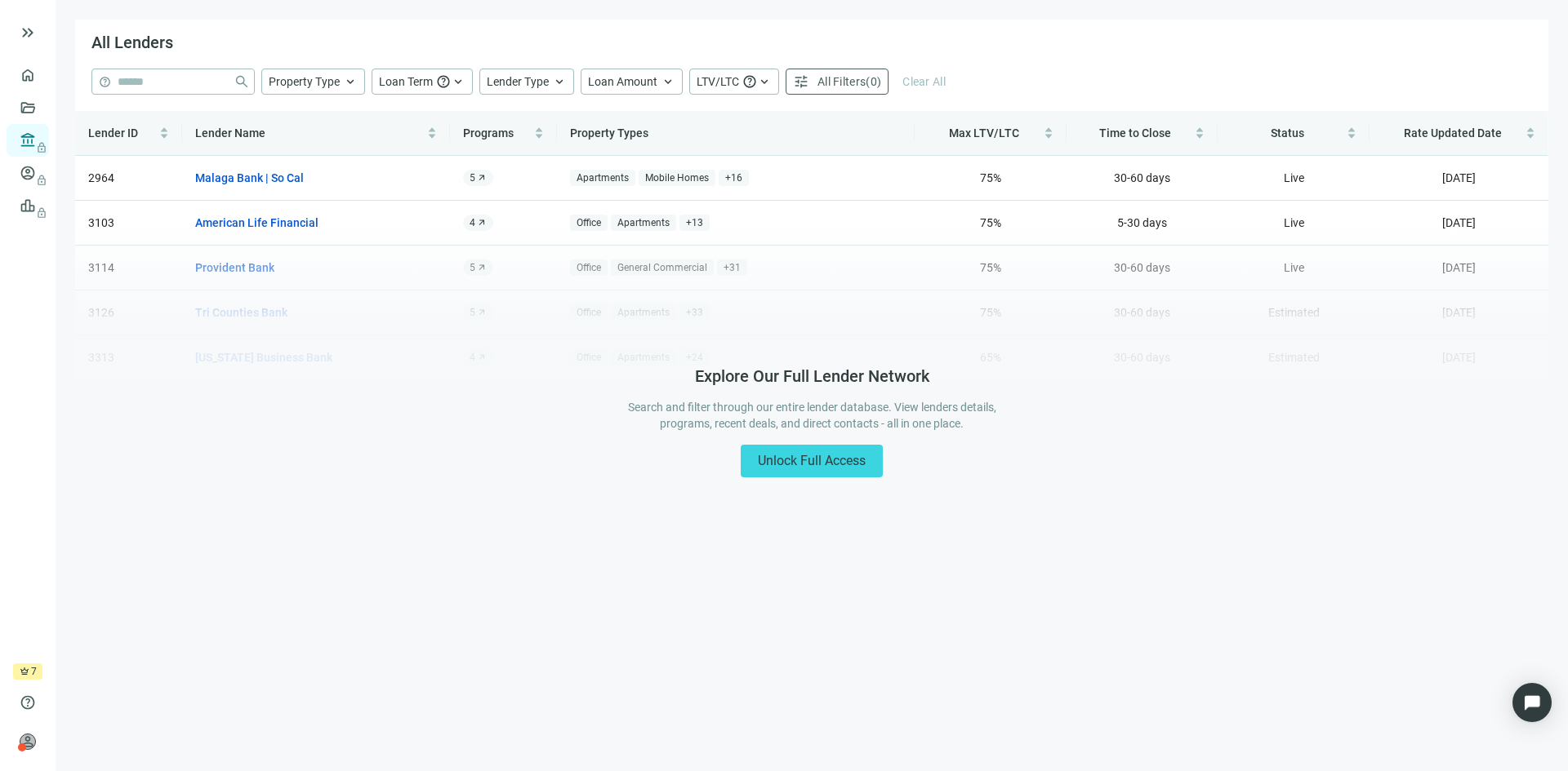
click at [251, 175] on div "Lender ID Lender Name Programs Property Types Max LTV/LTC Time to Close Status …" at bounding box center [812, 245] width 1473 height 269
click at [41, 106] on link "Deals" at bounding box center [55, 108] width 29 height 13
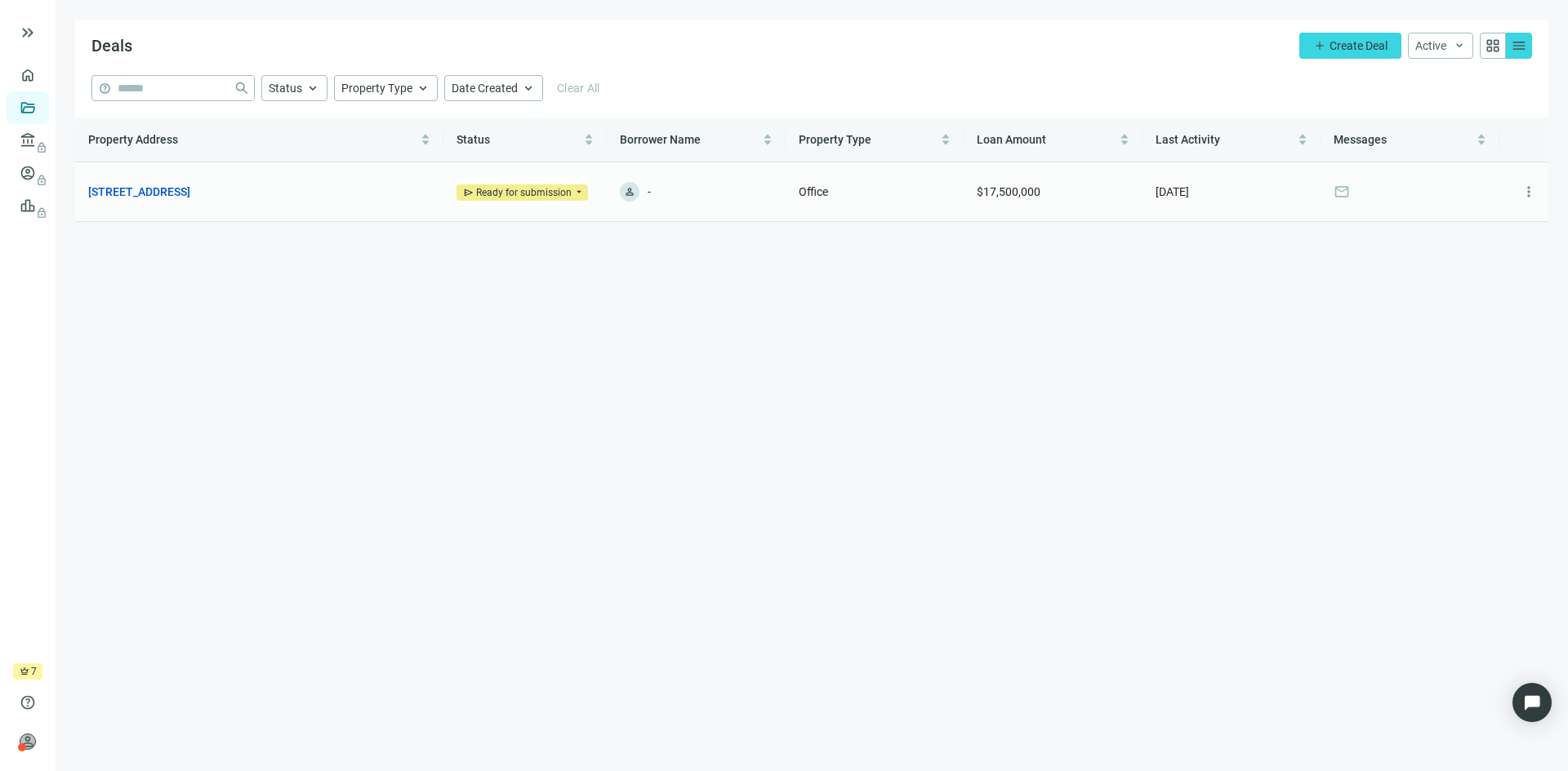
click at [1340, 191] on span "mail" at bounding box center [1341, 191] width 16 height 16
click at [1526, 191] on span "more_vert" at bounding box center [1528, 191] width 16 height 16
click at [1080, 306] on main "Deals add Create Deal Active keyboard_arrow_down grid_view menu help close Stat…" at bounding box center [812, 386] width 1513 height 771
click at [517, 190] on div "Ready for submission" at bounding box center [524, 192] width 96 height 16
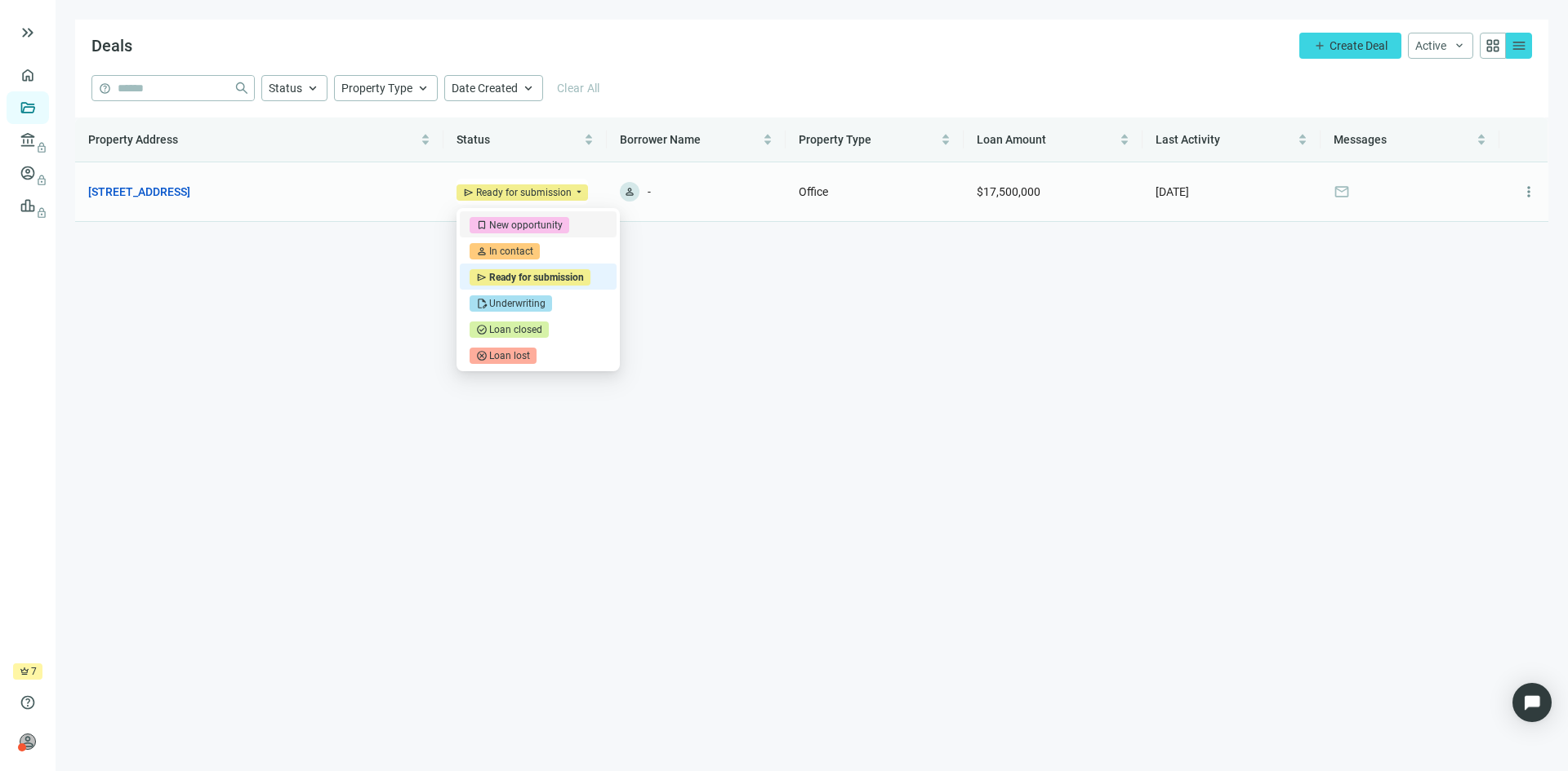
click at [518, 224] on div "New opportunity" at bounding box center [525, 224] width 73 height 16
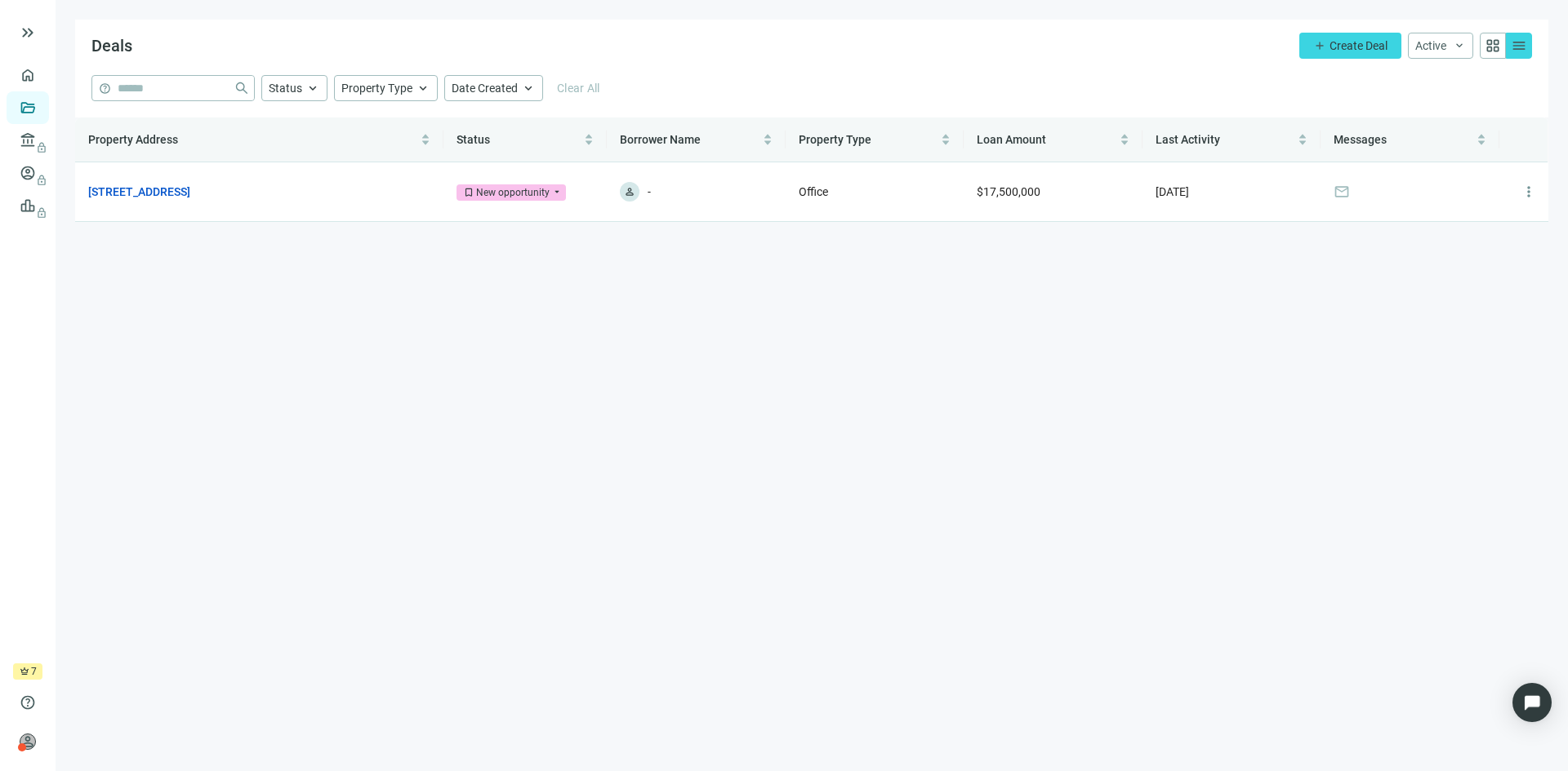
click at [25, 670] on span "crown" at bounding box center [24, 672] width 9 height 9
click at [29, 742] on span "person" at bounding box center [27, 741] width 16 height 16
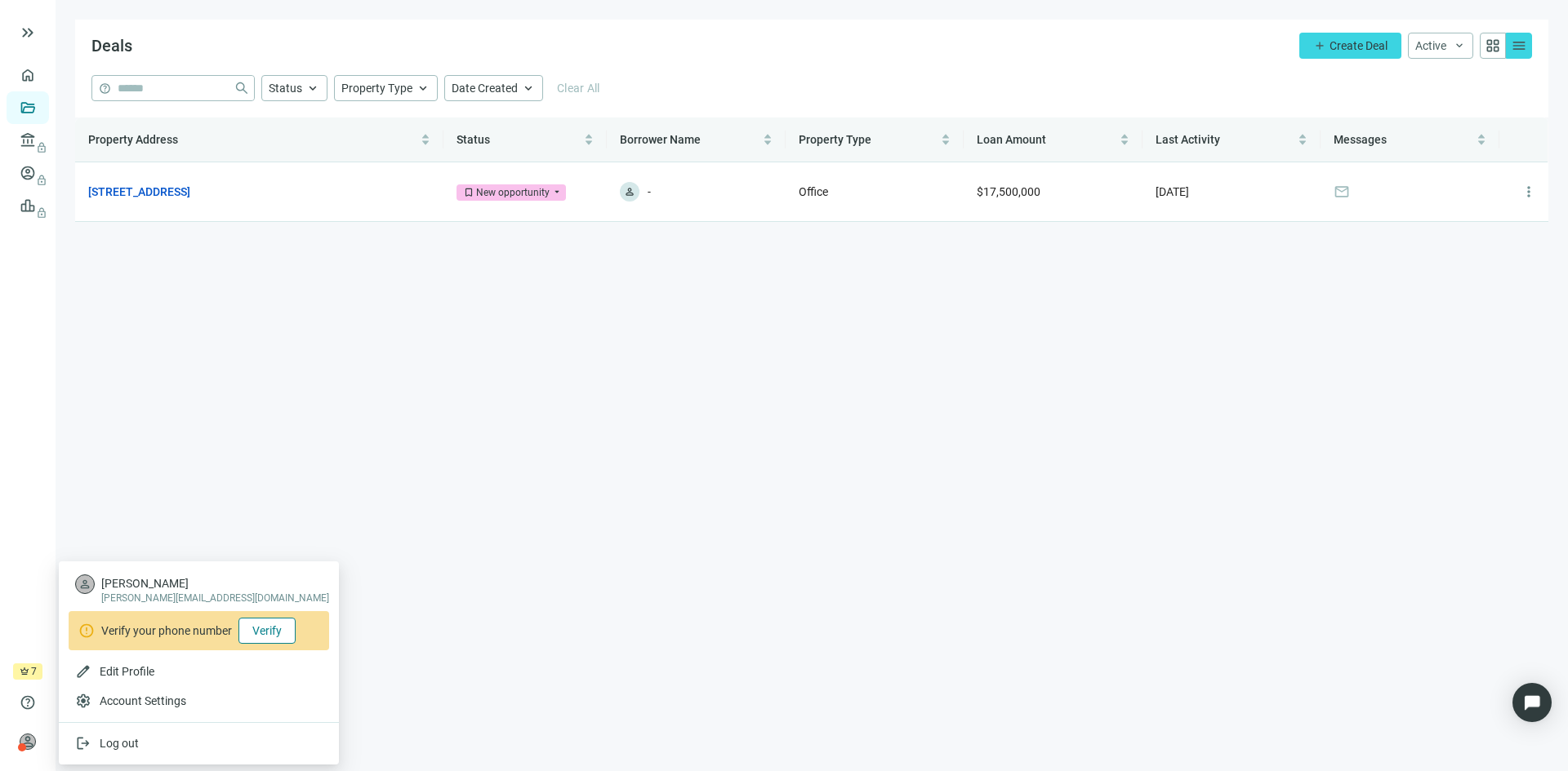
click at [261, 626] on span "Verify" at bounding box center [266, 631] width 29 height 13
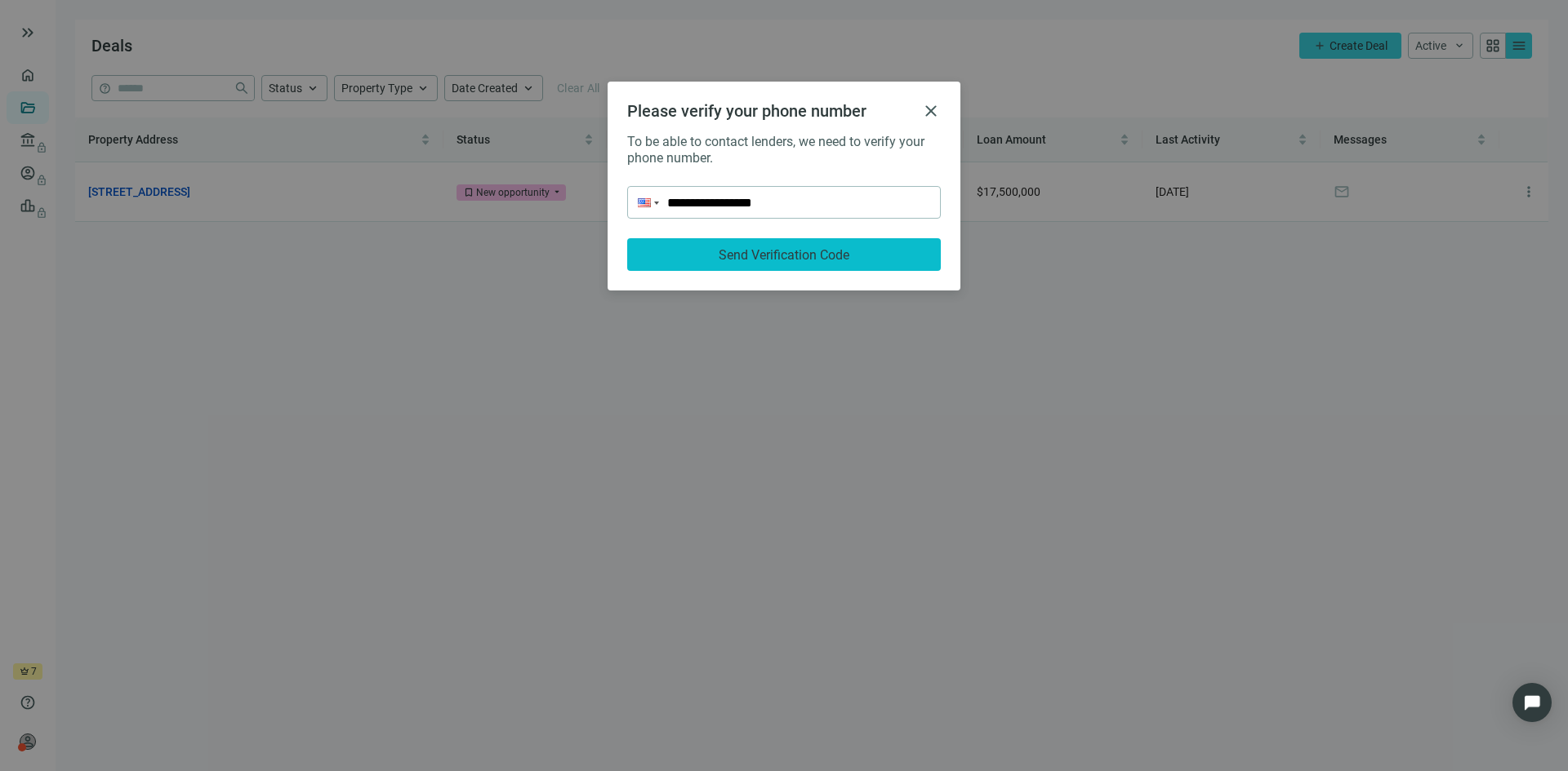
click at [764, 257] on span "Send Verification Code" at bounding box center [784, 255] width 130 height 16
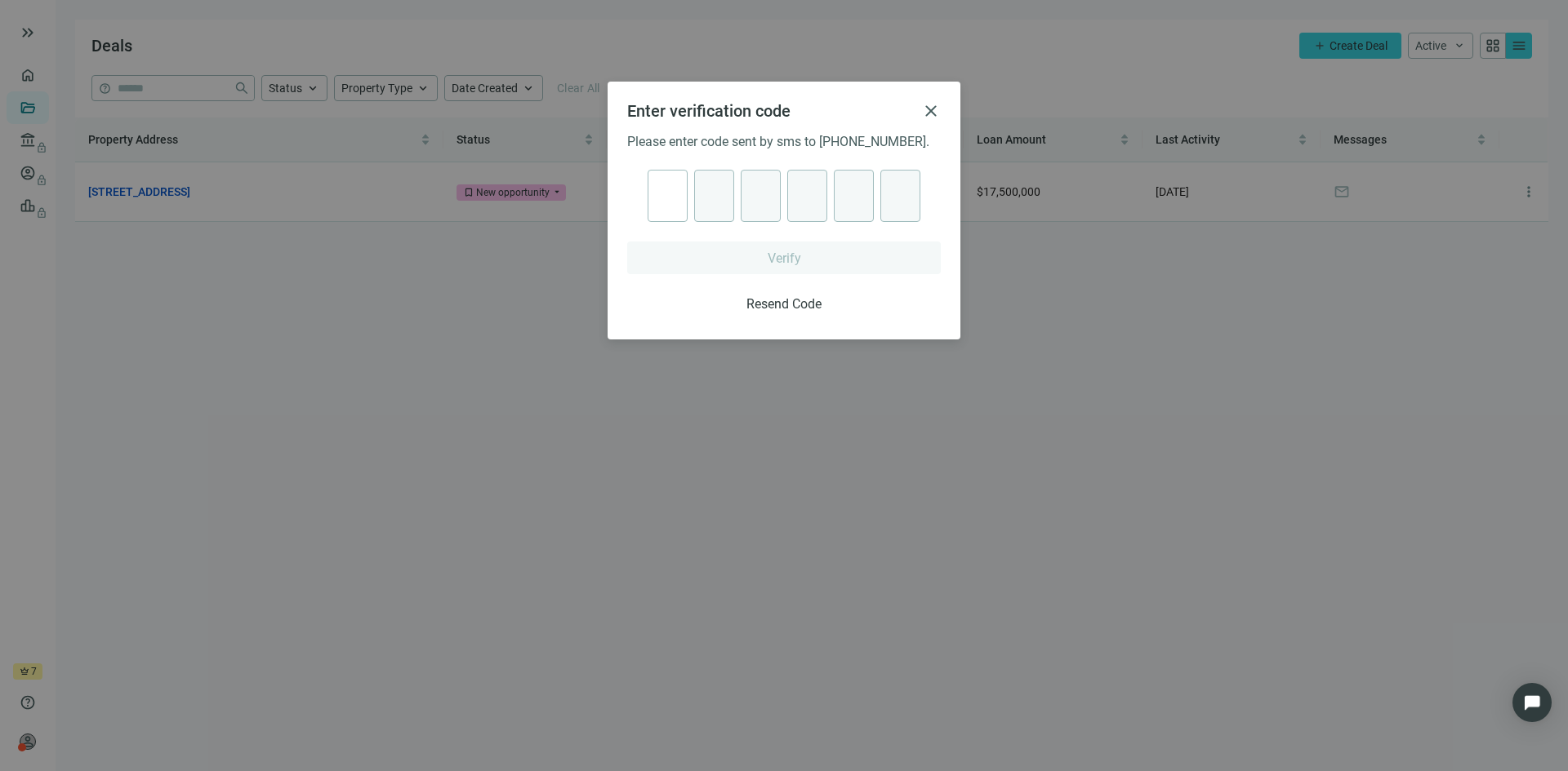
click at [658, 198] on div "· · · · · ·" at bounding box center [784, 196] width 273 height 53
drag, startPoint x: 663, startPoint y: 193, endPoint x: 657, endPoint y: 332, distance: 139.1
click at [657, 332] on div "Enter verification code close Please enter code sent by sms to +13026323500. · …" at bounding box center [784, 210] width 353 height 258
click at [671, 205] on div "· · · · · ·" at bounding box center [784, 196] width 273 height 53
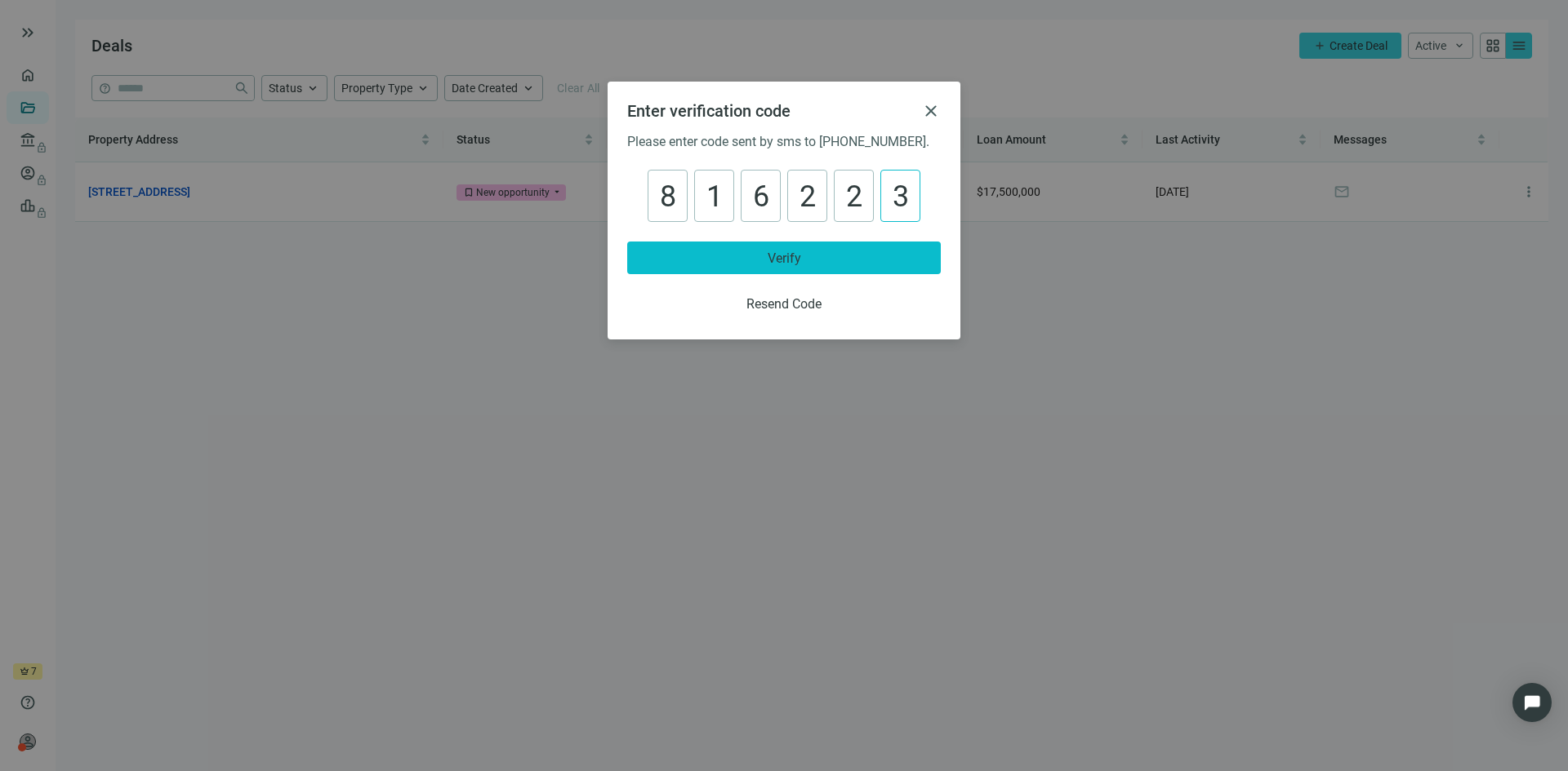
type input "******"
click at [743, 254] on button "Verify" at bounding box center [784, 258] width 313 height 33
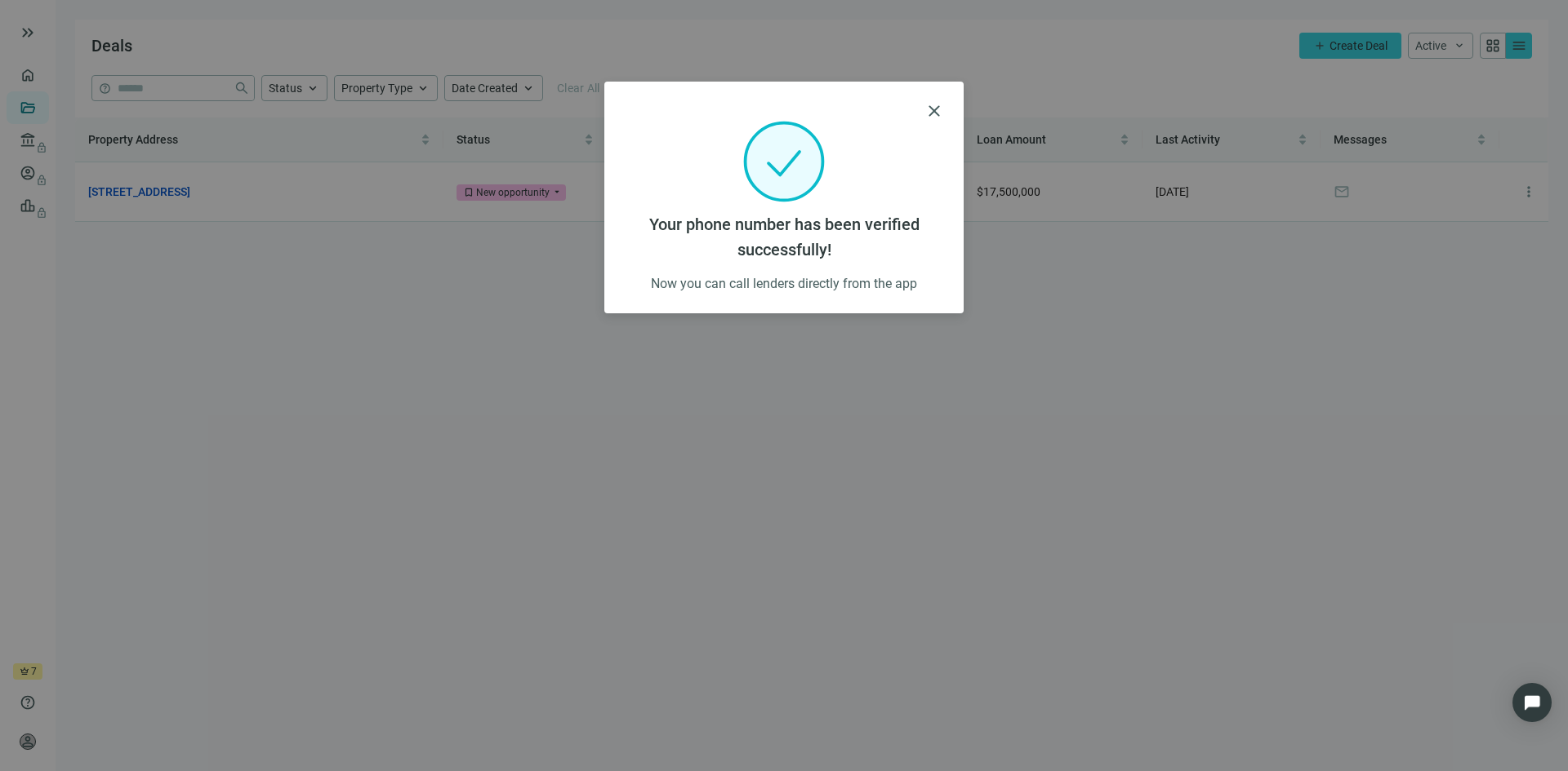
click at [151, 658] on div "close Your phone number has been verified successfully! Now you can call lender…" at bounding box center [784, 386] width 1568 height 771
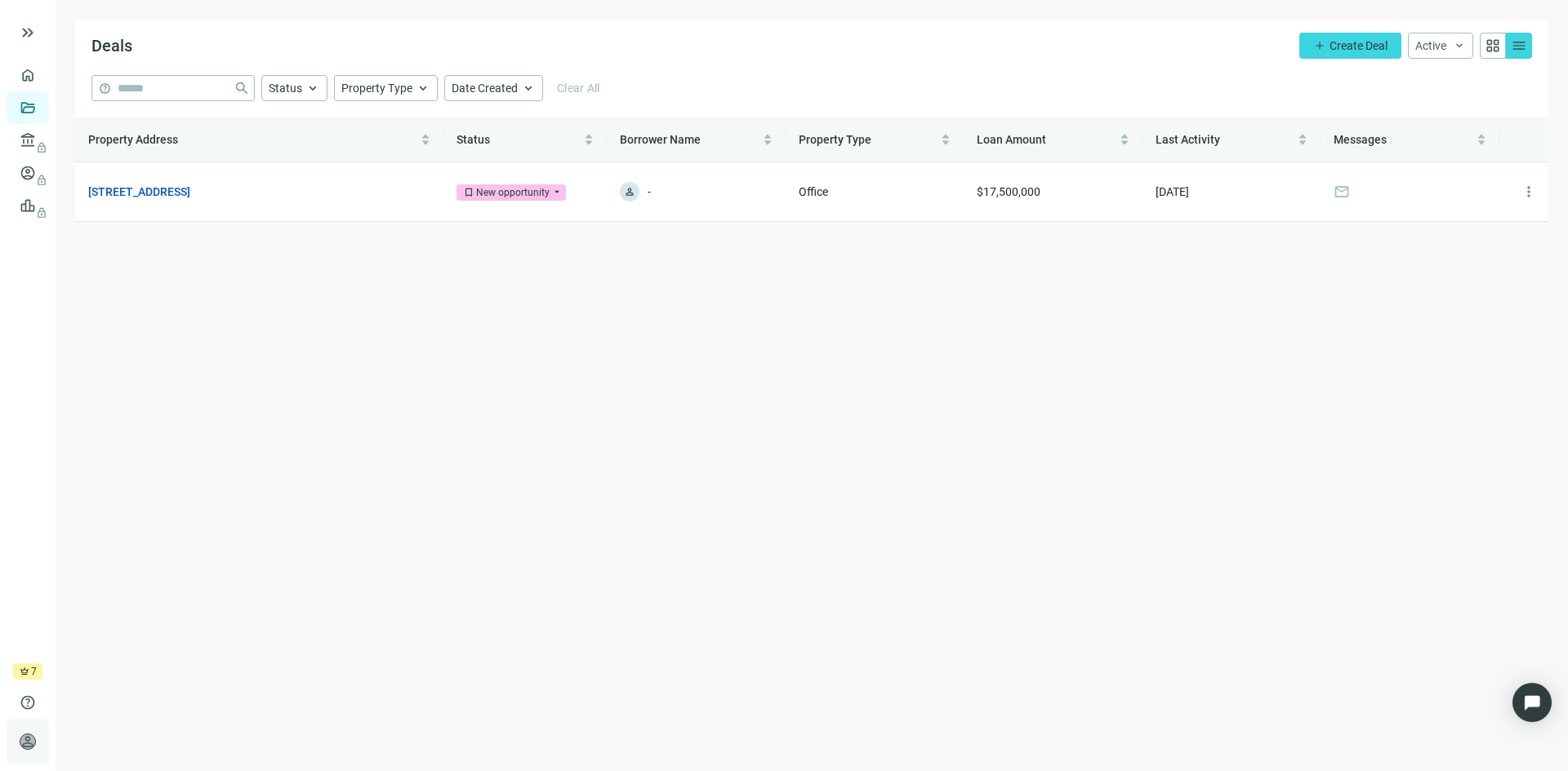
click at [28, 742] on span "person" at bounding box center [27, 741] width 16 height 16
click at [129, 674] on span "Edit Profile" at bounding box center [127, 672] width 54 height 13
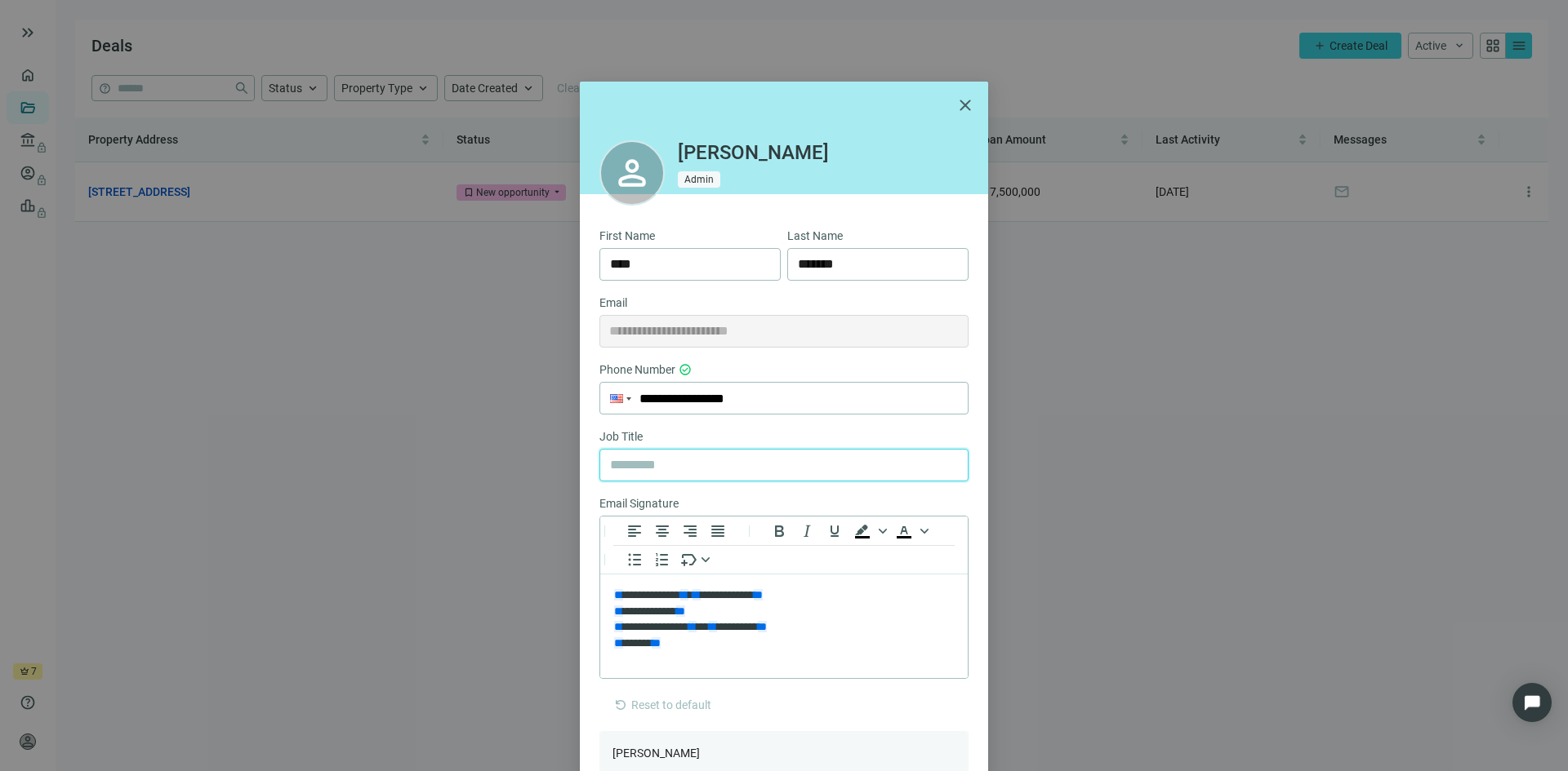
click at [676, 464] on input "text" at bounding box center [784, 465] width 348 height 31
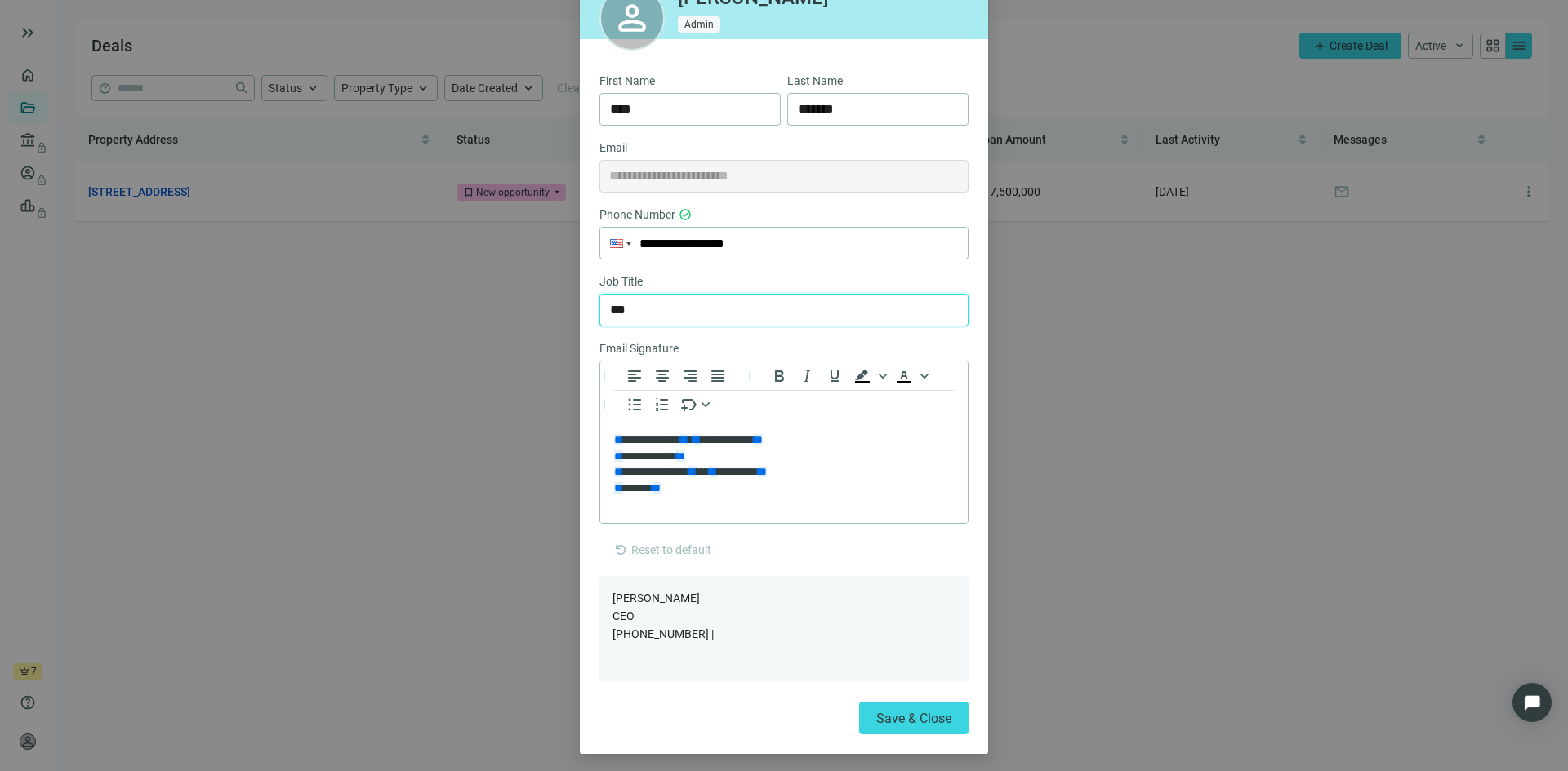
scroll to position [170, 0]
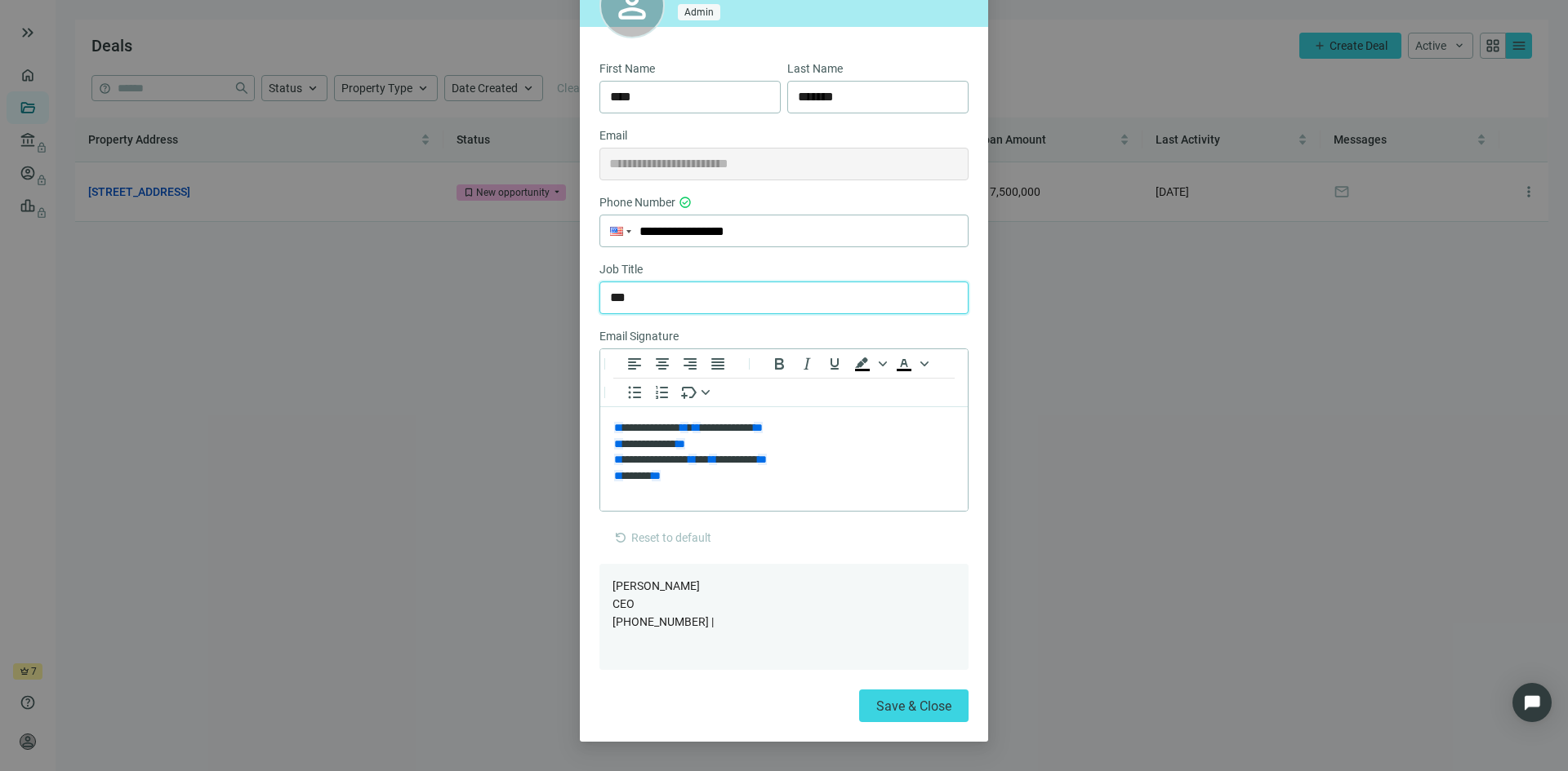
type input "***"
click at [647, 642] on div "John Barbato CEO +13026323500 |" at bounding box center [784, 616] width 369 height 106
click at [901, 699] on span "Save & Close" at bounding box center [914, 706] width 75 height 16
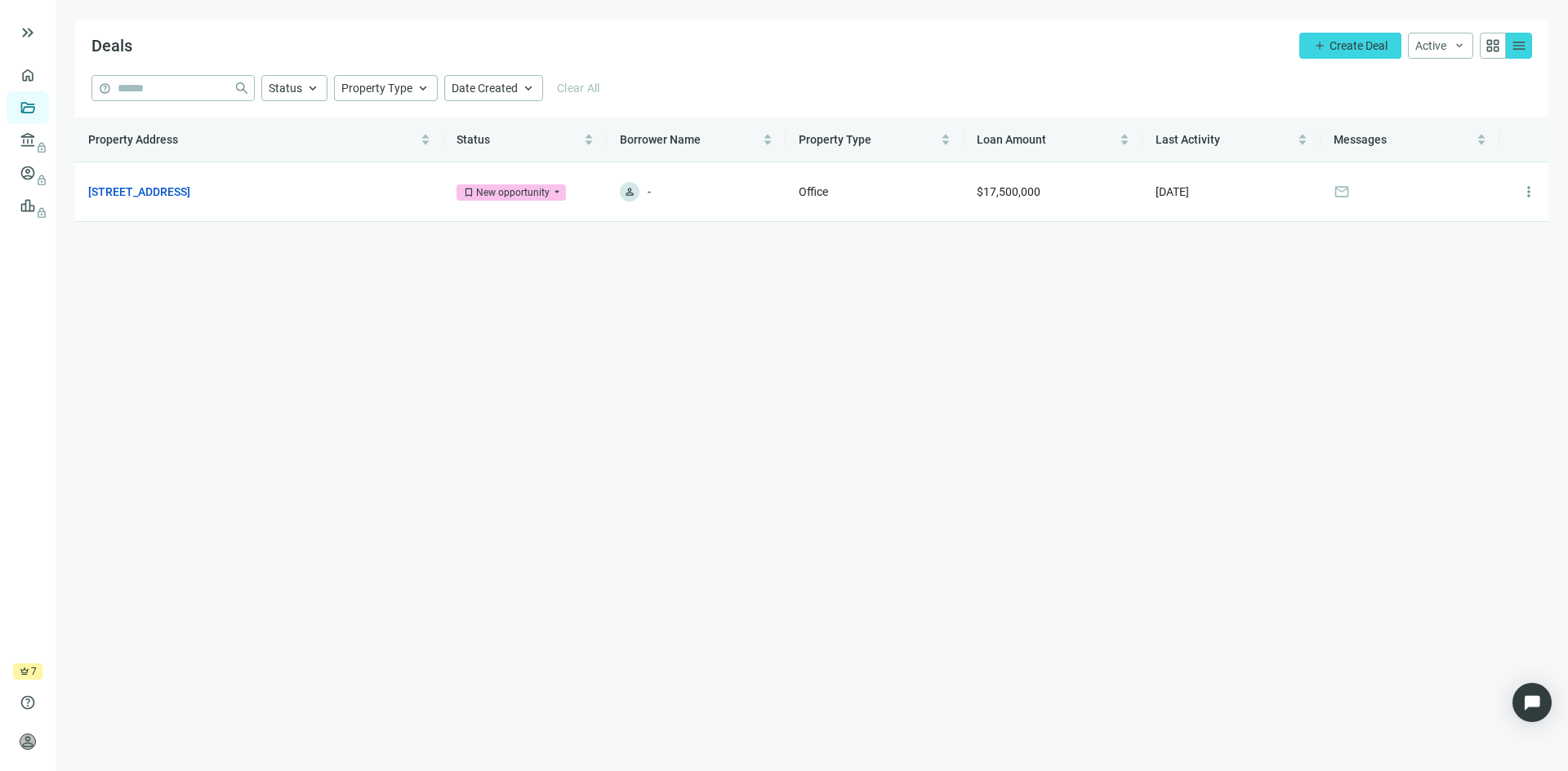
scroll to position [88, 0]
click at [28, 696] on span "help" at bounding box center [27, 703] width 16 height 16
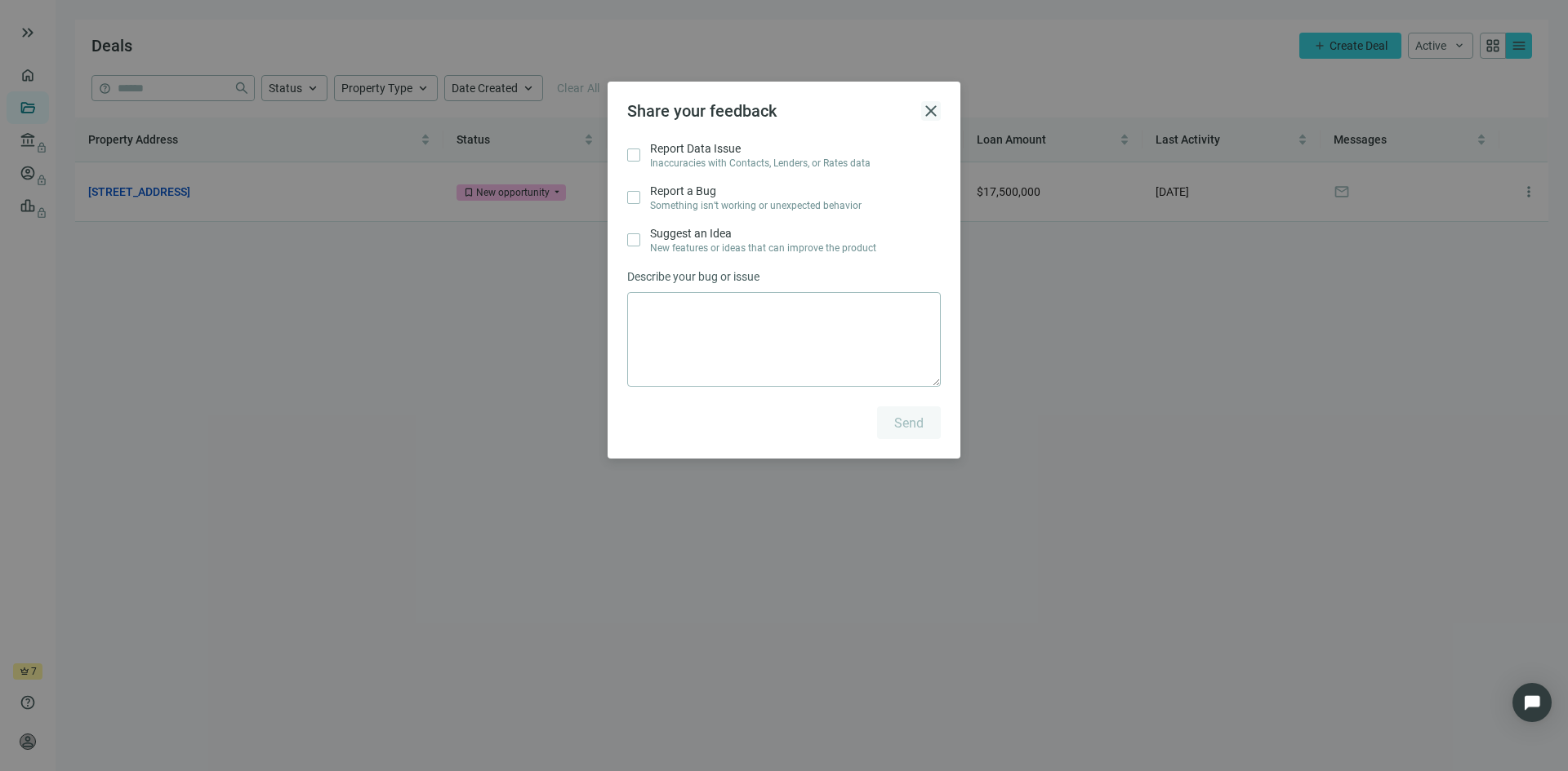
click at [928, 110] on span "close" at bounding box center [931, 111] width 20 height 20
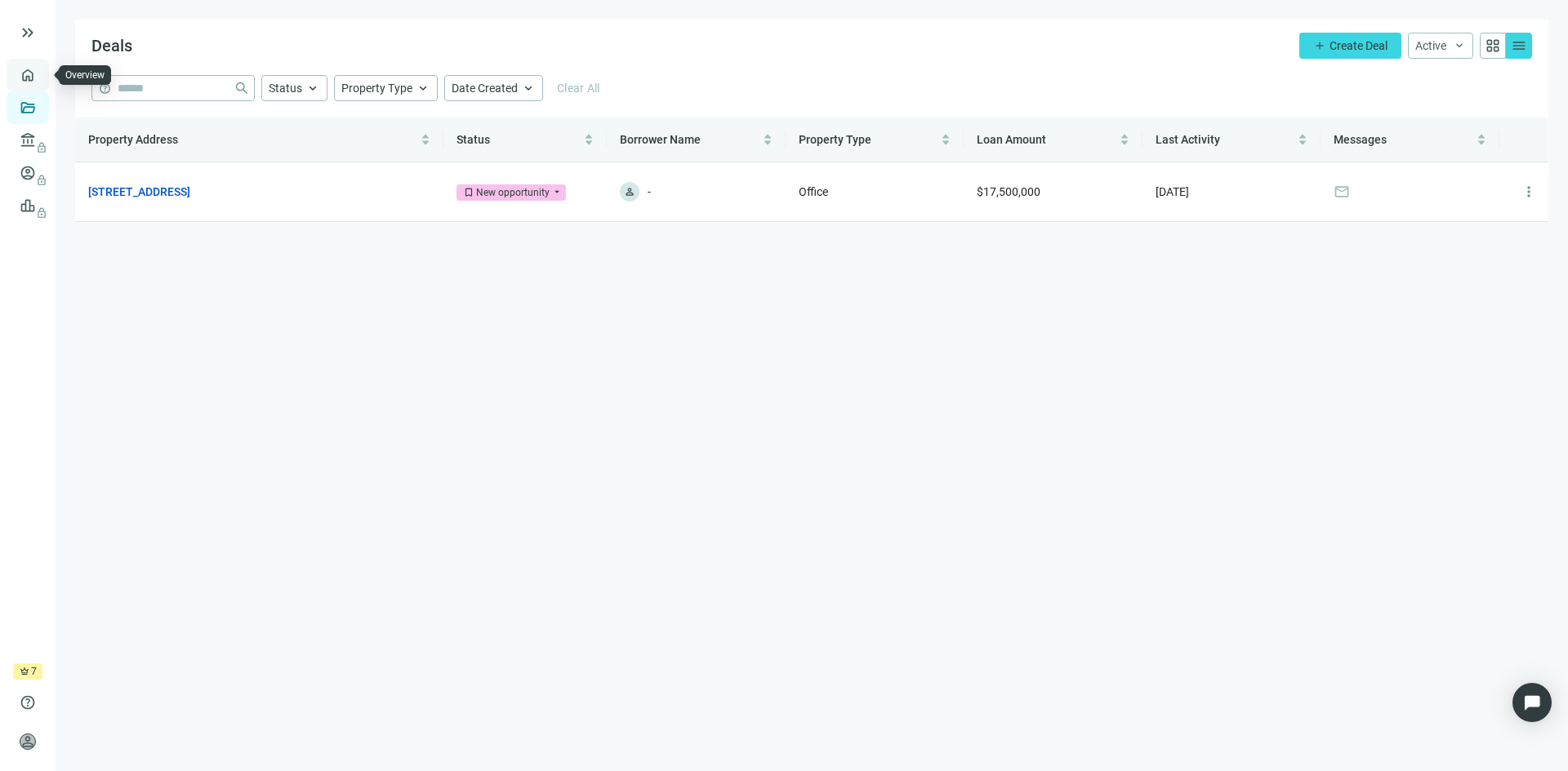
click at [41, 78] on link "Overview" at bounding box center [65, 75] width 48 height 13
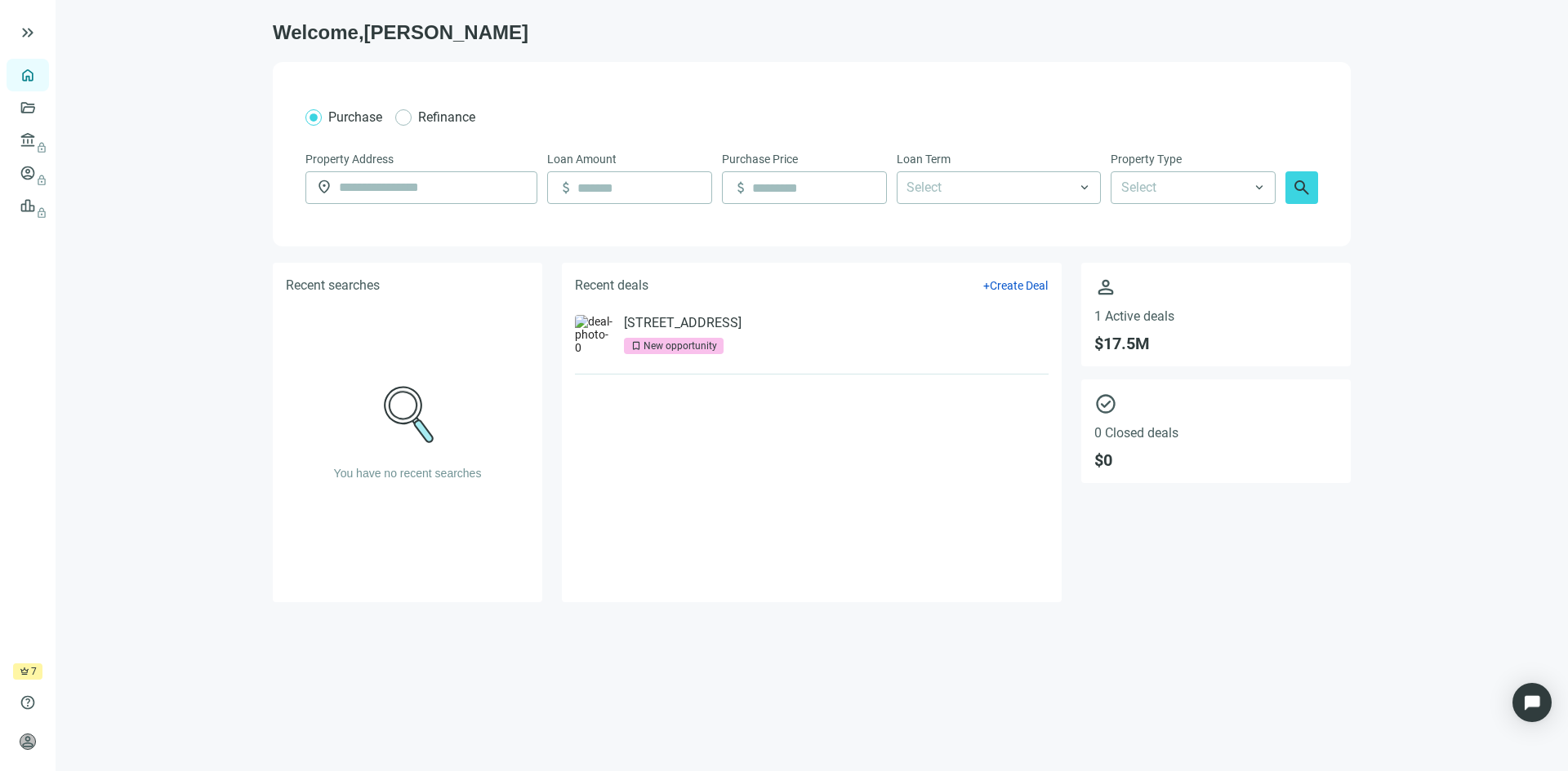
click at [26, 665] on div "crown 7 days left" at bounding box center [27, 672] width 29 height 16
click at [1536, 705] on img "Open Intercom Messenger" at bounding box center [1531, 703] width 22 height 22
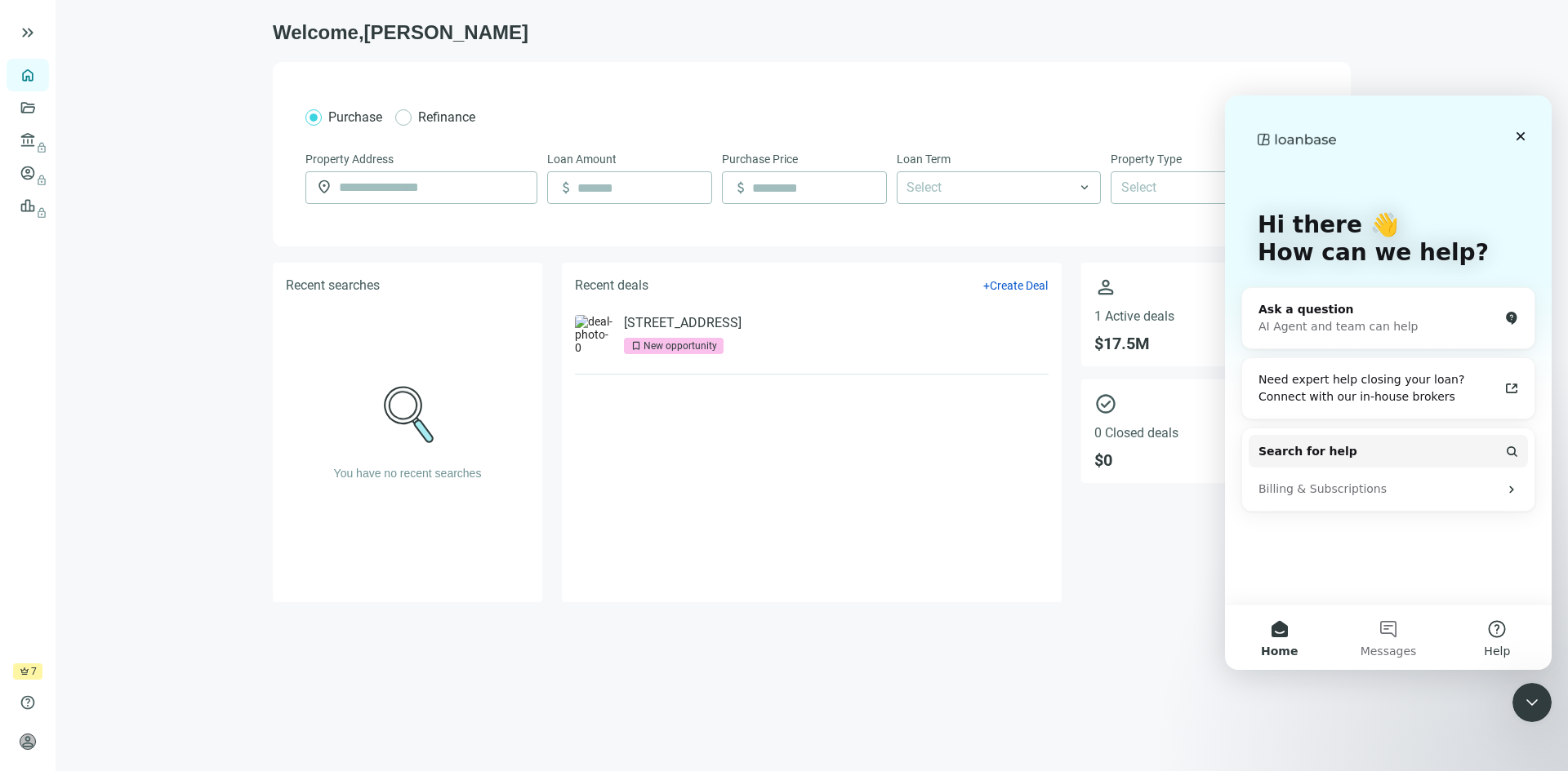
click at [1499, 645] on span "Help" at bounding box center [1497, 651] width 26 height 11
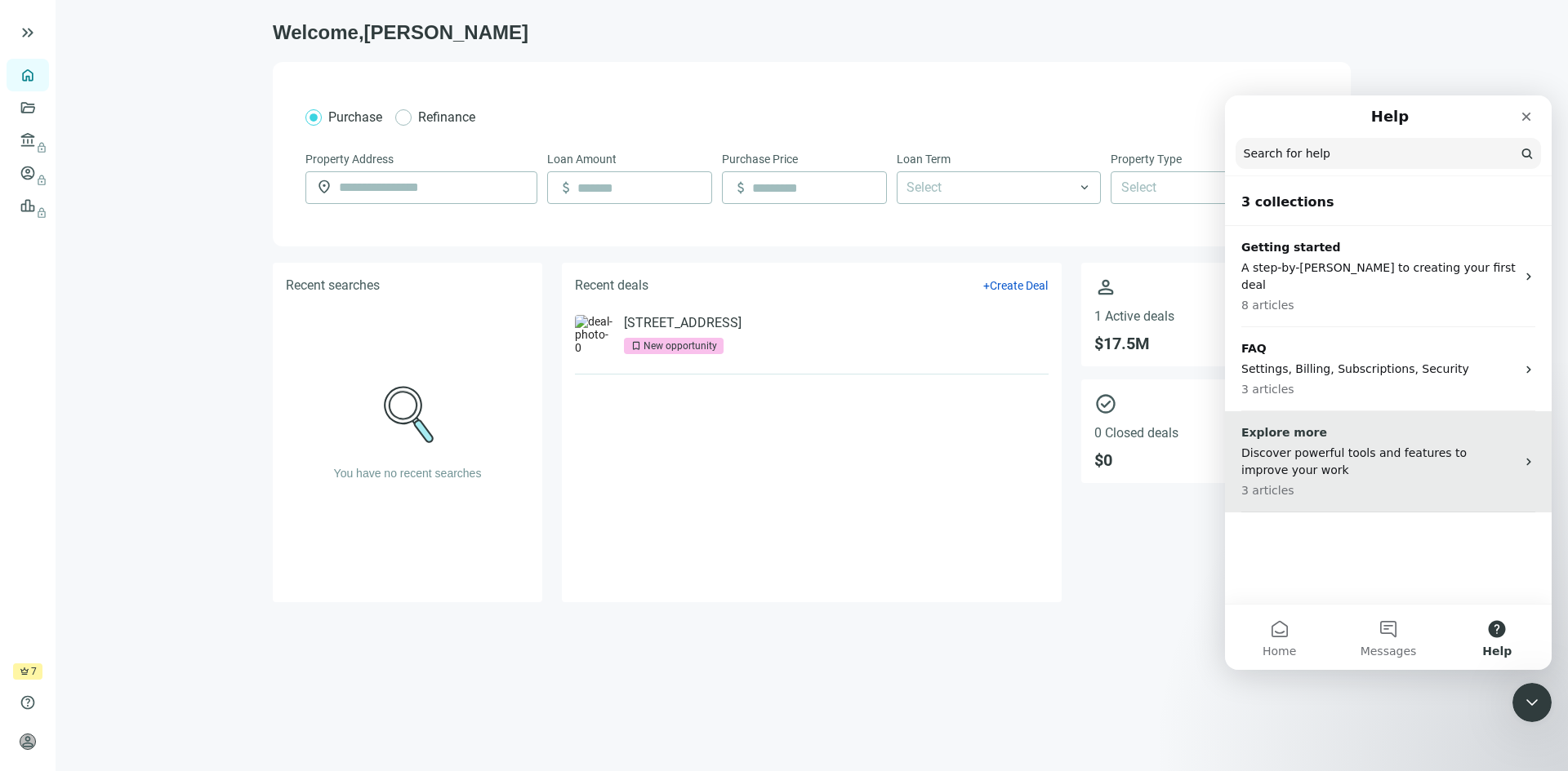
click at [1433, 445] on p "Discover powerful tools and features to improve your work" at bounding box center [1378, 461] width 274 height 35
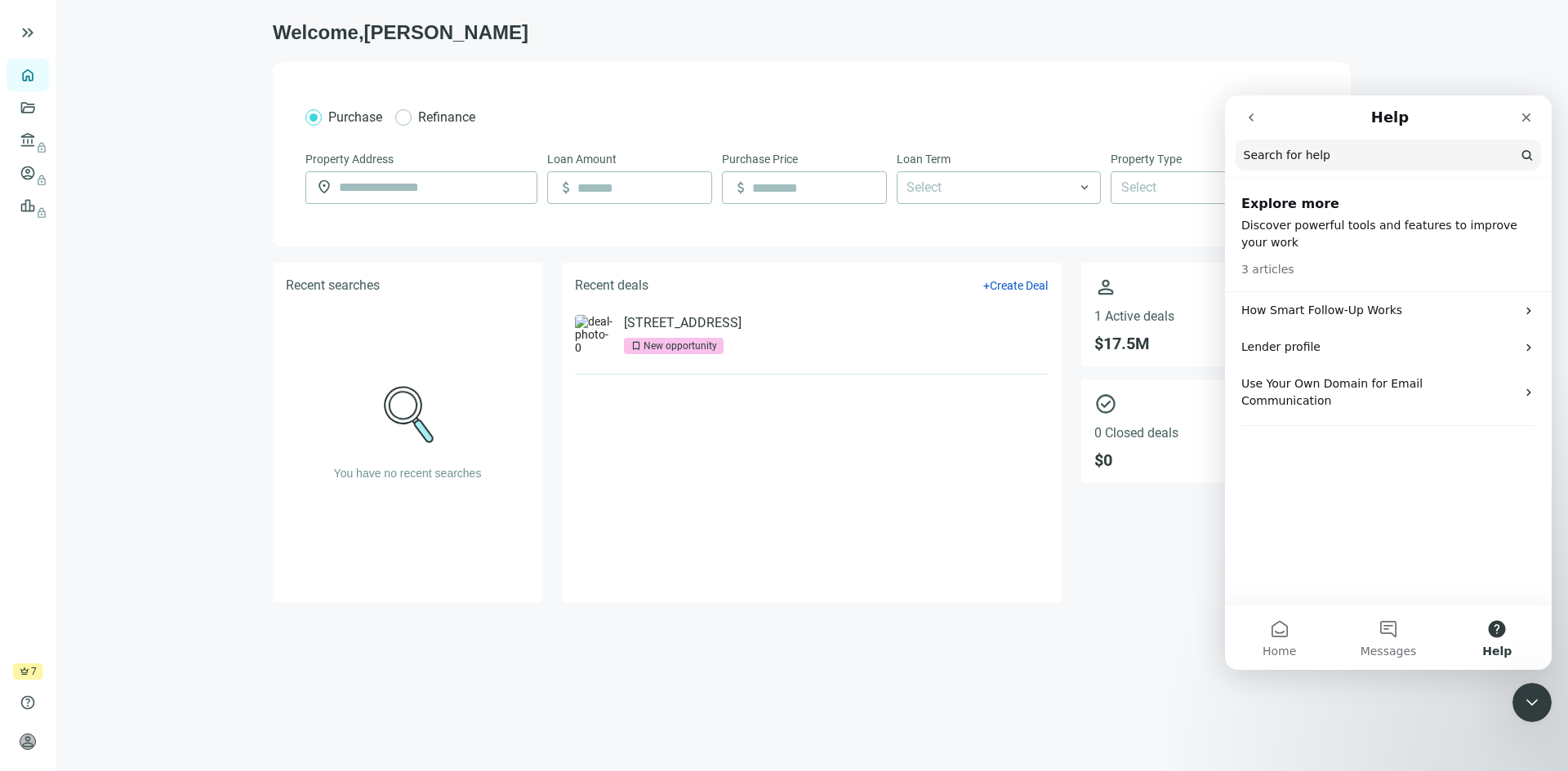
click at [1251, 123] on icon "go back" at bounding box center [1251, 117] width 13 height 13
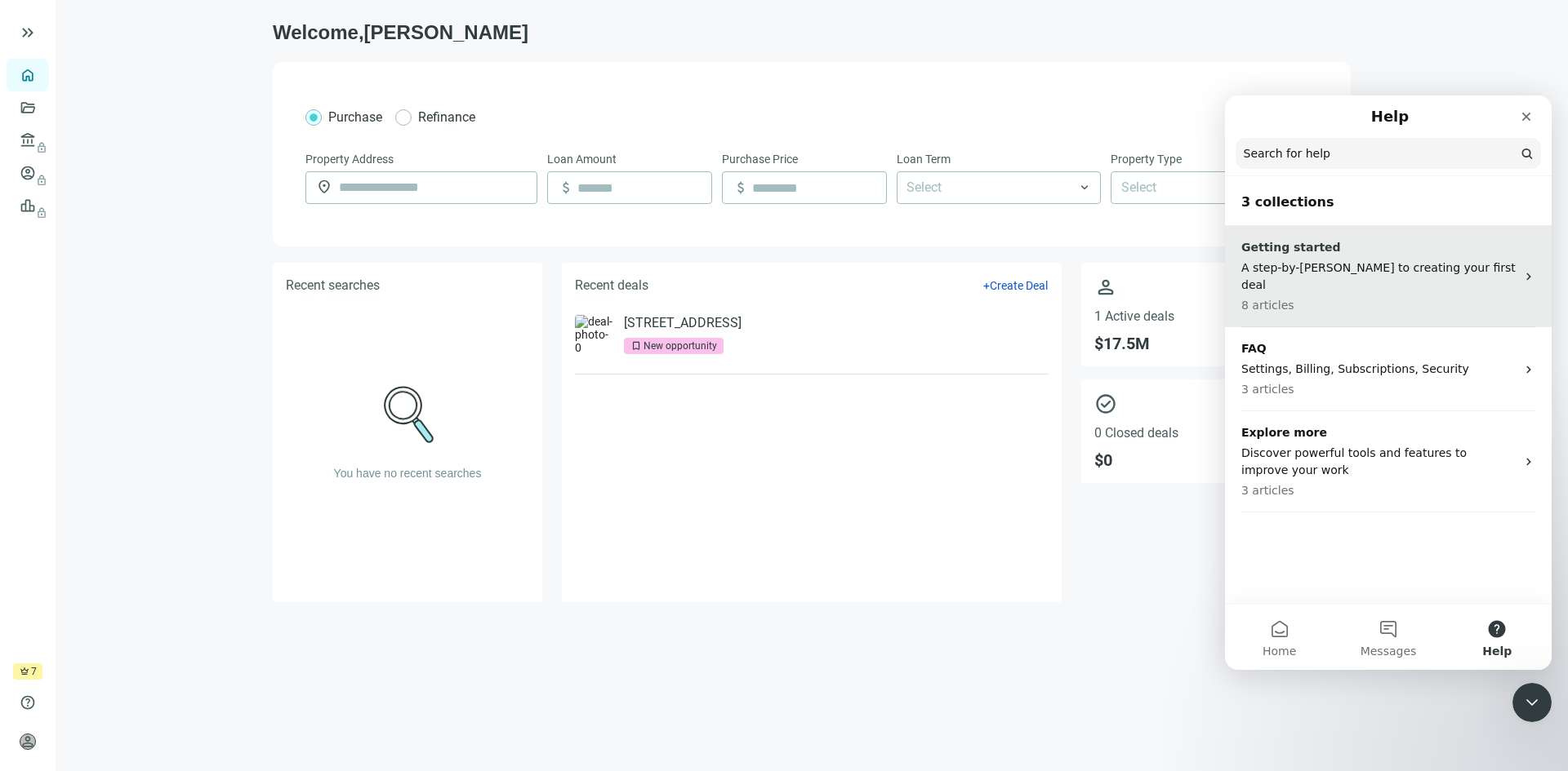
click at [1288, 261] on p "A step-by-step guide to creating your first deal" at bounding box center [1378, 277] width 274 height 35
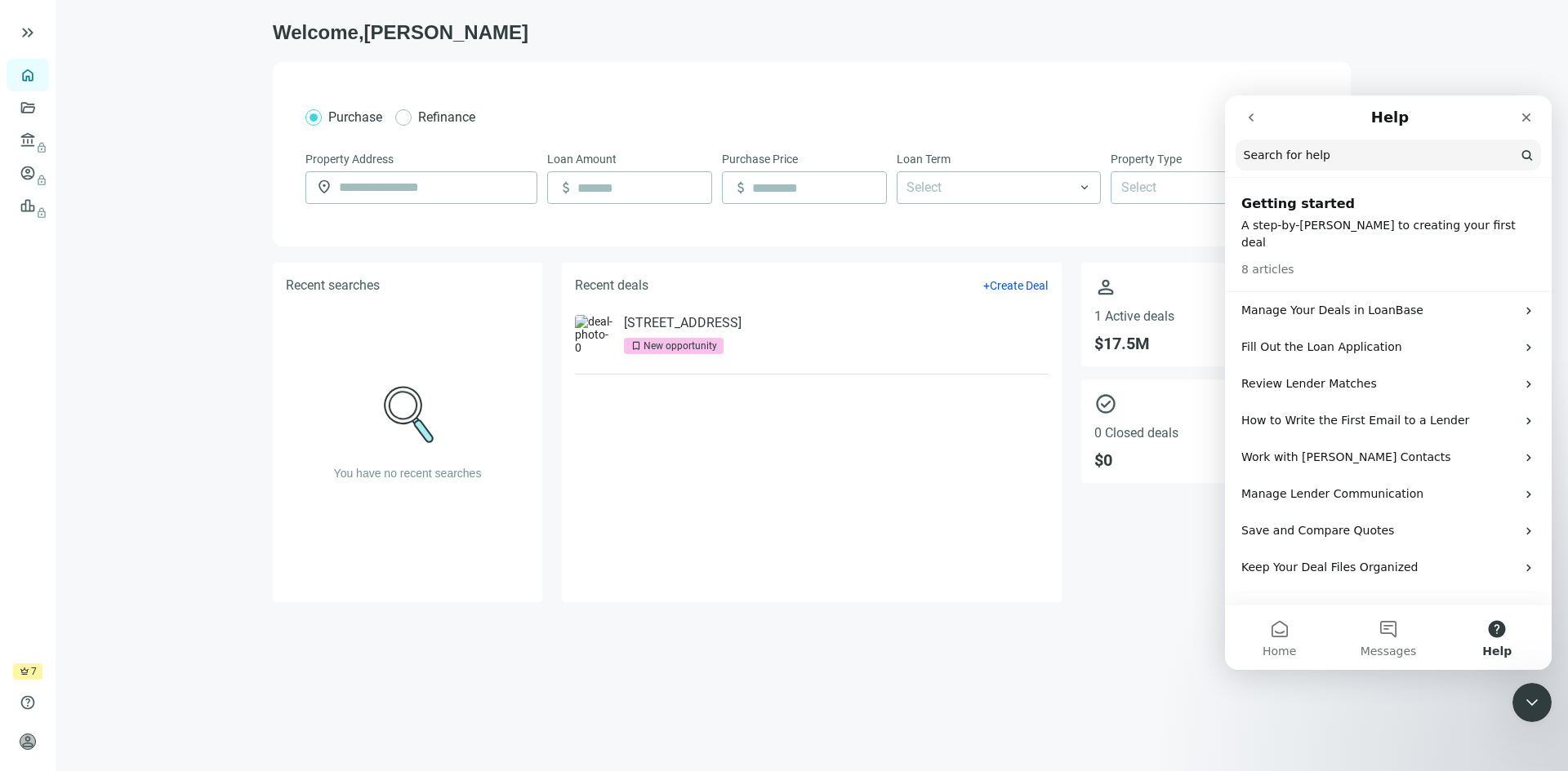
click at [205, 296] on main "Welcome, John Purchase Refinance Property Address location_on Loan Amount attac…" at bounding box center [812, 386] width 1513 height 771
click at [1527, 120] on icon "Close" at bounding box center [1527, 117] width 13 height 13
